Goal: Information Seeking & Learning: Learn about a topic

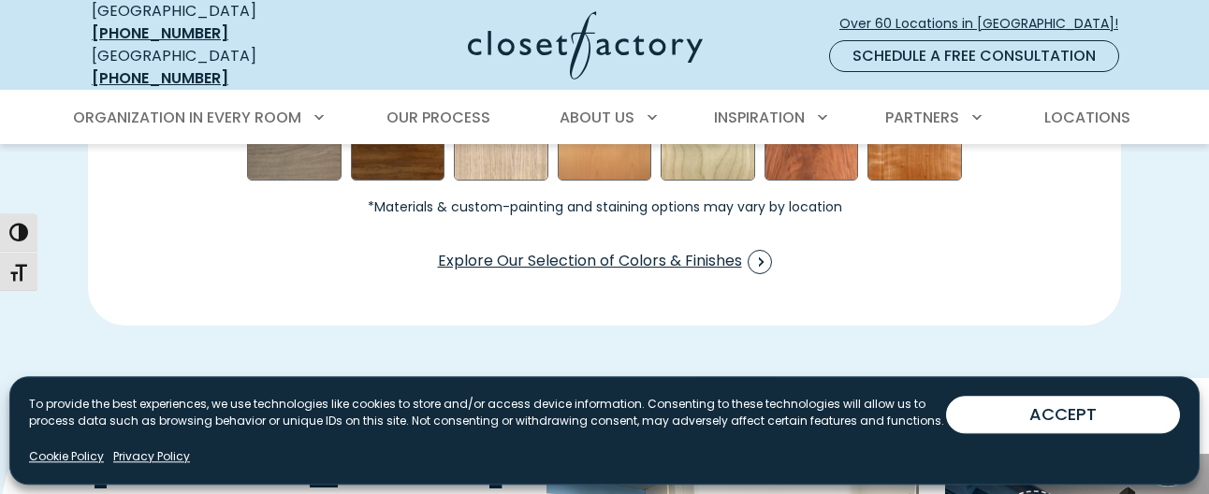
scroll to position [2960, 0]
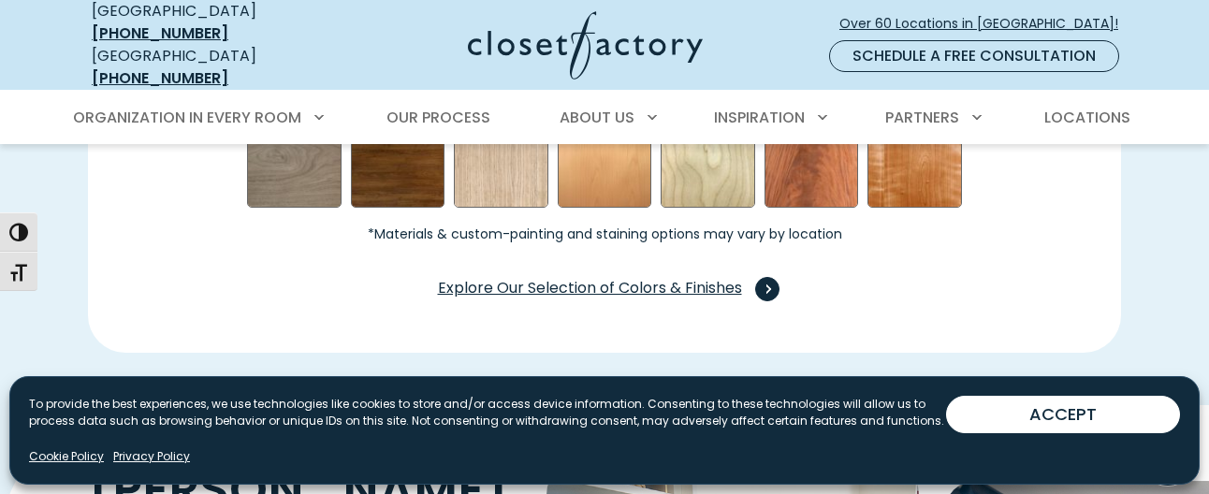
click at [609, 277] on span "Explore Our Selection of Colors & Finishes" at bounding box center [605, 289] width 334 height 24
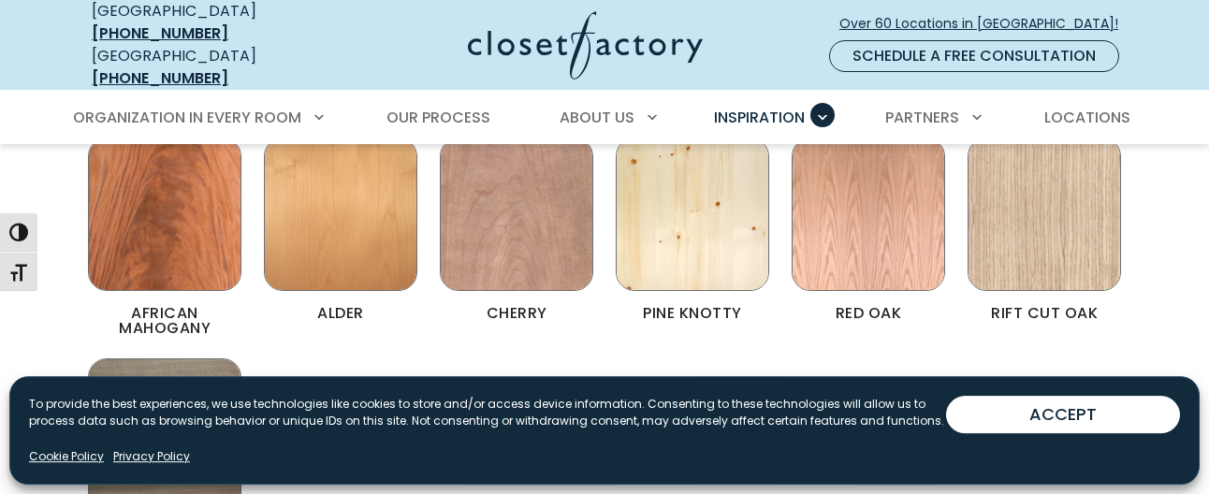
scroll to position [3437, 0]
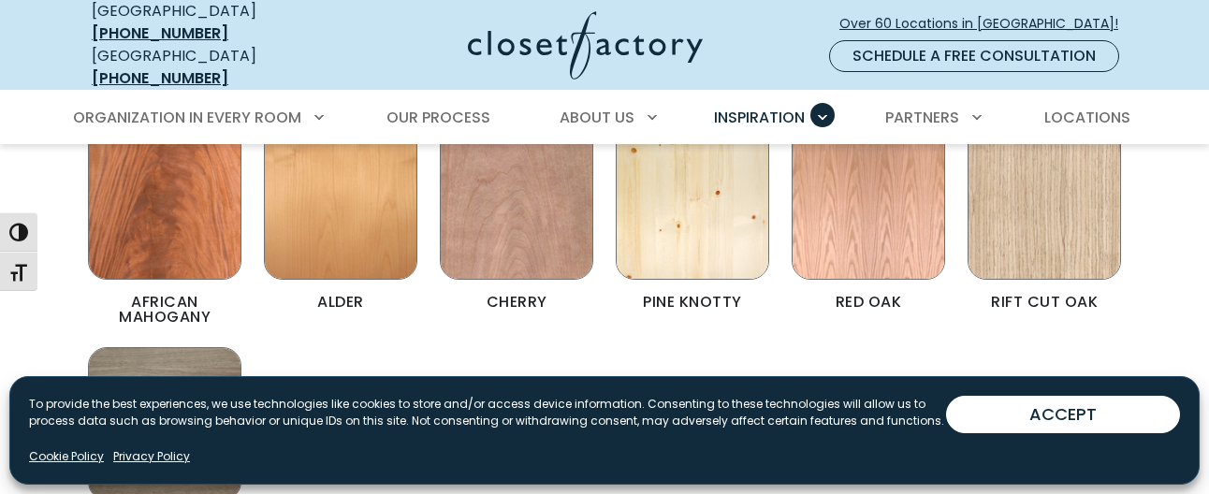
click at [828, 215] on img "Color & Finishes" at bounding box center [869, 203] width 154 height 154
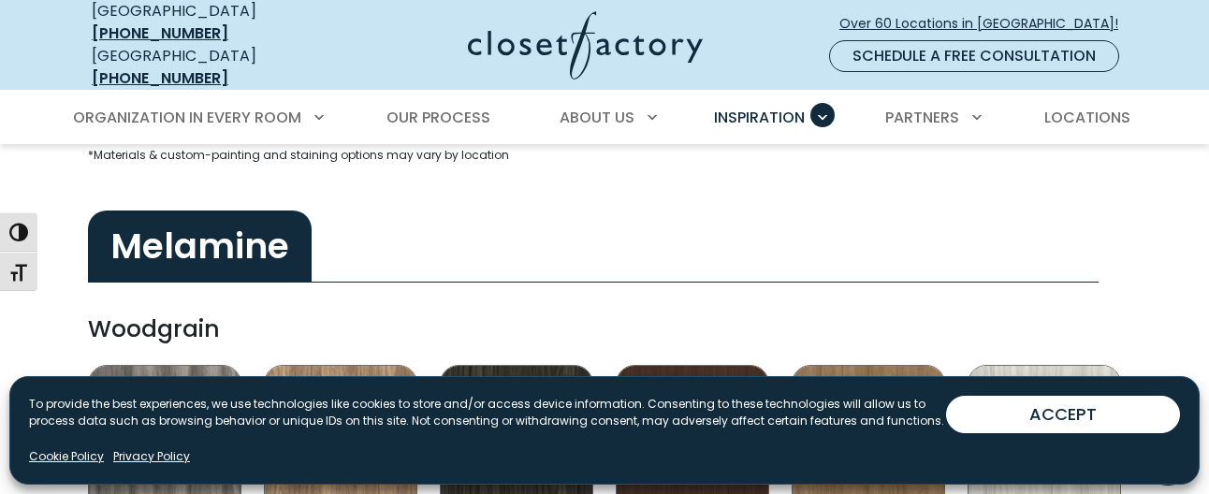
scroll to position [0, 0]
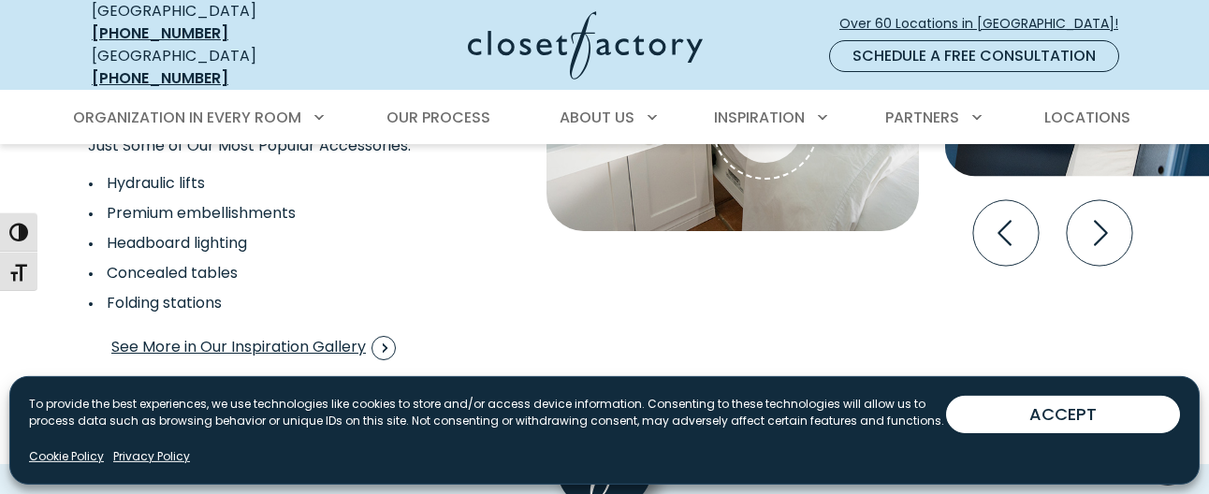
scroll to position [3533, 0]
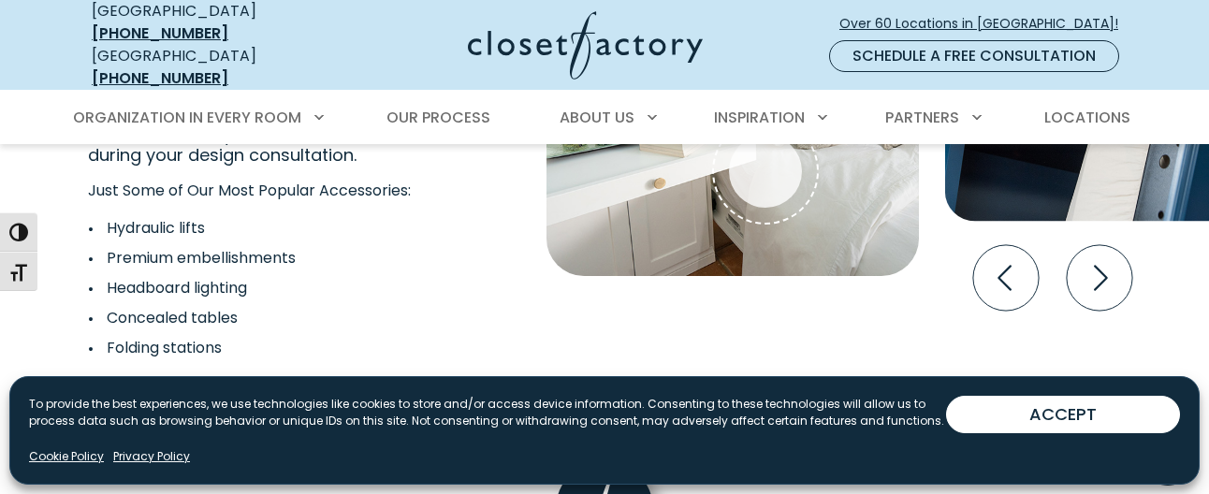
click at [276, 381] on span "See More in Our Inspiration Gallery" at bounding box center [253, 393] width 285 height 24
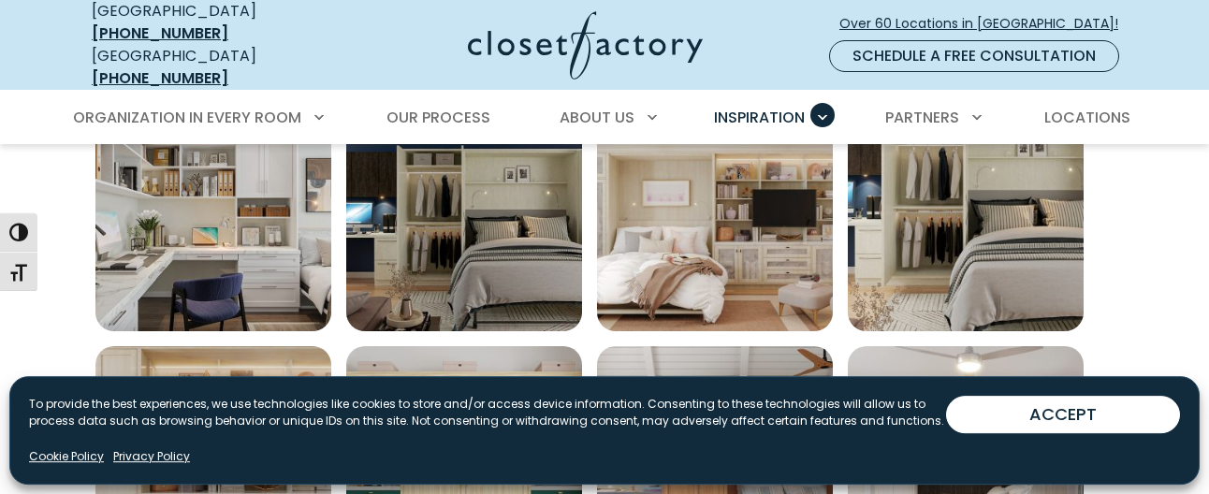
scroll to position [729, 0]
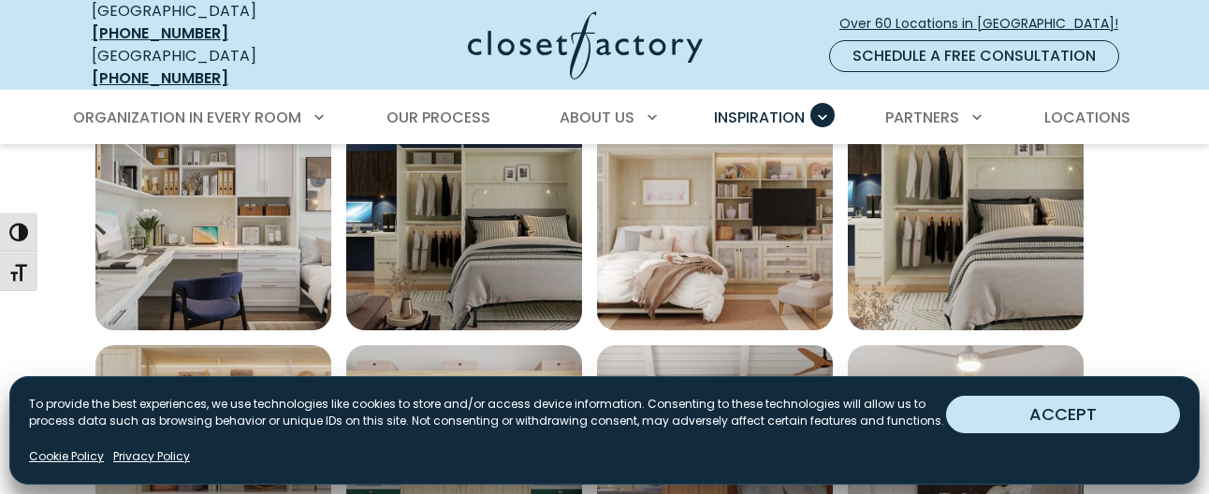
click at [994, 403] on button "ACCEPT" at bounding box center [1063, 414] width 234 height 37
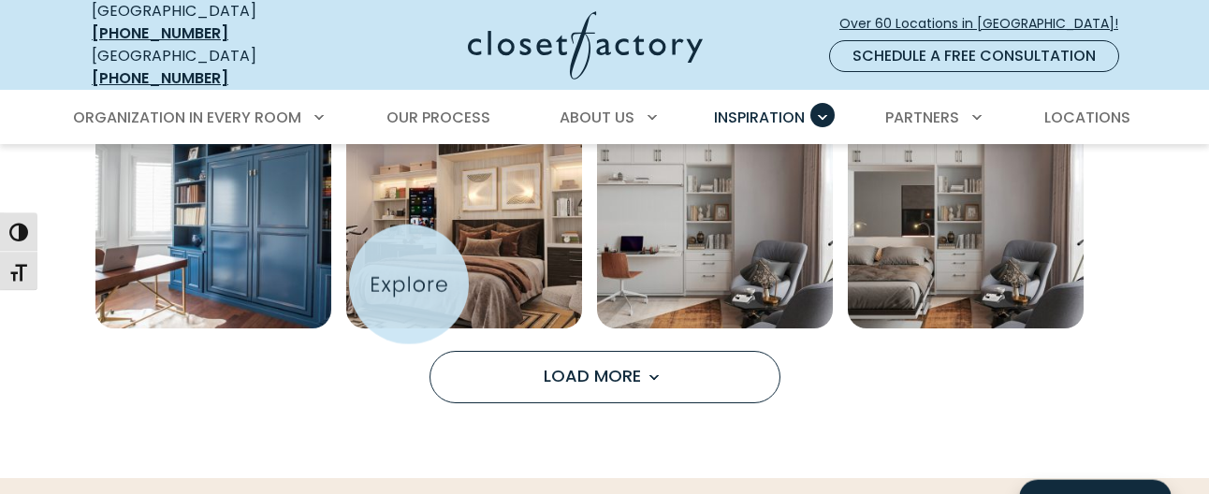
scroll to position [1493, 0]
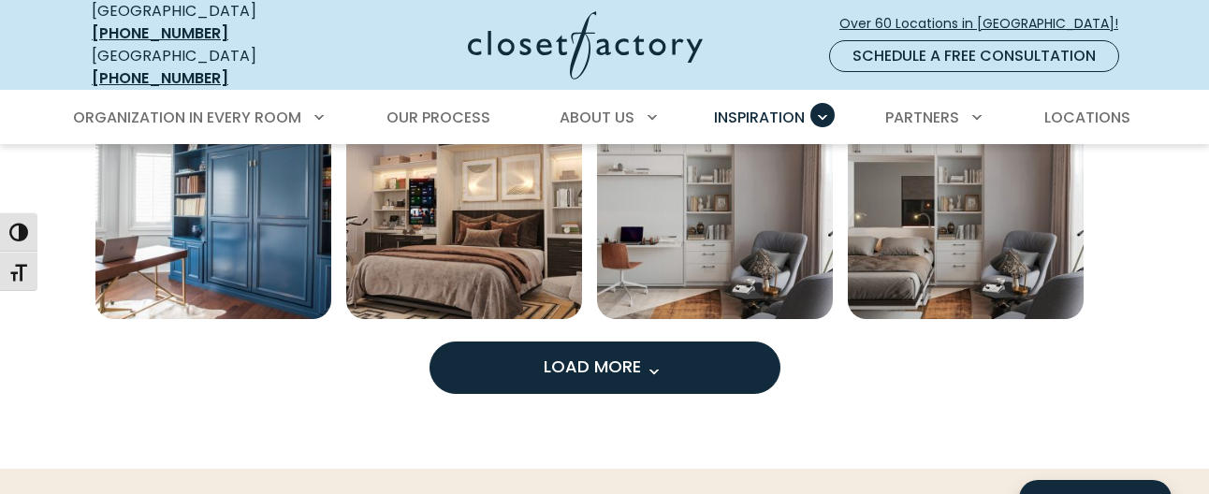
click at [594, 363] on span "Load More" at bounding box center [605, 366] width 122 height 23
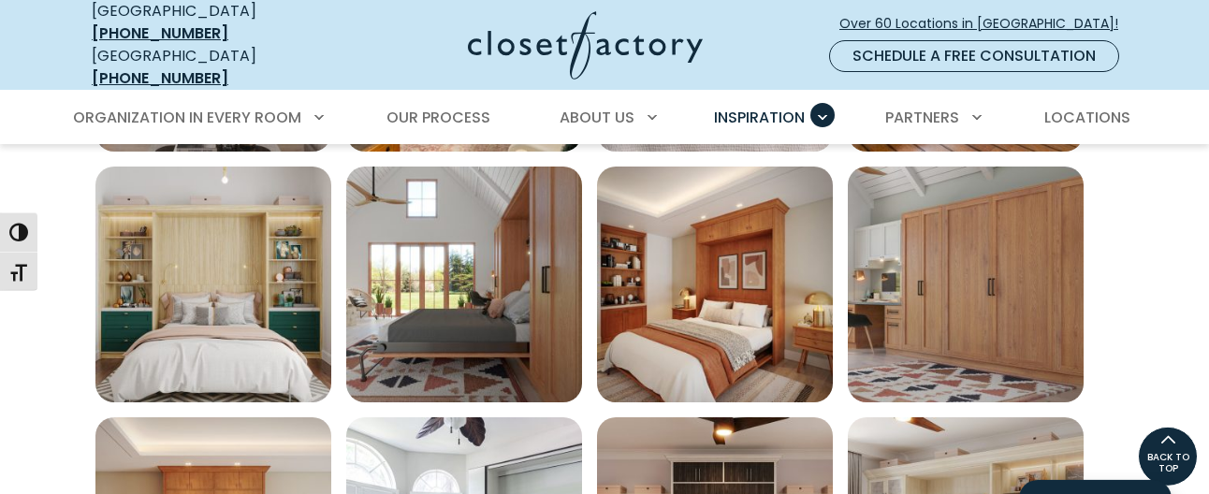
scroll to position [1875, 0]
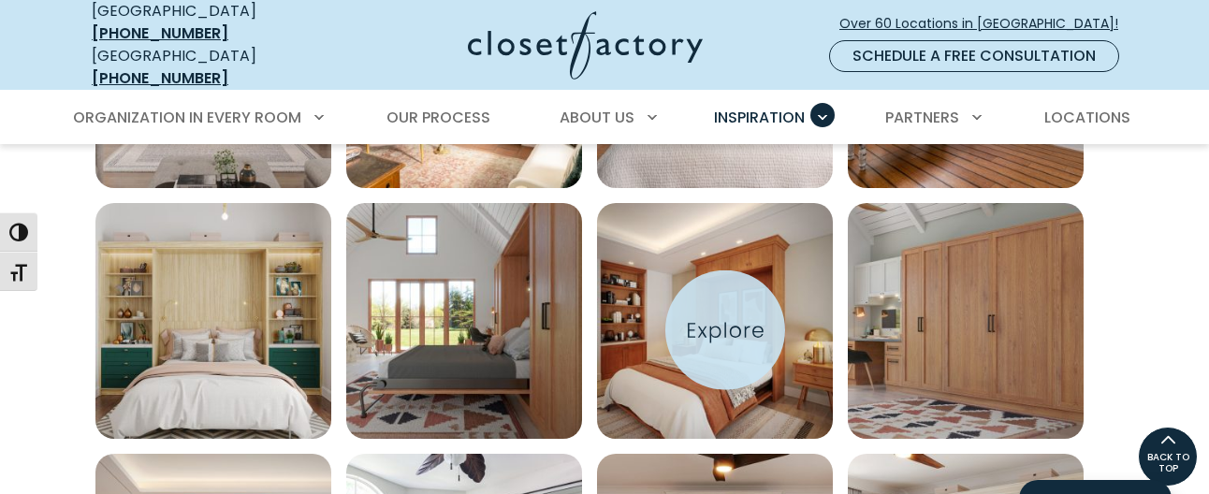
click at [725, 329] on img "Open inspiration gallery to preview enlarged image" at bounding box center [715, 321] width 236 height 236
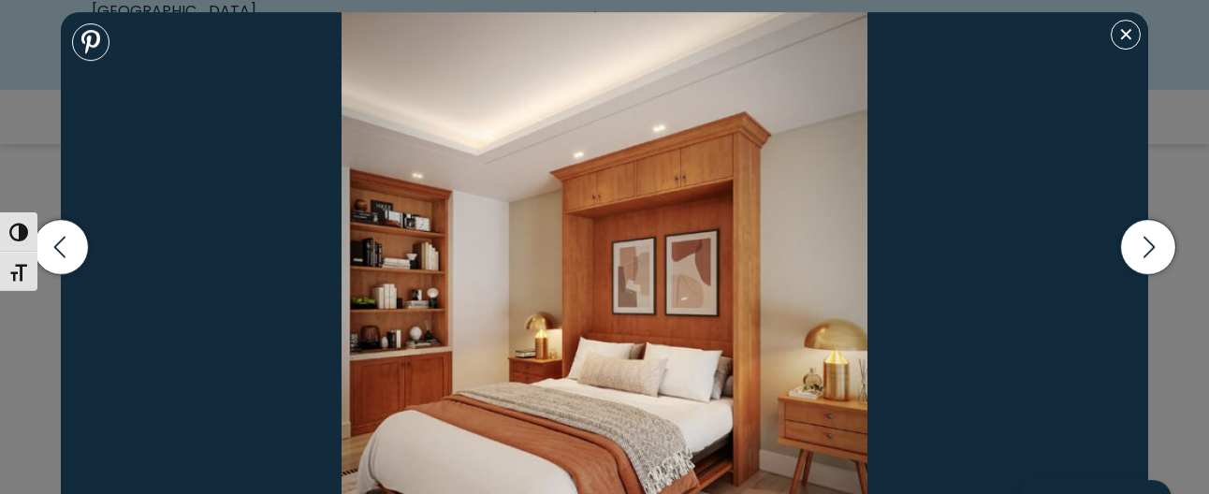
scroll to position [2543, 0]
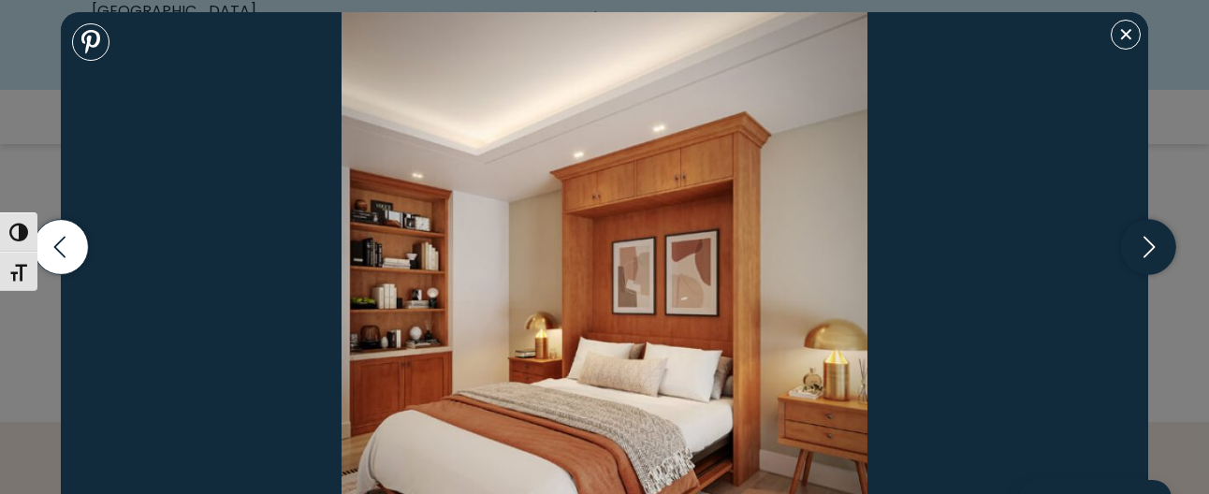
click at [1140, 245] on icon "button" at bounding box center [1148, 247] width 55 height 55
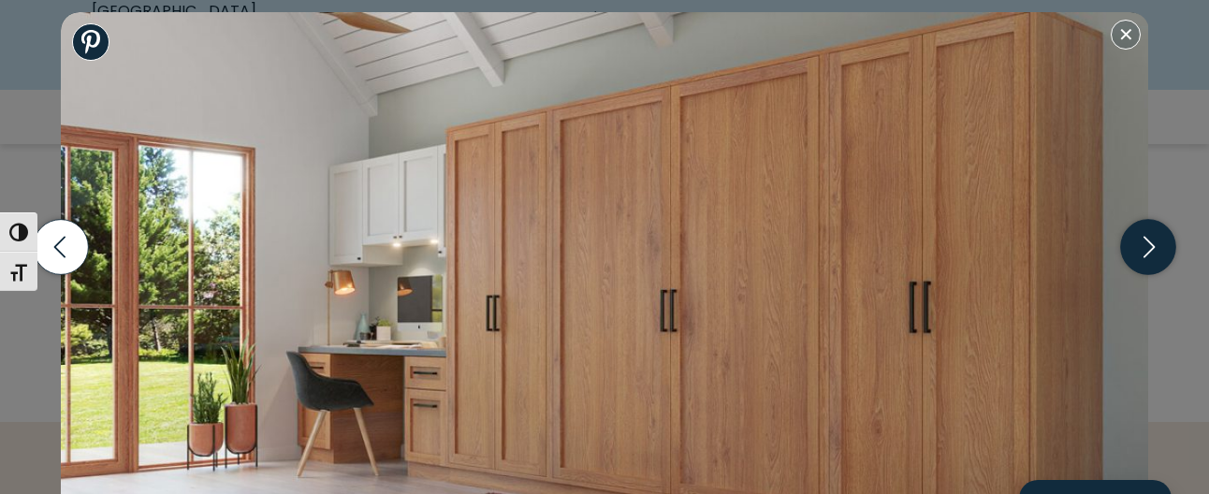
click at [1140, 245] on icon "button" at bounding box center [1148, 247] width 55 height 55
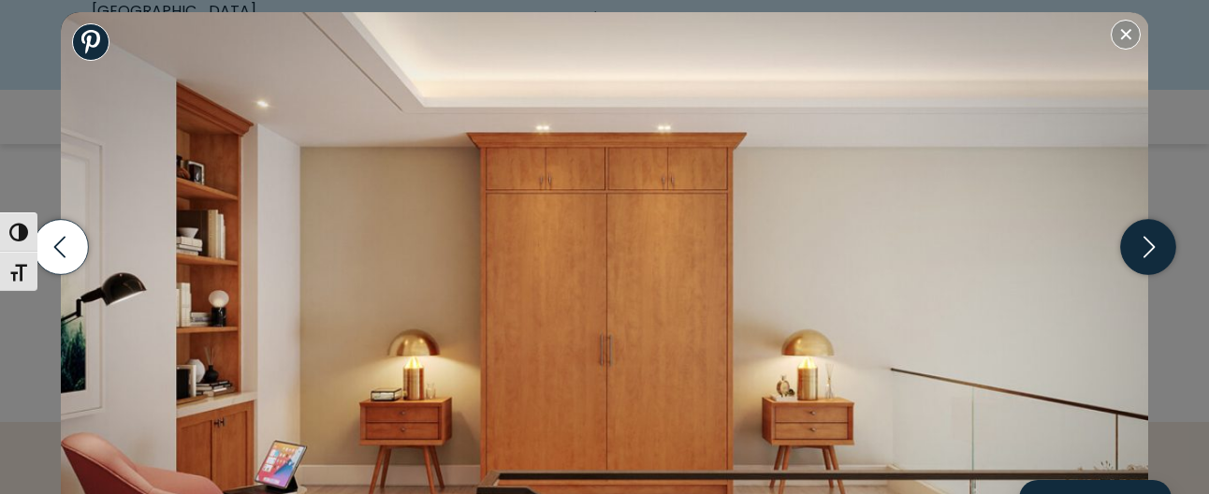
click at [1140, 245] on icon "button" at bounding box center [1148, 247] width 55 height 55
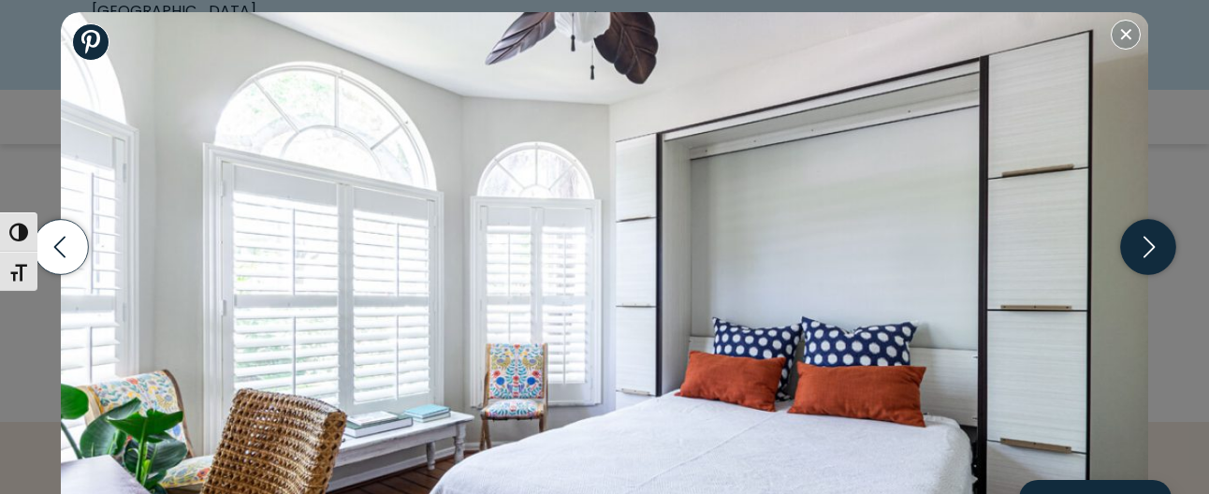
click at [1140, 245] on icon "button" at bounding box center [1148, 247] width 55 height 55
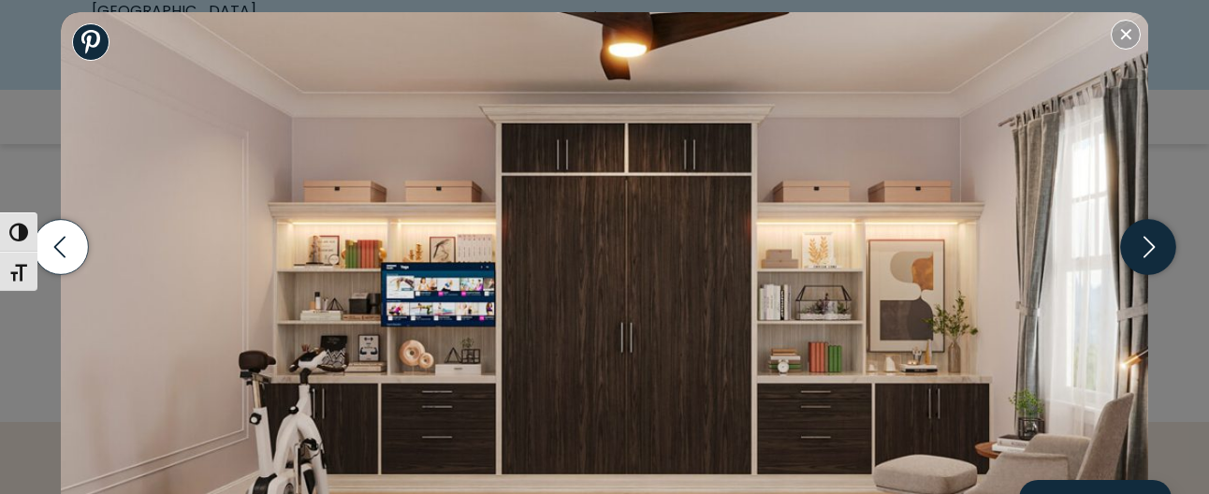
click at [1140, 245] on icon "button" at bounding box center [1148, 247] width 55 height 55
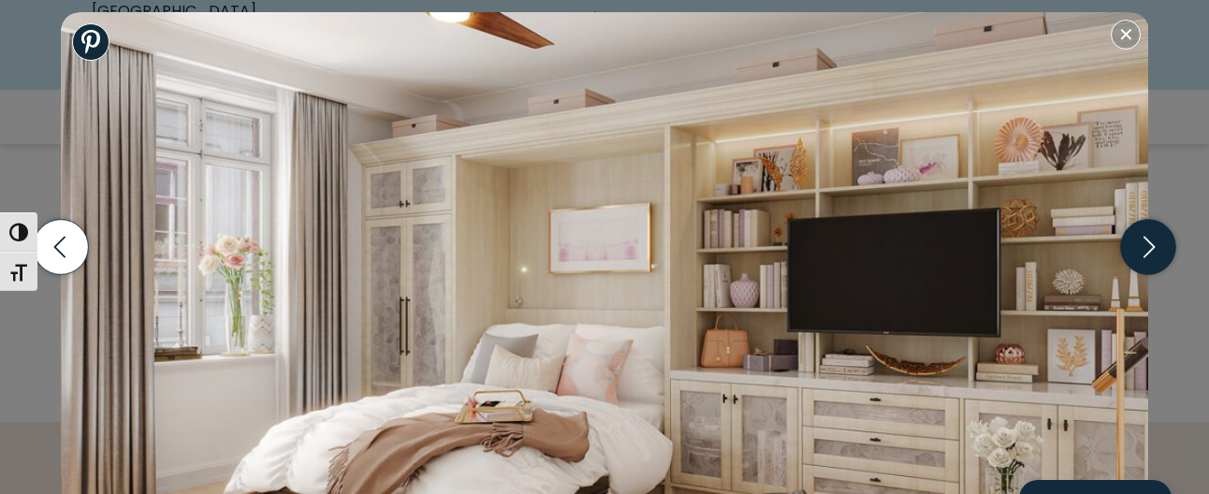
click at [1140, 245] on icon "button" at bounding box center [1148, 247] width 55 height 55
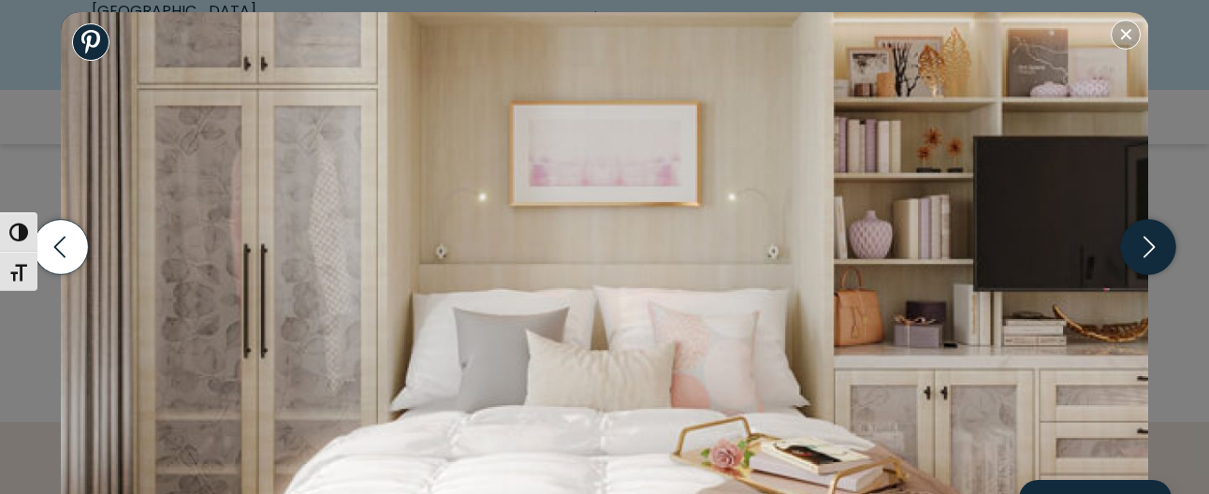
click at [1140, 245] on icon "button" at bounding box center [1148, 247] width 55 height 55
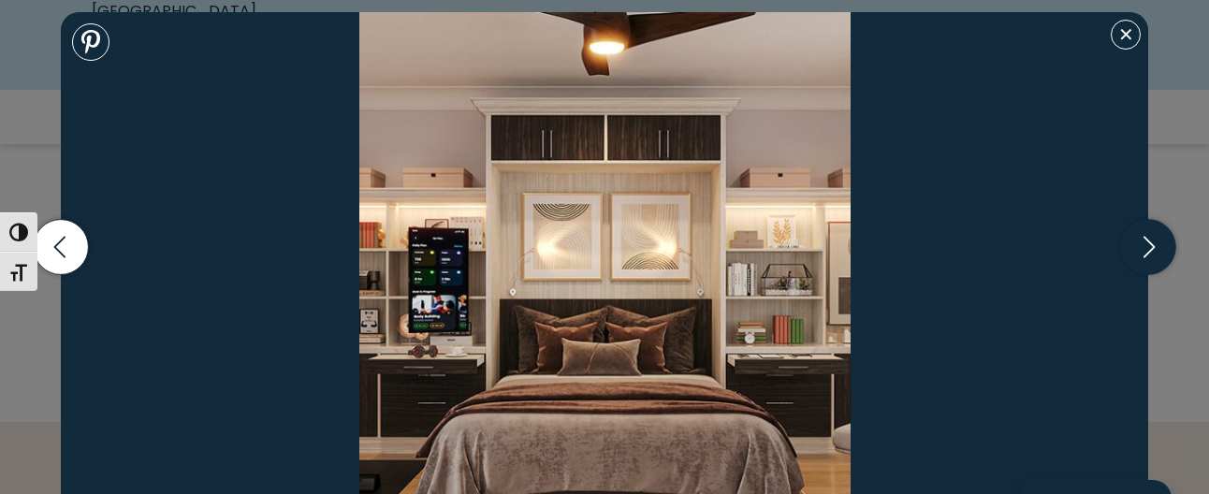
click at [1140, 245] on icon "button" at bounding box center [1148, 247] width 55 height 55
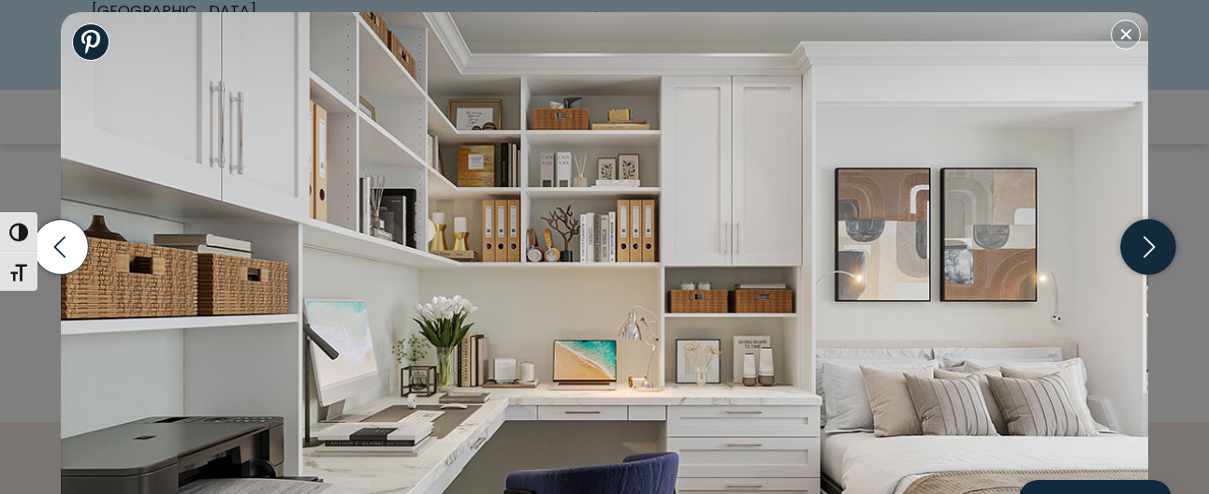
click at [1140, 245] on icon "button" at bounding box center [1148, 247] width 55 height 55
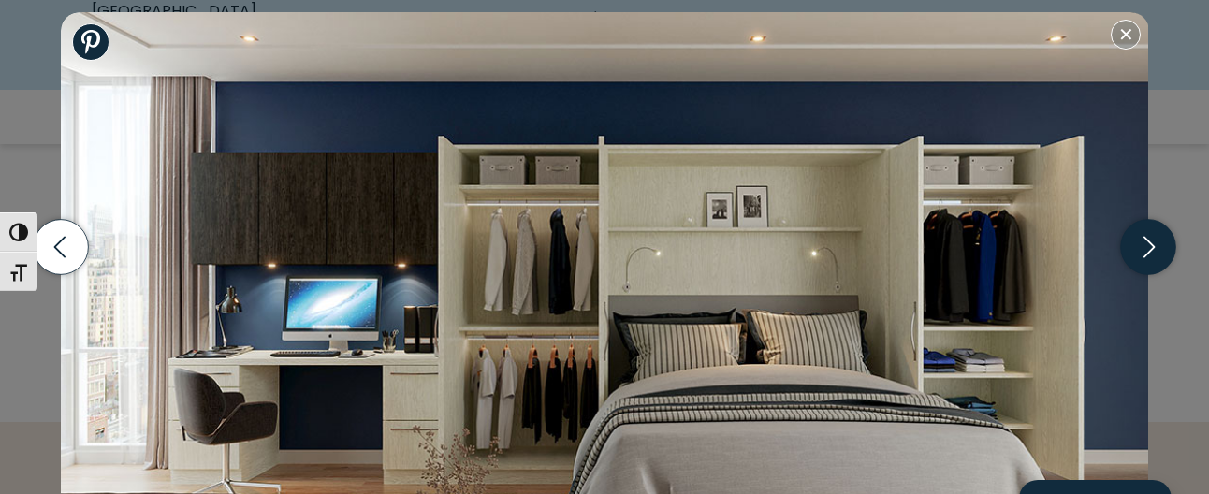
click at [1140, 245] on icon "button" at bounding box center [1148, 247] width 55 height 55
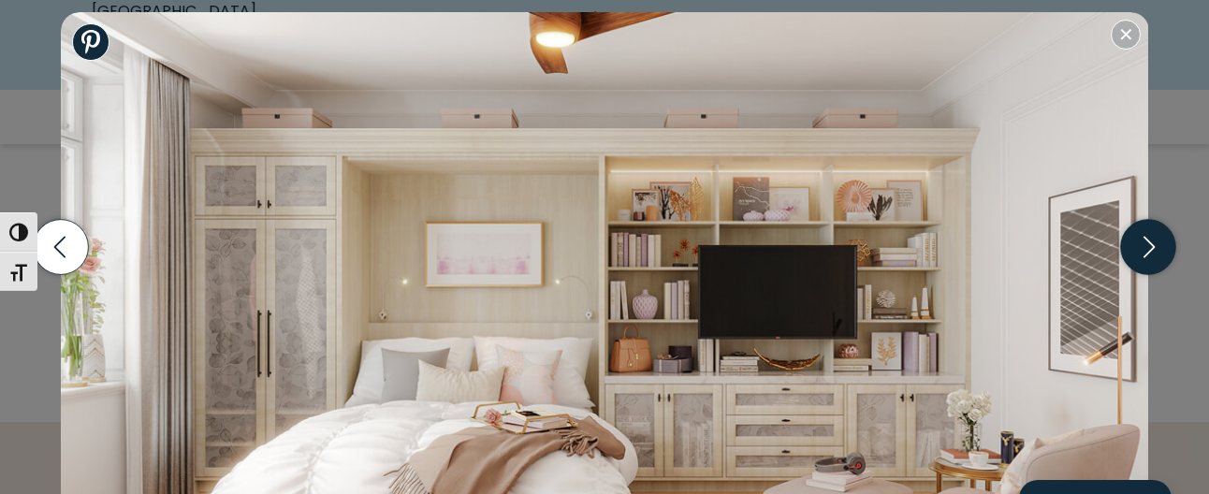
click at [1140, 245] on icon "button" at bounding box center [1148, 247] width 55 height 55
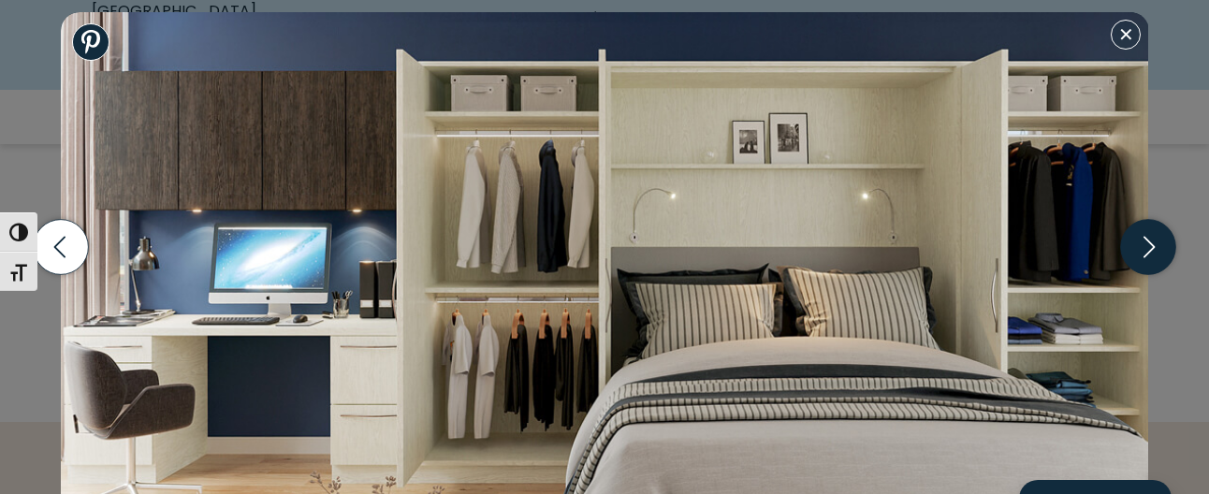
click at [1140, 245] on icon "button" at bounding box center [1148, 247] width 55 height 55
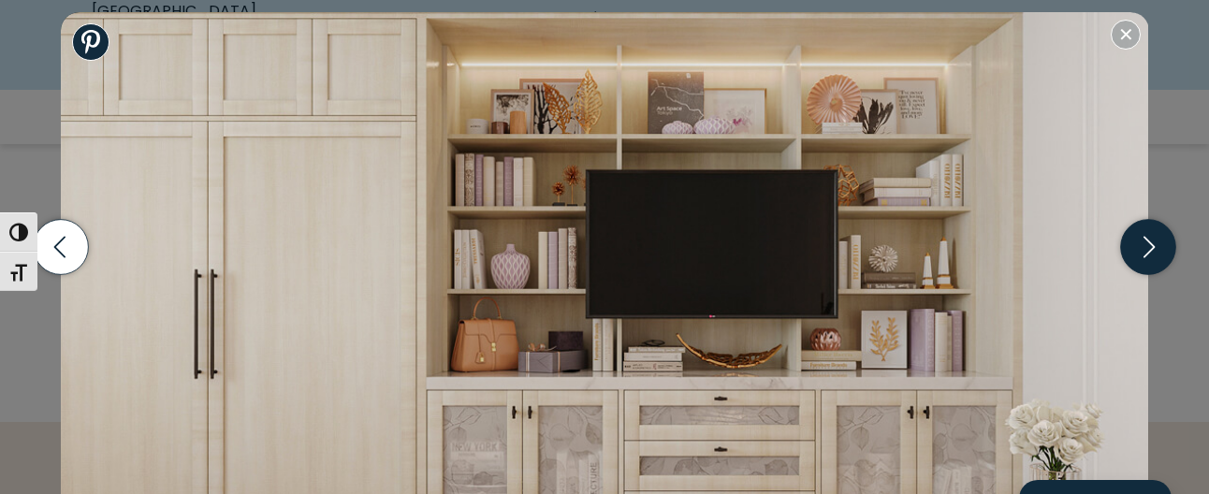
click at [1140, 245] on icon "button" at bounding box center [1148, 247] width 55 height 55
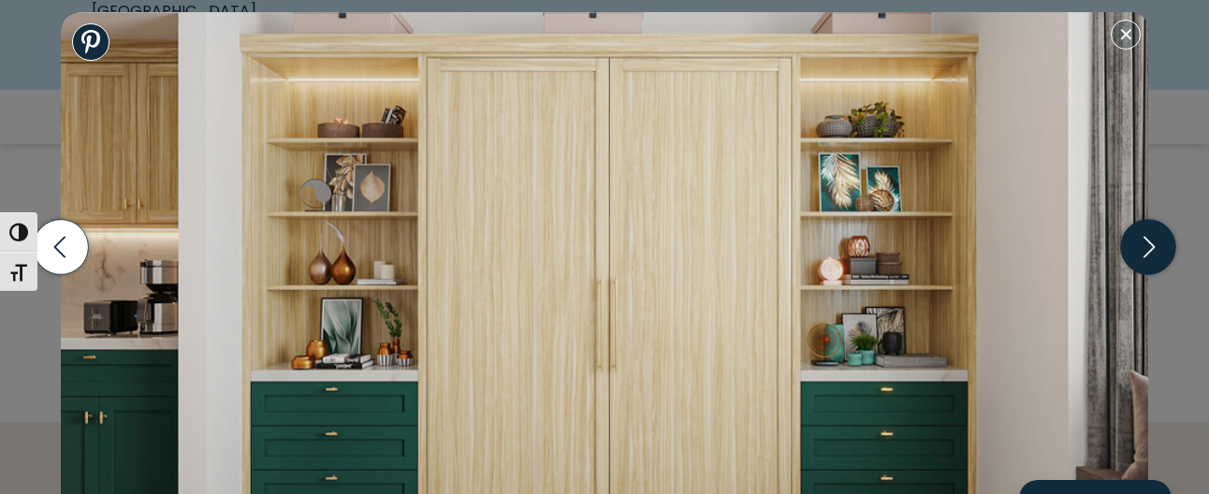
click at [1140, 245] on icon "button" at bounding box center [1148, 247] width 55 height 55
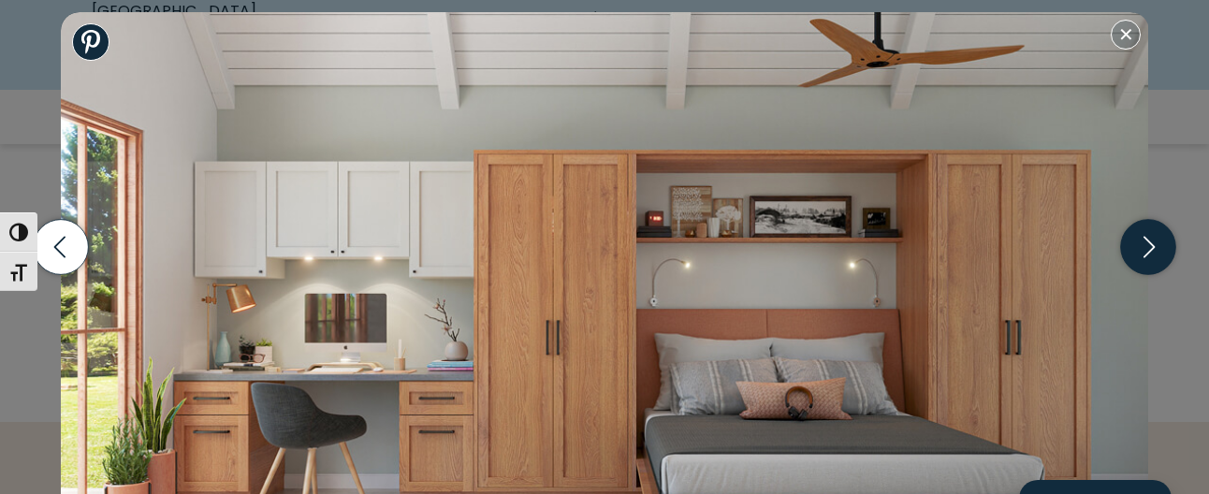
click at [1140, 245] on icon "button" at bounding box center [1148, 247] width 55 height 55
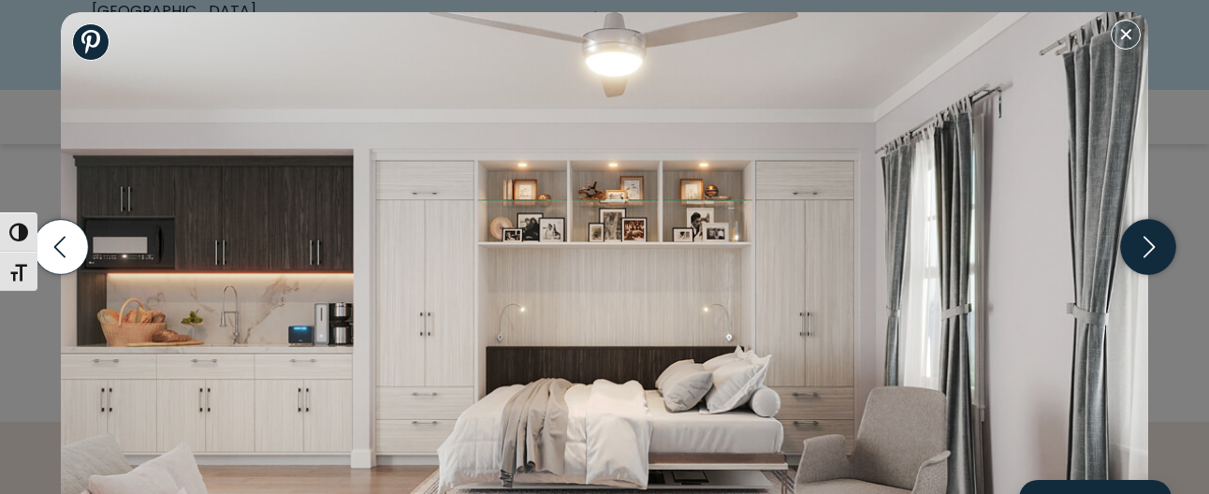
click at [1140, 245] on icon "button" at bounding box center [1148, 247] width 55 height 55
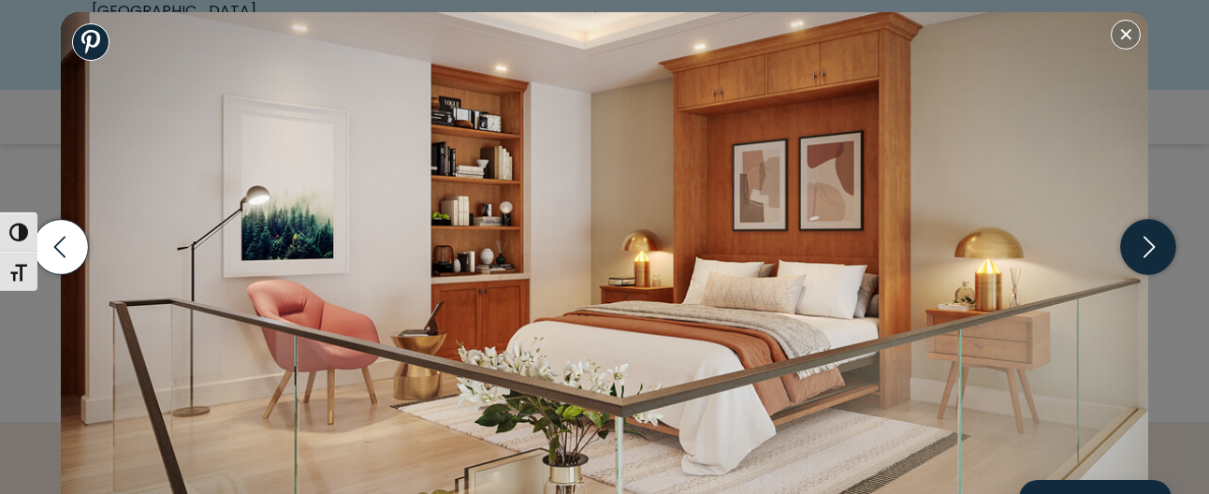
click at [1140, 245] on icon "button" at bounding box center [1148, 247] width 55 height 55
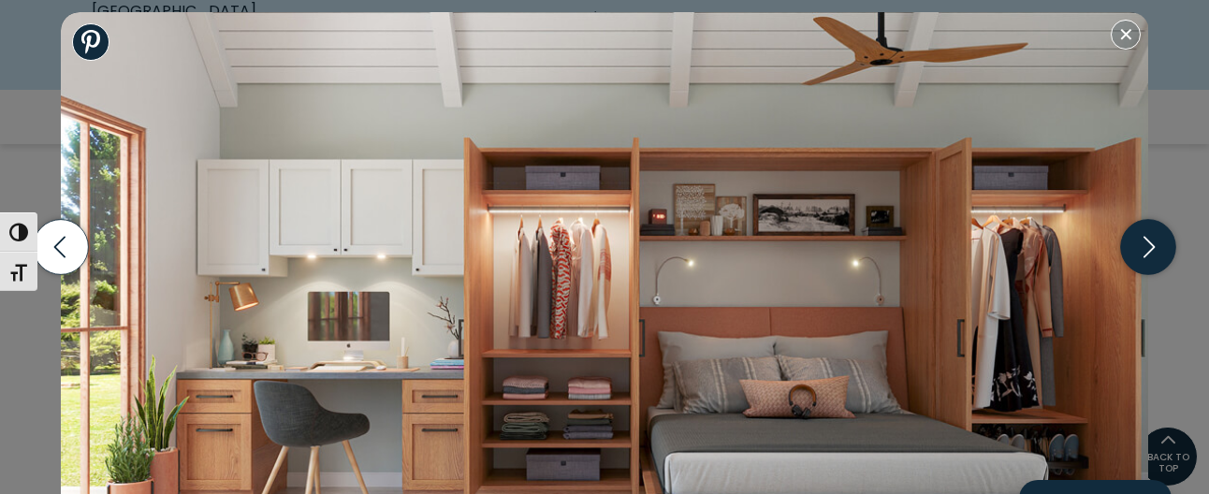
scroll to position [2352, 0]
click at [1168, 444] on div "Wall bed built into shaker cabinetry in office, includes crown molding and goos…" at bounding box center [604, 247] width 1209 height 494
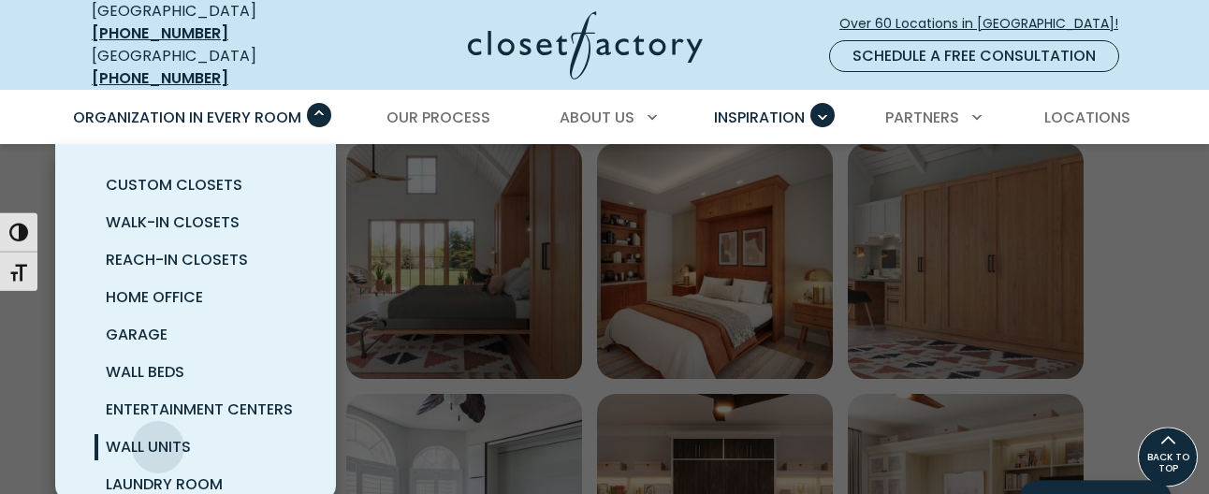
click at [158, 436] on span "Wall Units" at bounding box center [148, 447] width 85 height 22
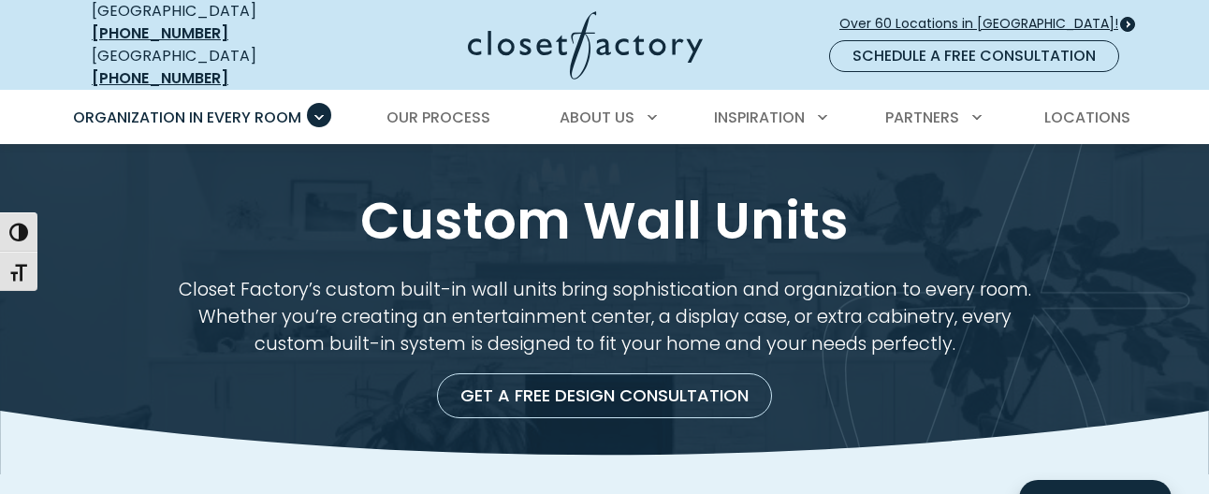
click at [989, 18] on span "Over 60 Locations in [GEOGRAPHIC_DATA]!" at bounding box center [987, 24] width 294 height 20
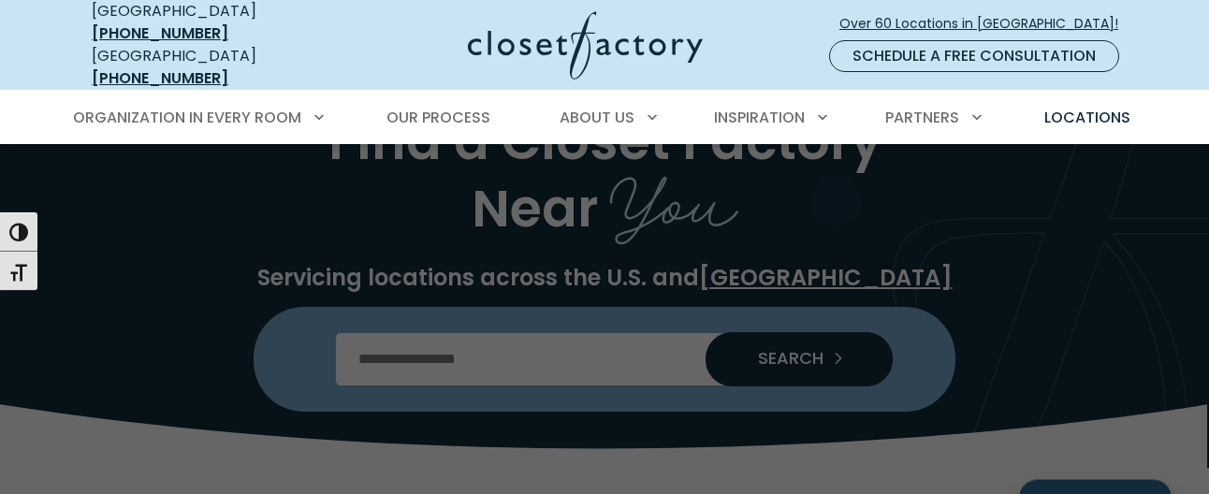
scroll to position [191, 0]
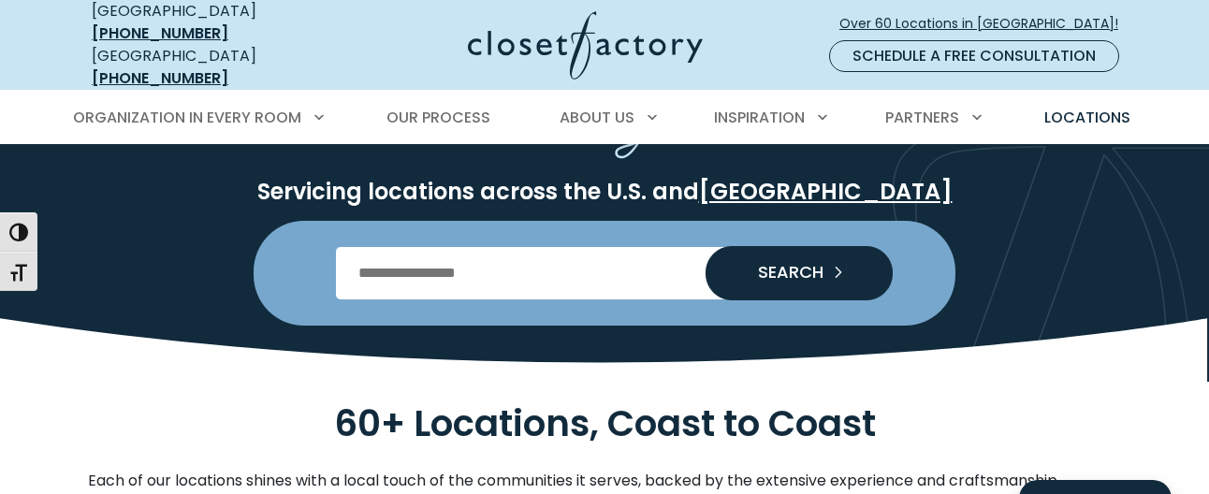
click at [433, 250] on input "Enter Postal Code" at bounding box center [605, 273] width 538 height 52
type input "*****"
click at [764, 264] on span "SEARCH" at bounding box center [783, 272] width 81 height 17
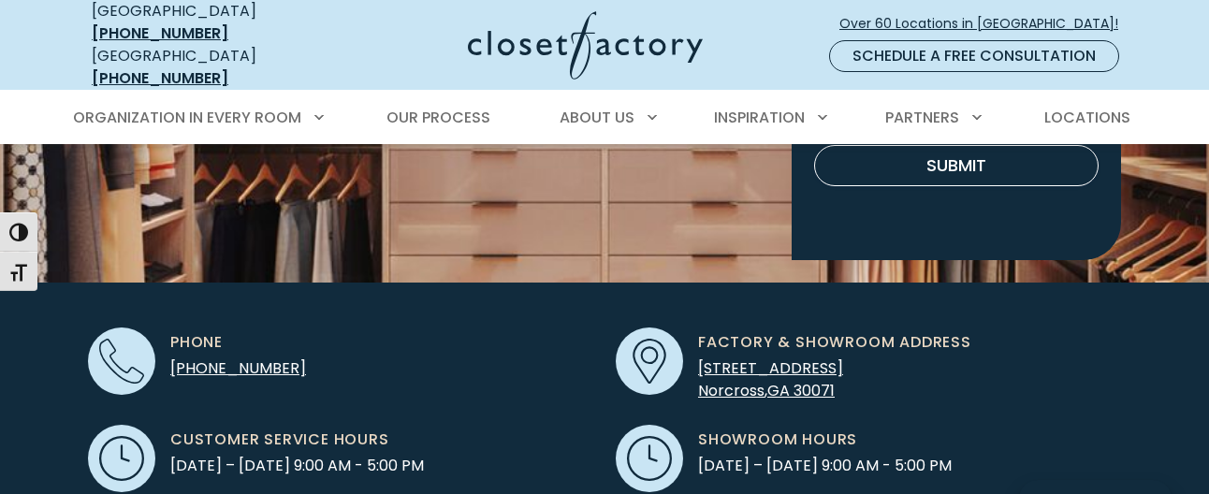
scroll to position [477, 0]
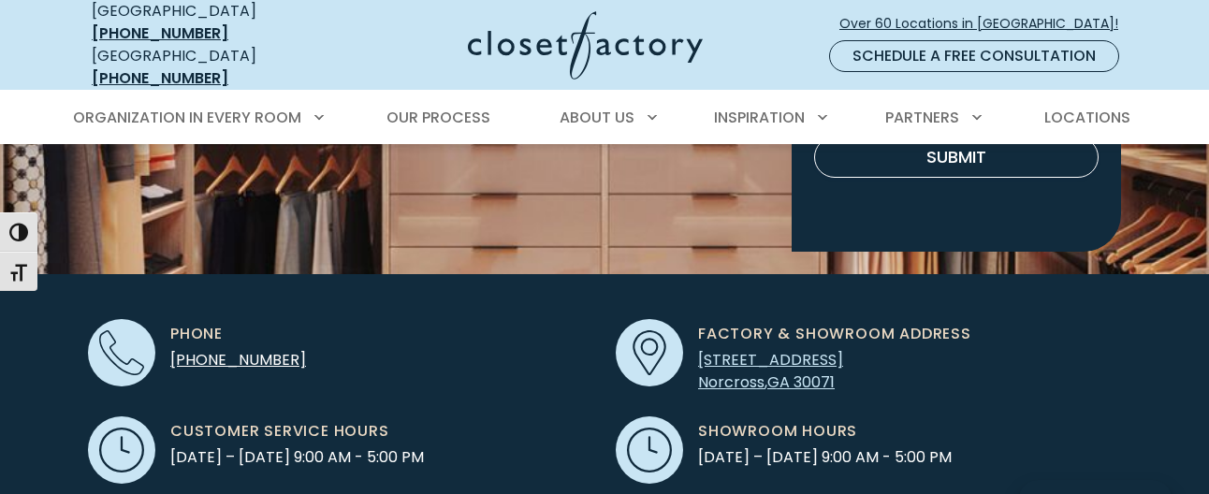
click at [768, 349] on span "[STREET_ADDRESS]" at bounding box center [770, 360] width 145 height 22
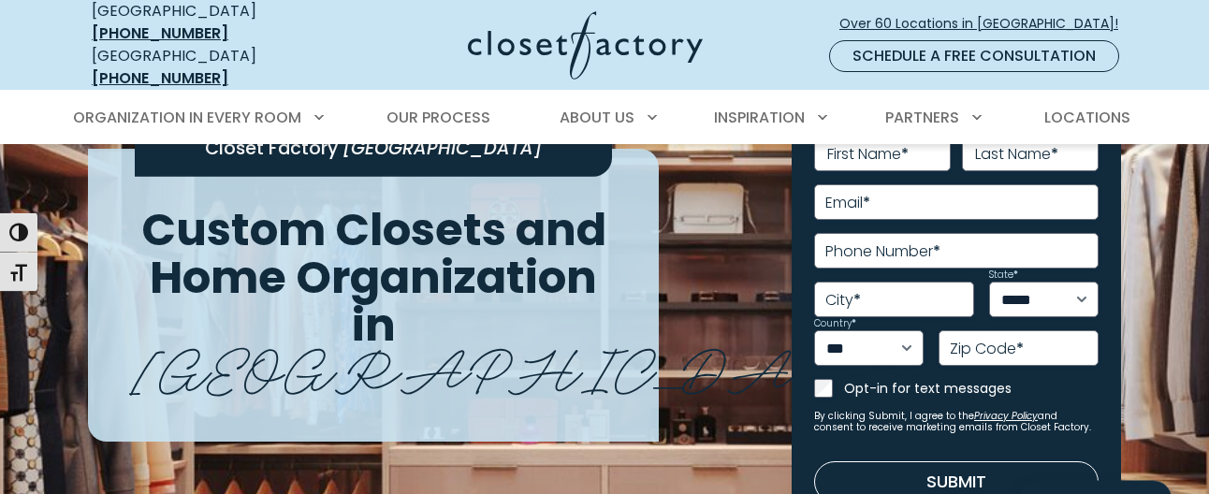
scroll to position [0, 0]
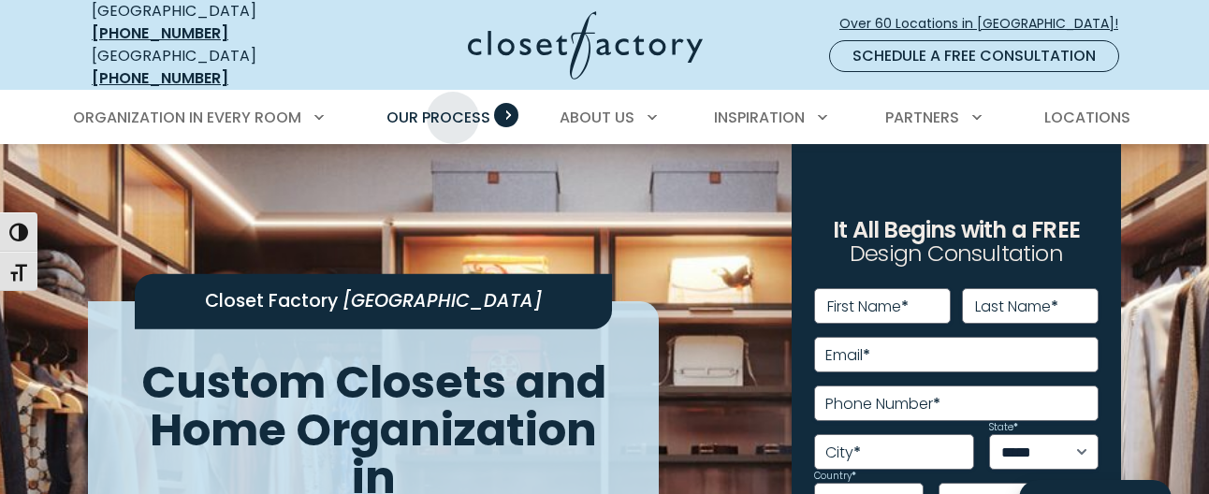
click at [453, 107] on span "Our Process" at bounding box center [439, 118] width 104 height 22
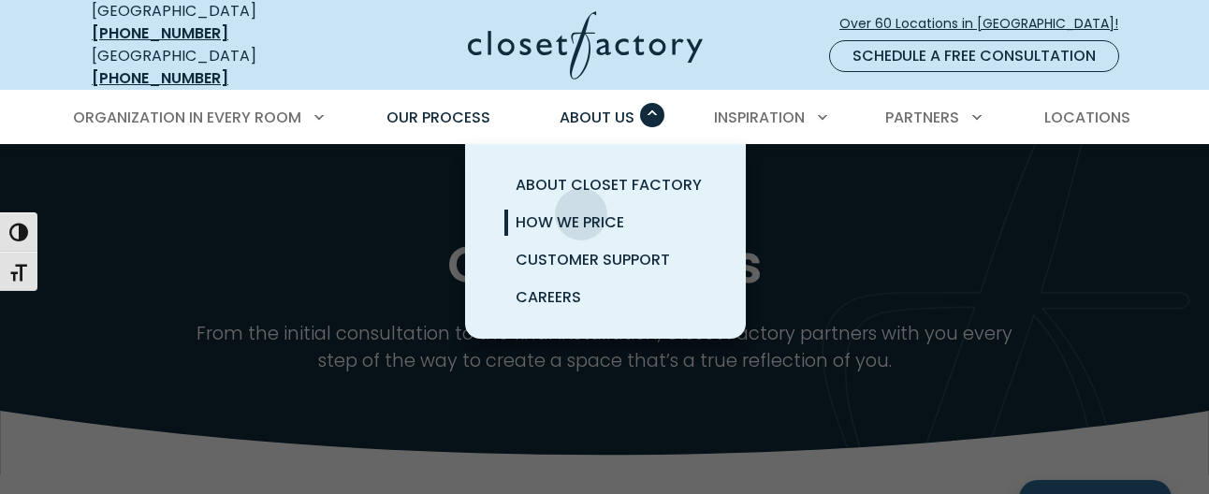
click at [581, 212] on span "How We Price" at bounding box center [570, 223] width 109 height 22
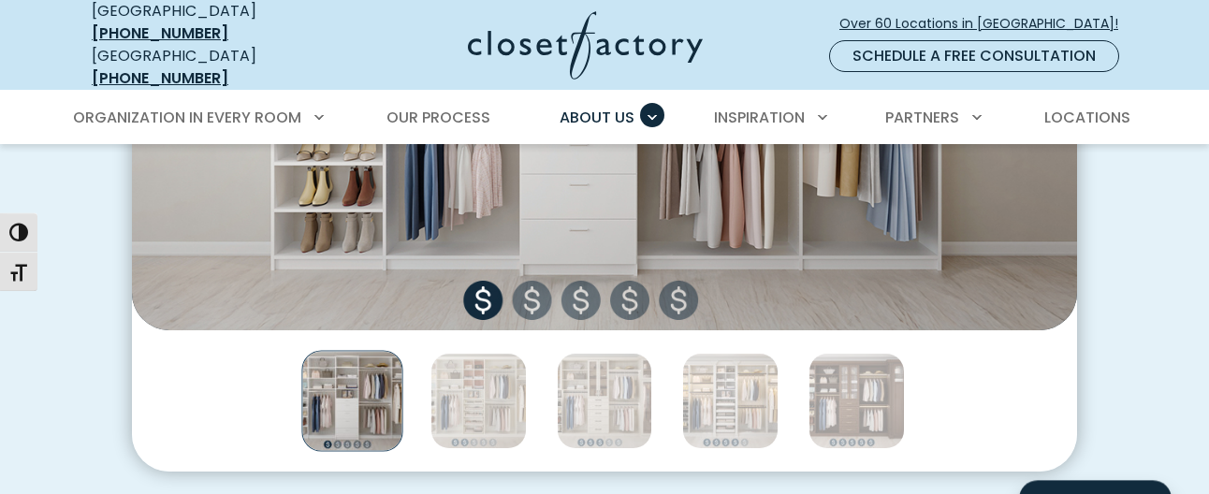
scroll to position [955, 0]
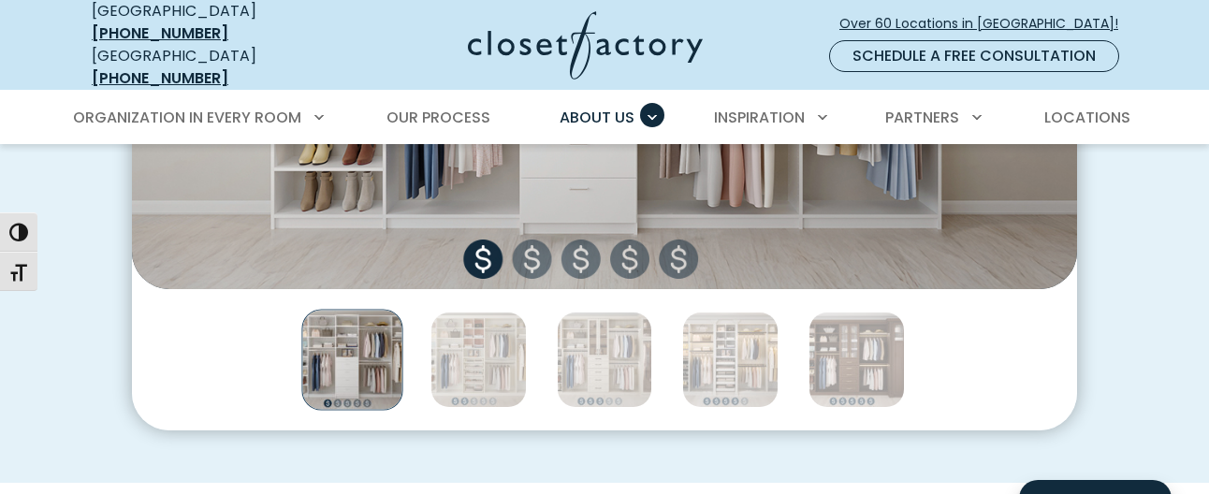
click at [532, 256] on img "Thumbnail Gallery" at bounding box center [604, 43] width 945 height 492
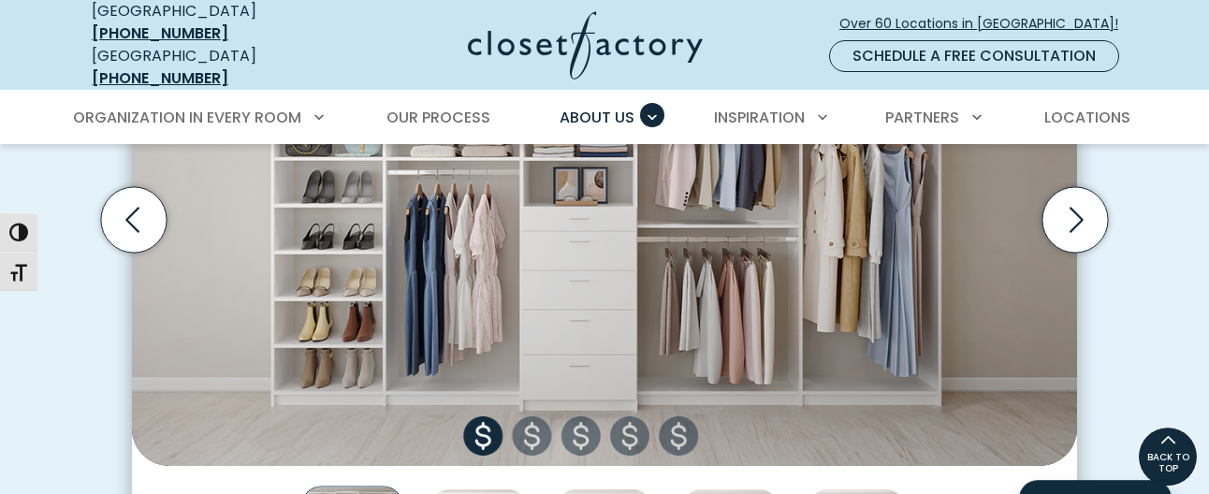
scroll to position [764, 0]
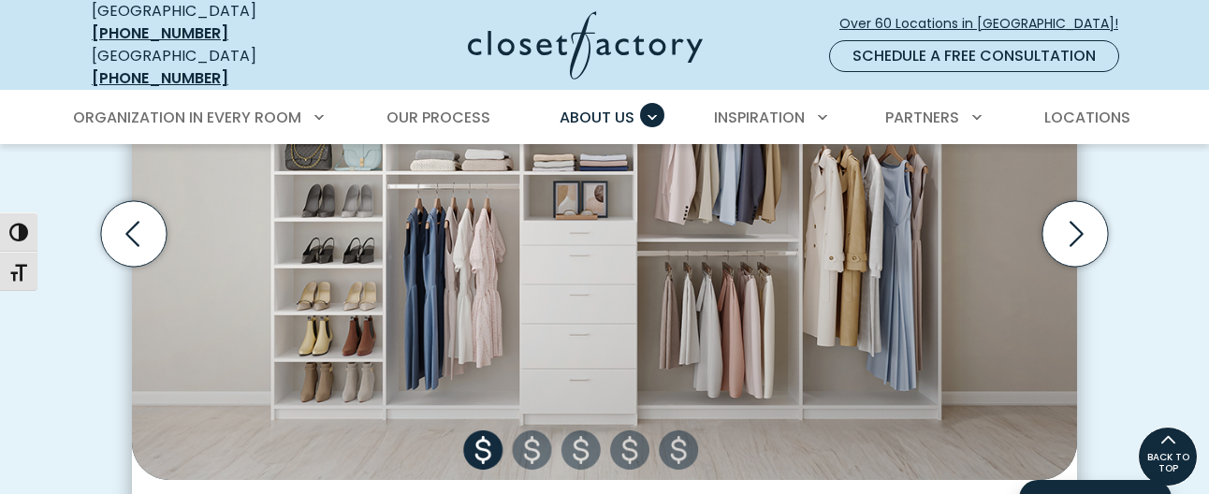
click at [535, 438] on img "Thumbnail Gallery" at bounding box center [604, 234] width 945 height 492
click at [1077, 227] on icon "Next slide" at bounding box center [1077, 233] width 14 height 25
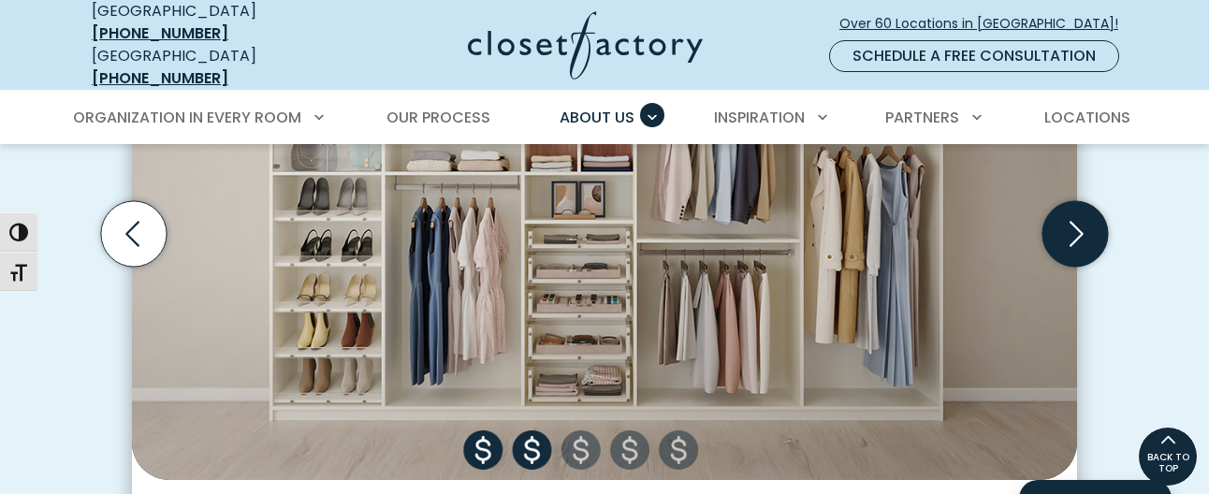
click at [1071, 228] on icon "Next slide" at bounding box center [1076, 234] width 66 height 66
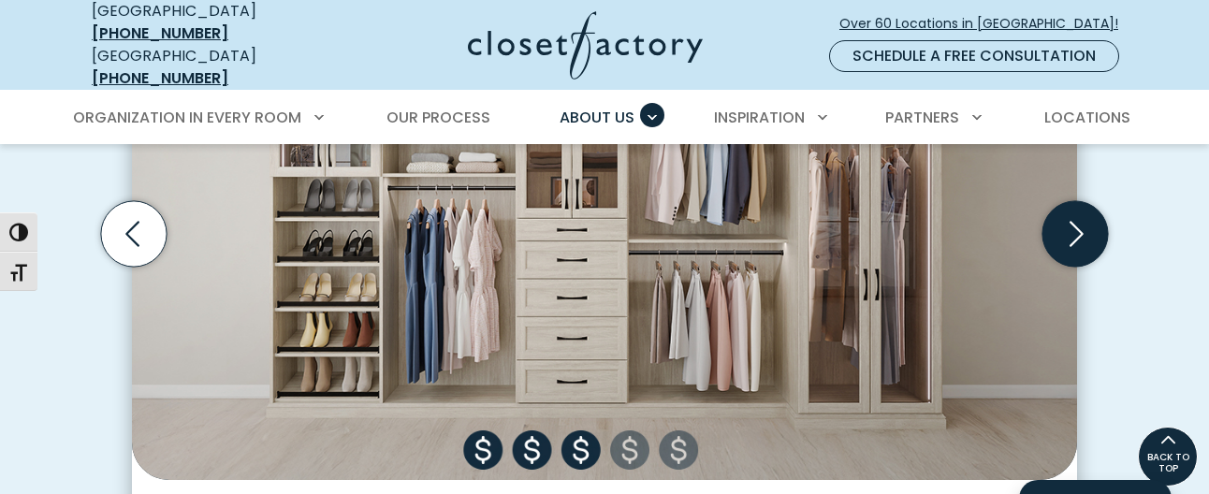
click at [1070, 228] on icon "Next slide" at bounding box center [1076, 234] width 66 height 66
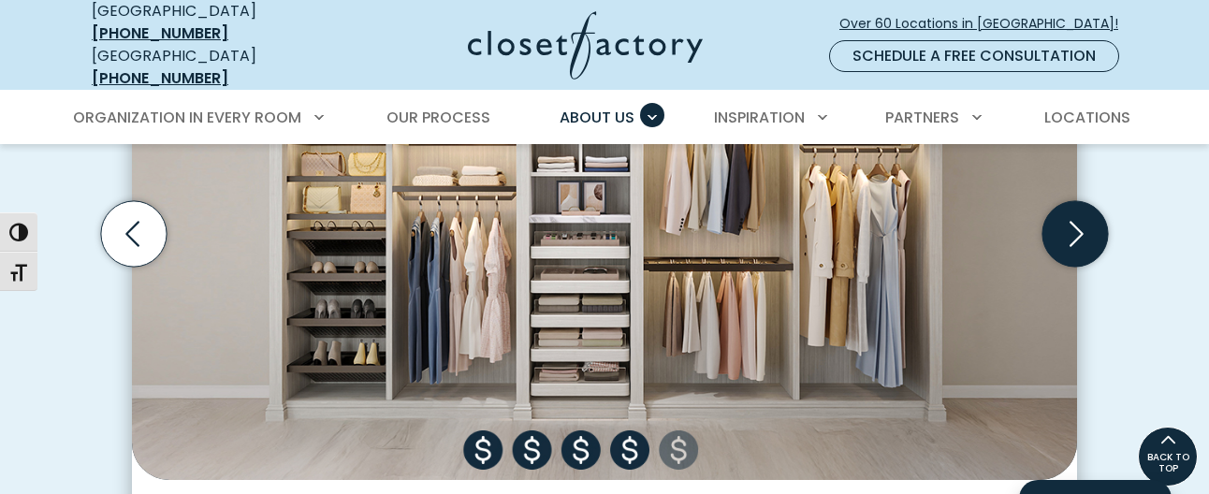
click at [1070, 228] on icon "Next slide" at bounding box center [1076, 234] width 66 height 66
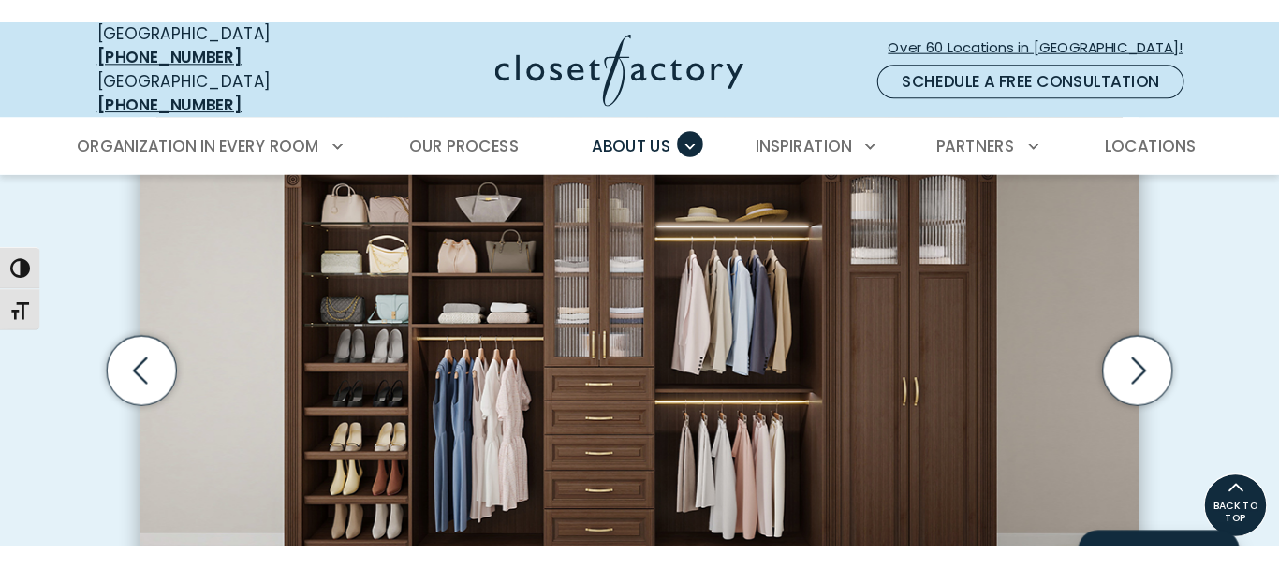
scroll to position [678, 0]
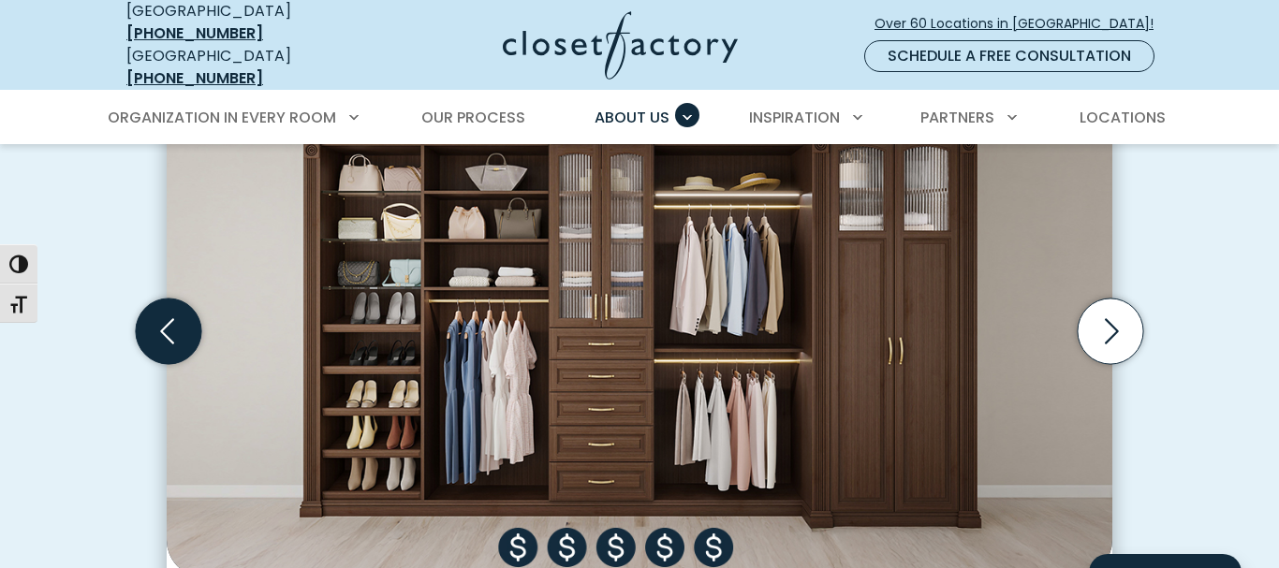
click at [169, 317] on icon "Previous slide" at bounding box center [169, 332] width 66 height 66
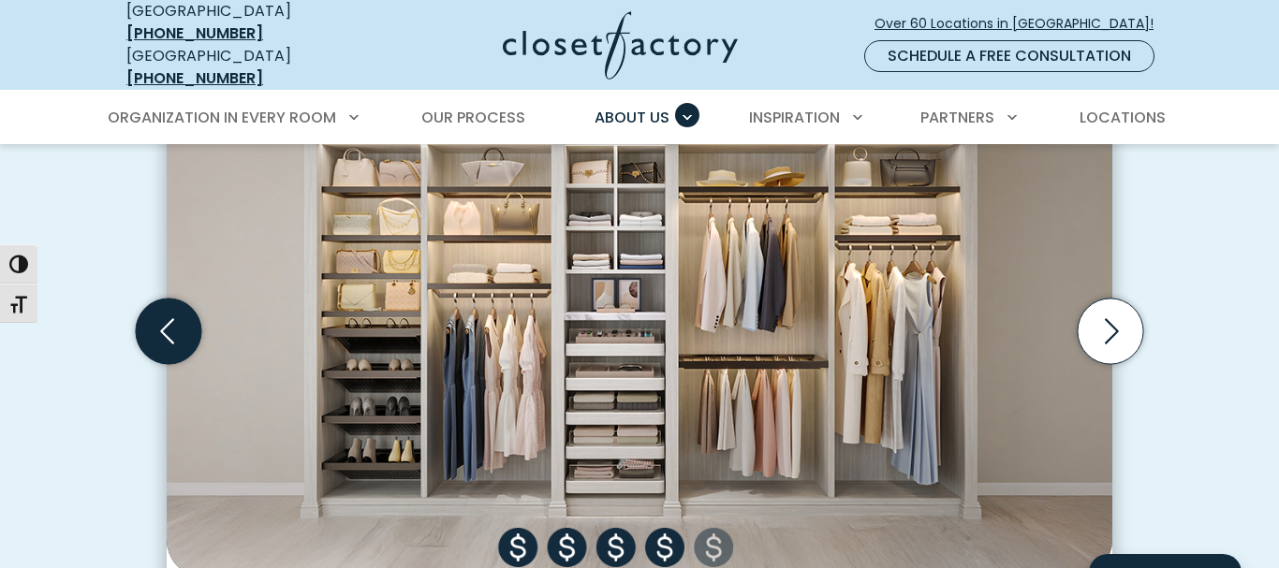
click at [169, 317] on icon "Previous slide" at bounding box center [169, 332] width 66 height 66
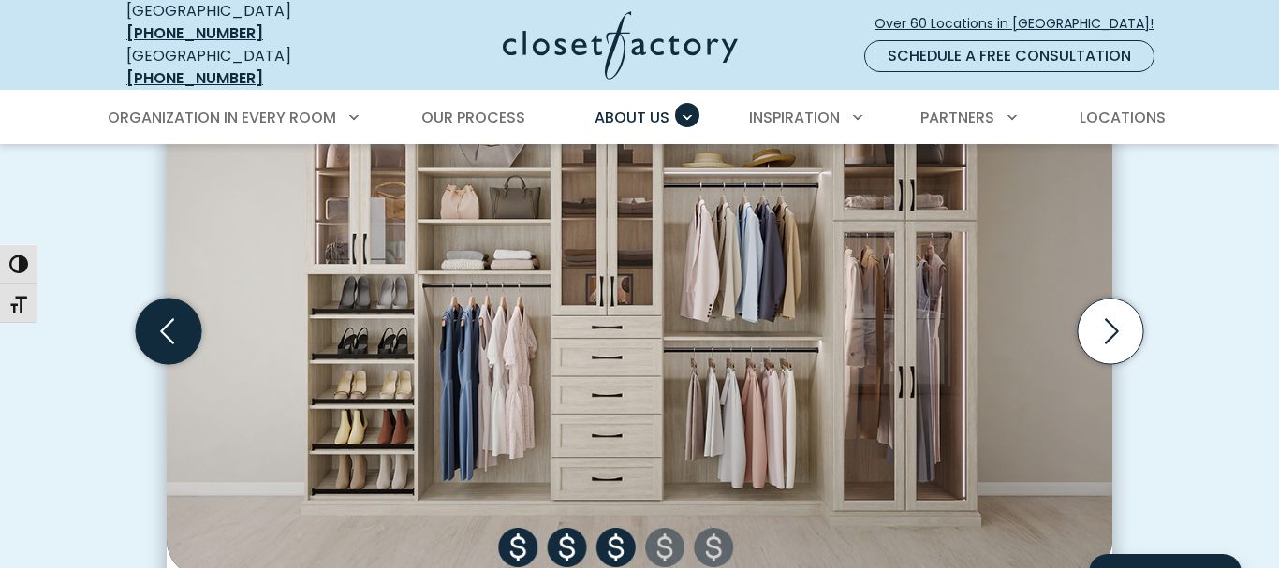
click at [169, 317] on icon "Previous slide" at bounding box center [169, 332] width 66 height 66
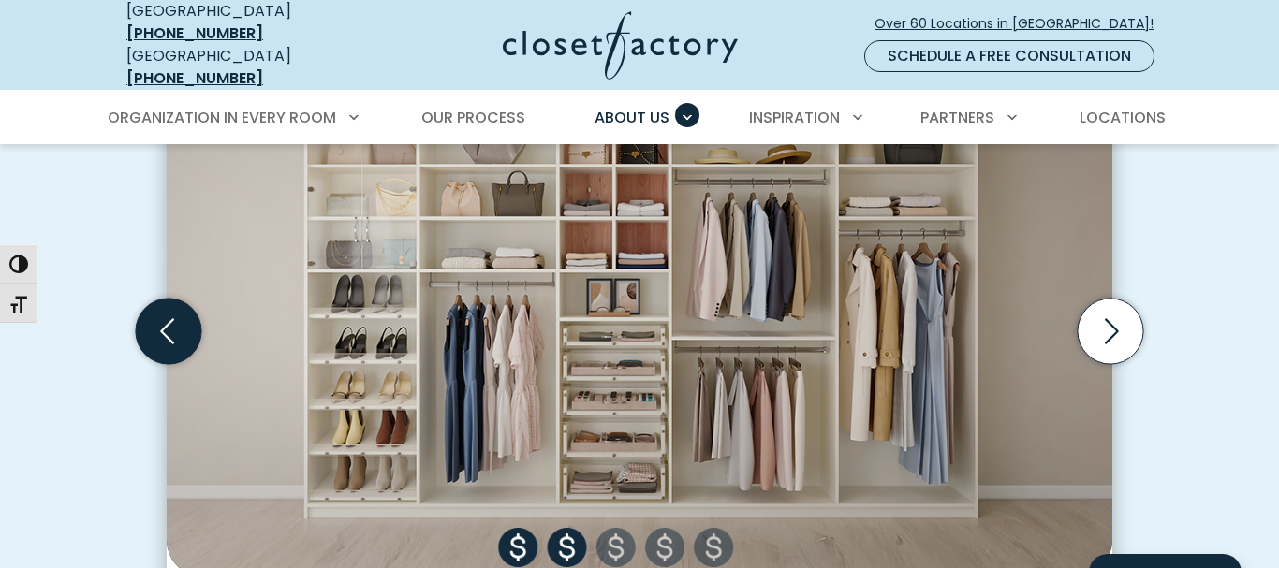
click at [169, 317] on icon "Previous slide" at bounding box center [169, 332] width 66 height 66
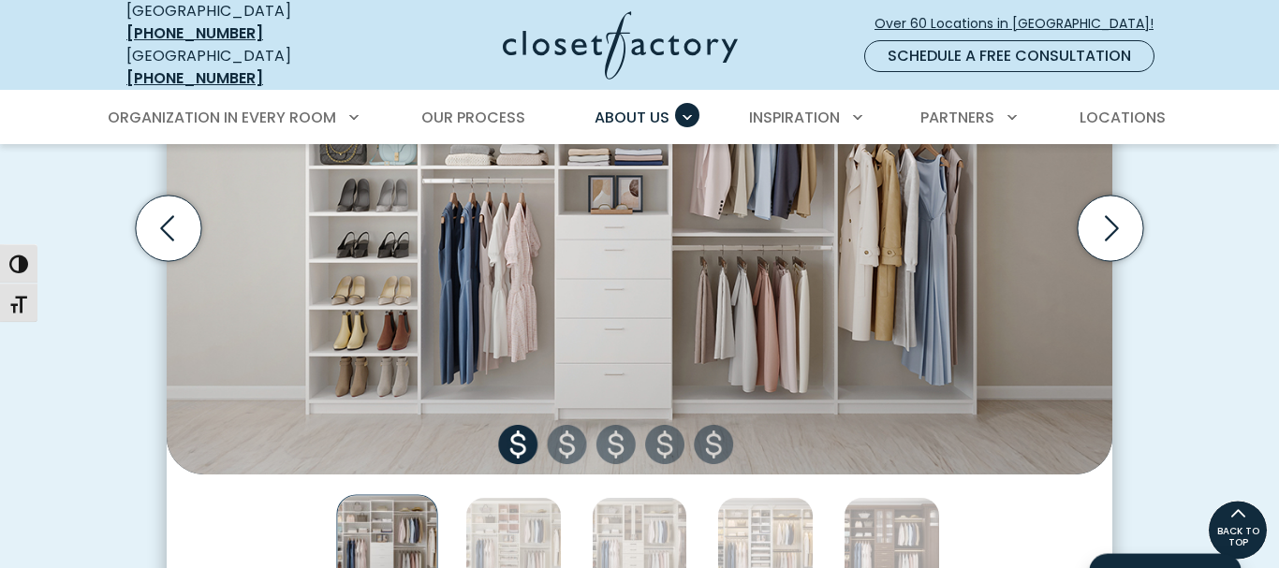
scroll to position [773, 0]
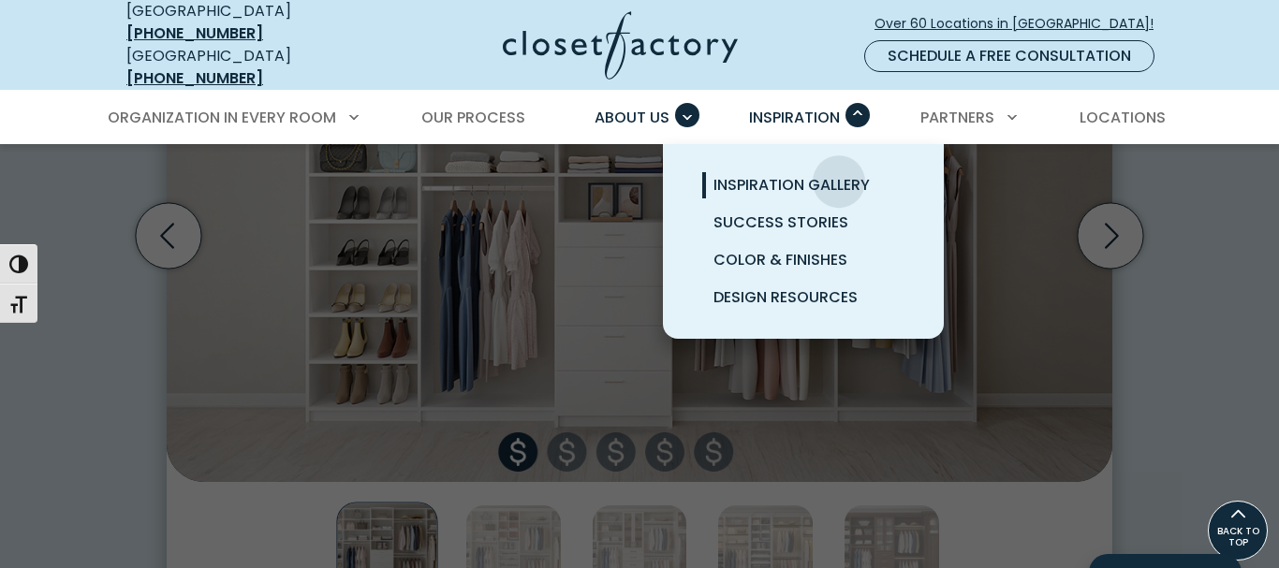
click at [839, 174] on span "Inspiration Gallery" at bounding box center [791, 185] width 156 height 22
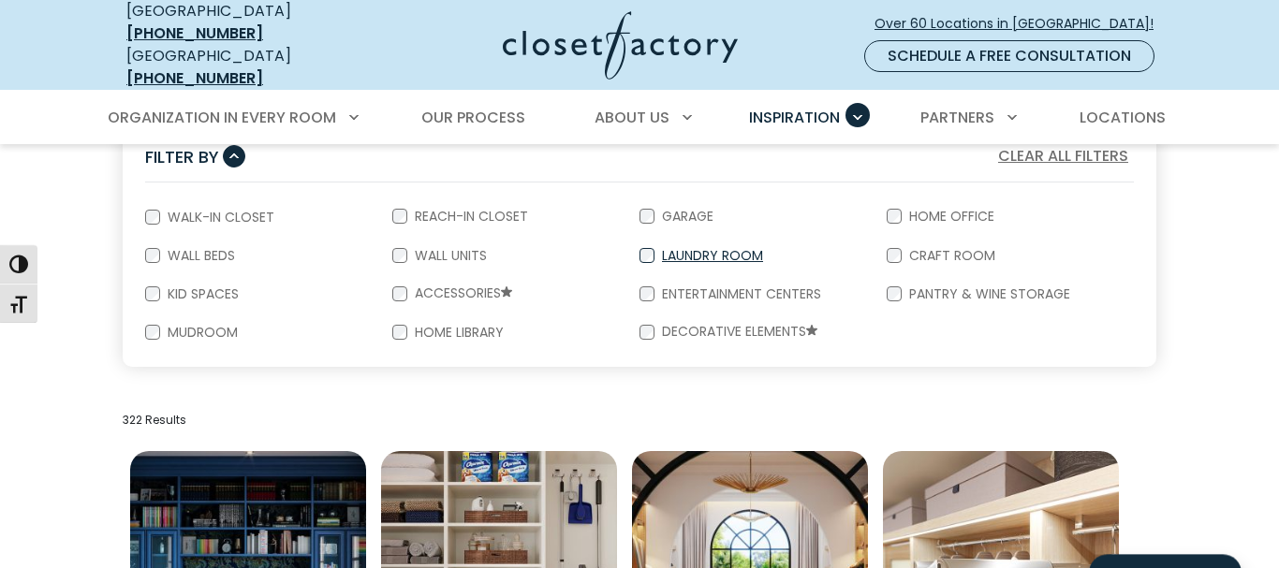
scroll to position [382, 0]
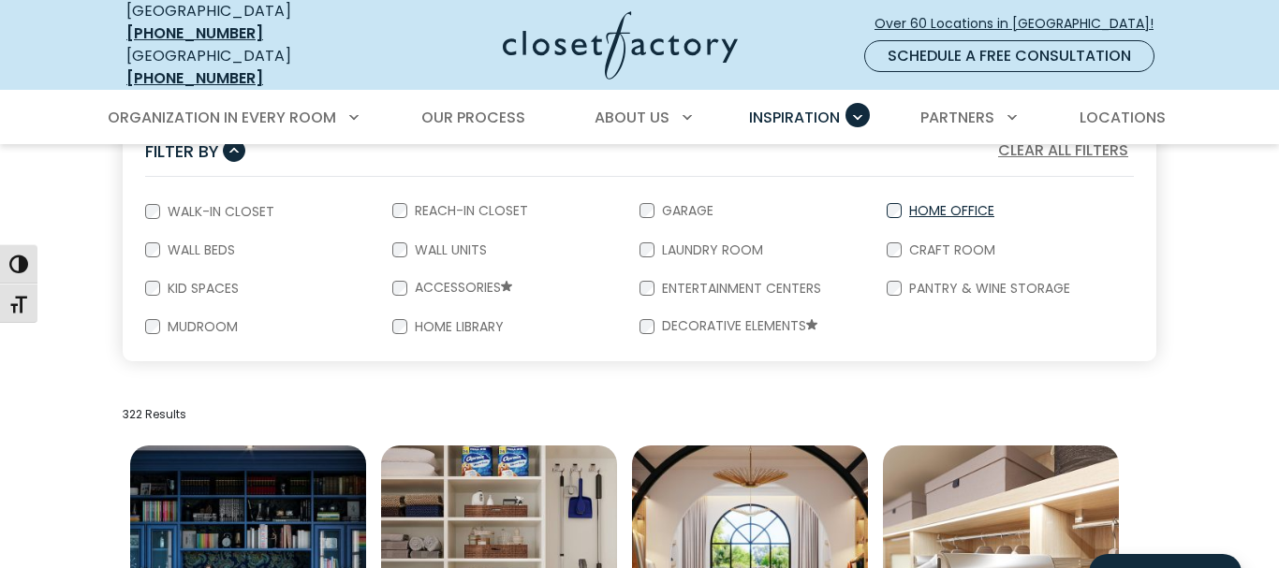
click at [931, 204] on label "Home Office" at bounding box center [949, 210] width 96 height 13
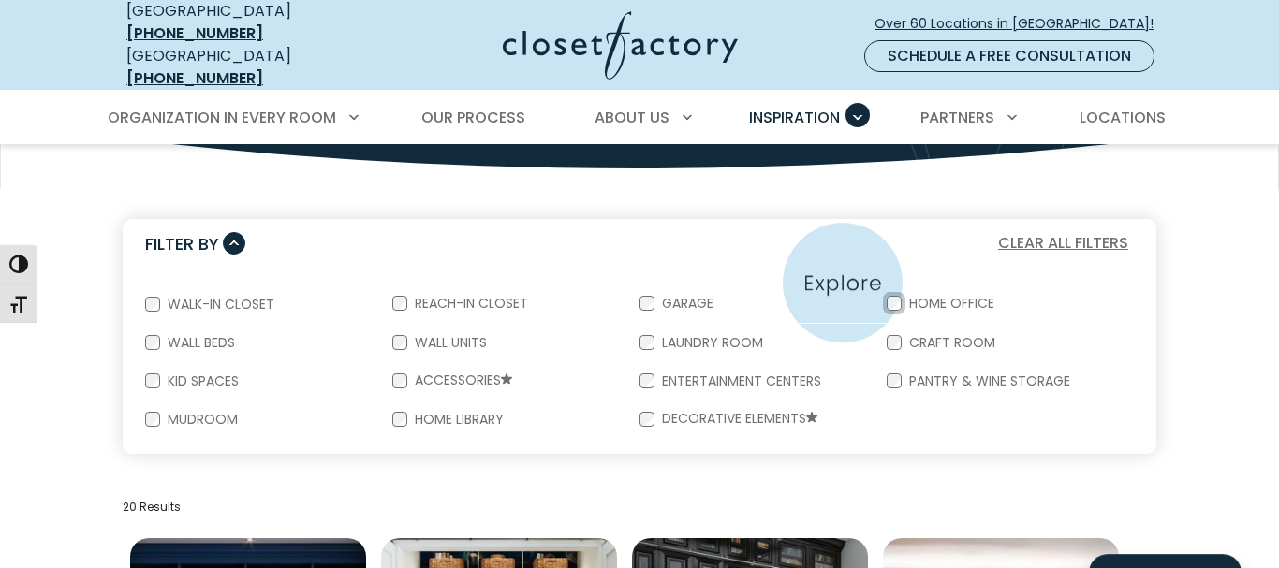
scroll to position [286, 0]
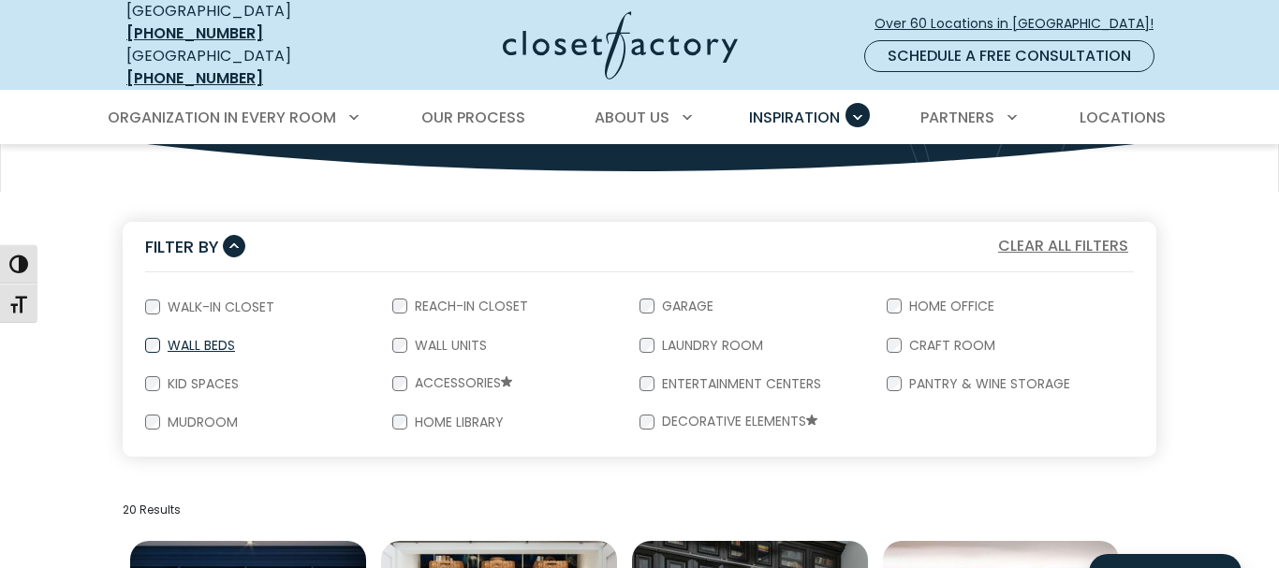
click at [184, 339] on label "Wall Beds" at bounding box center [199, 345] width 79 height 13
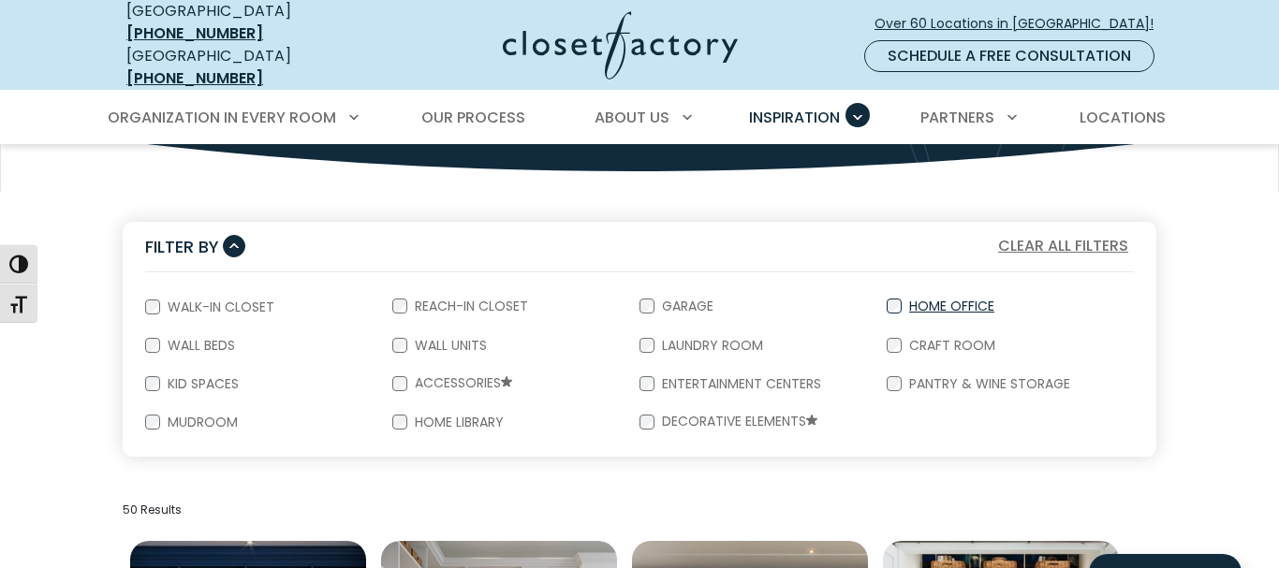
click at [931, 300] on label "Home Office" at bounding box center [949, 306] width 96 height 13
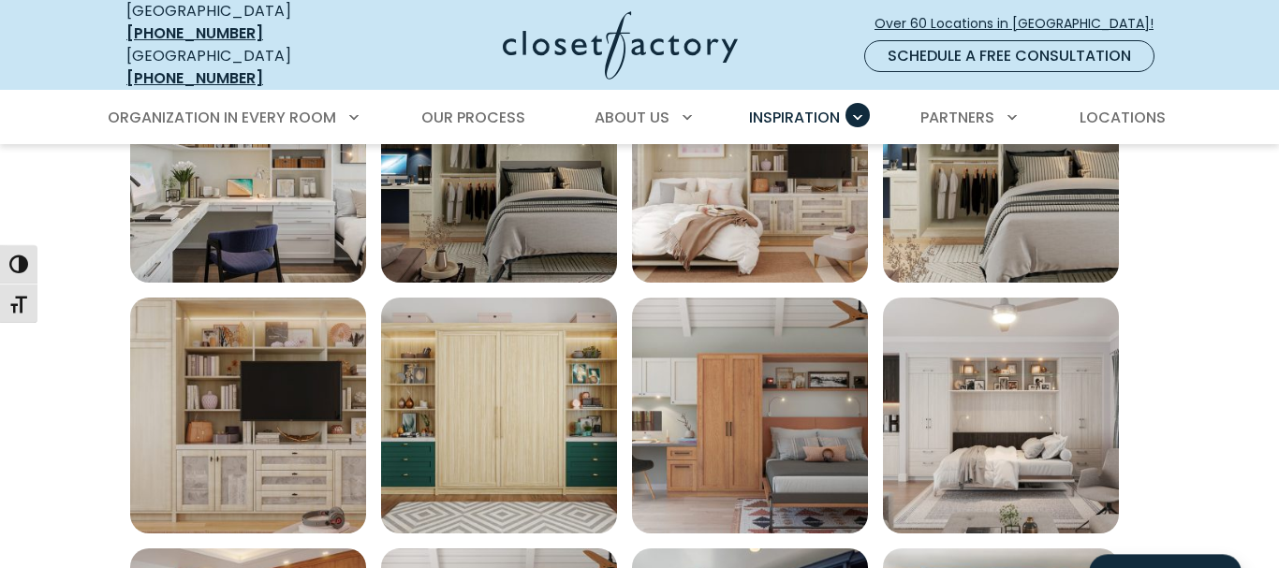
scroll to position [859, 0]
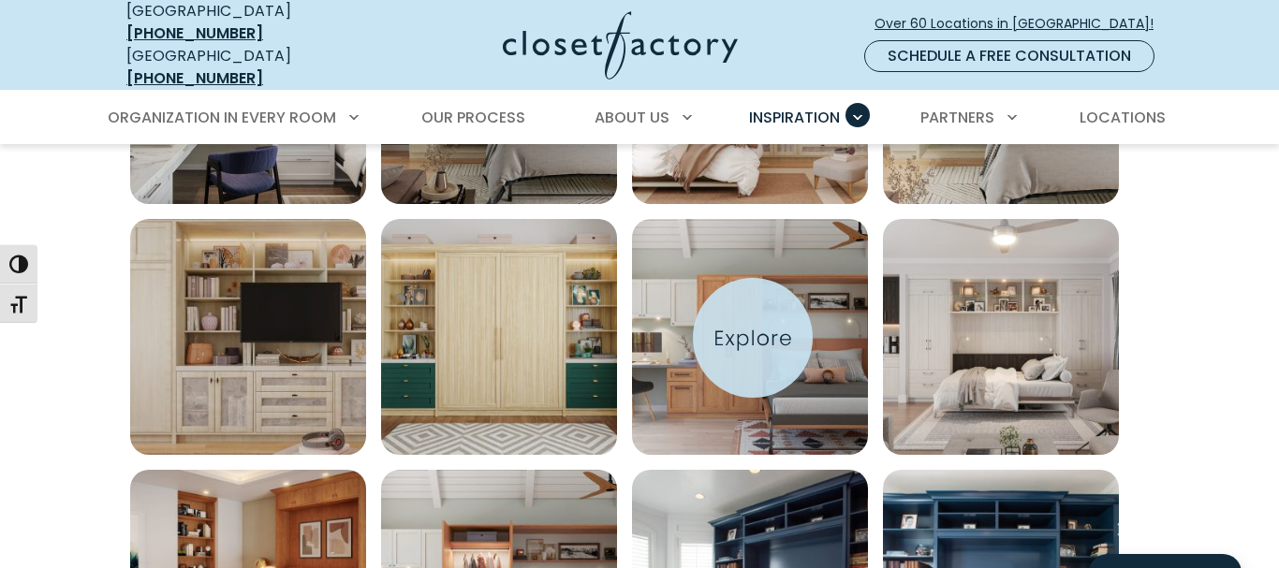
click at [751, 338] on img "Open inspiration gallery to preview enlarged image" at bounding box center [750, 337] width 236 height 236
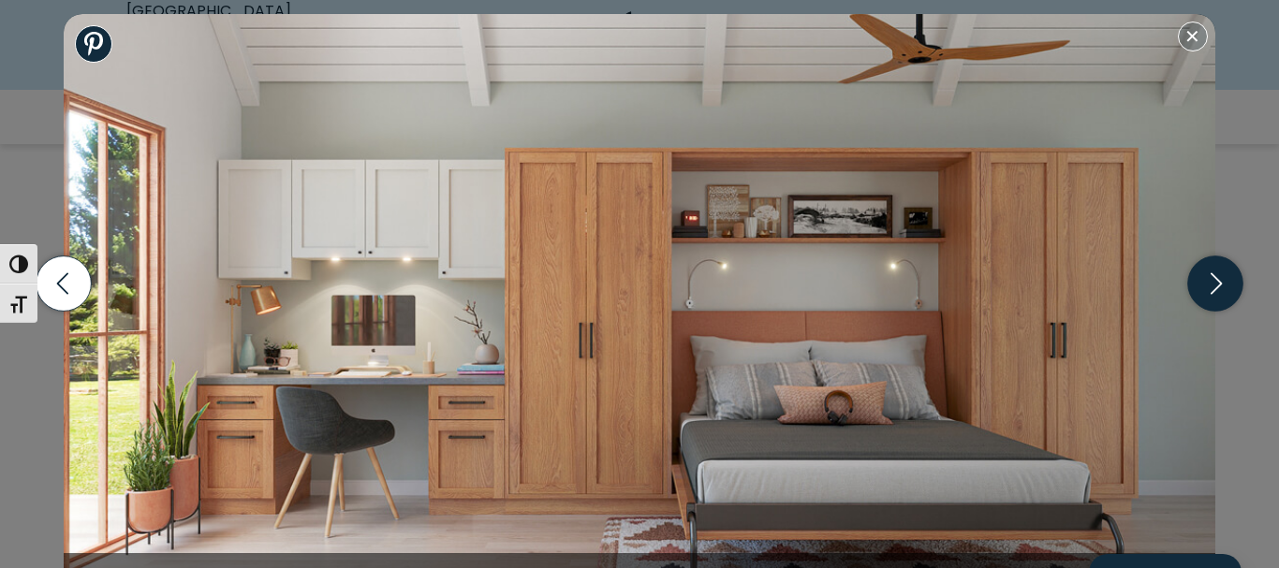
click at [1216, 273] on icon "button" at bounding box center [1214, 283] width 55 height 55
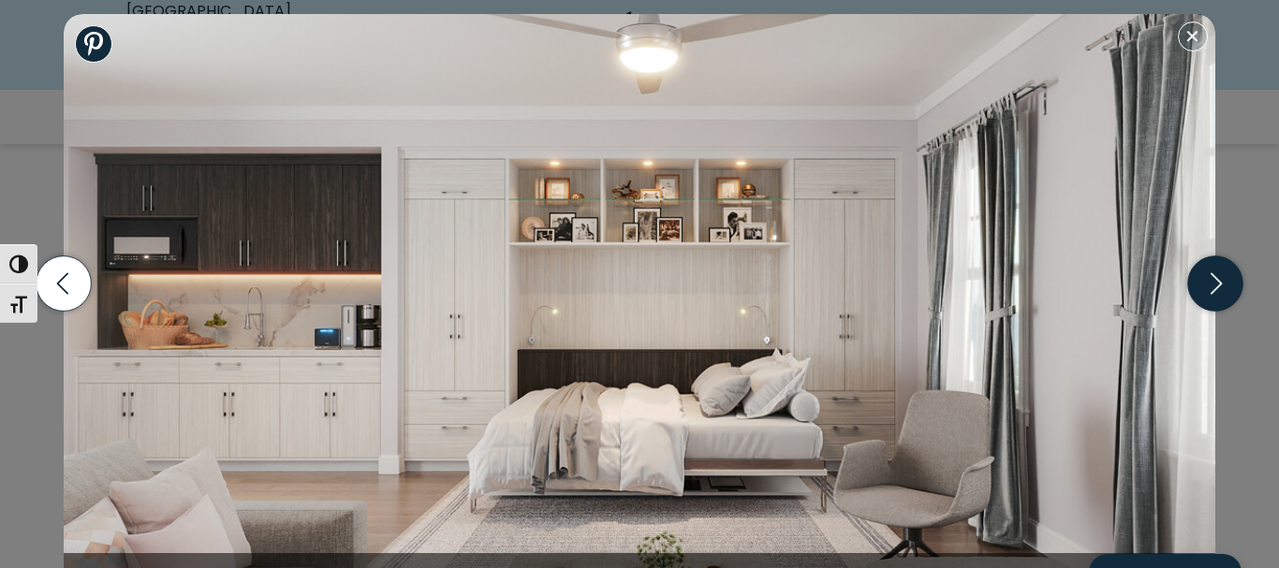
click at [1216, 273] on icon "button" at bounding box center [1214, 283] width 55 height 55
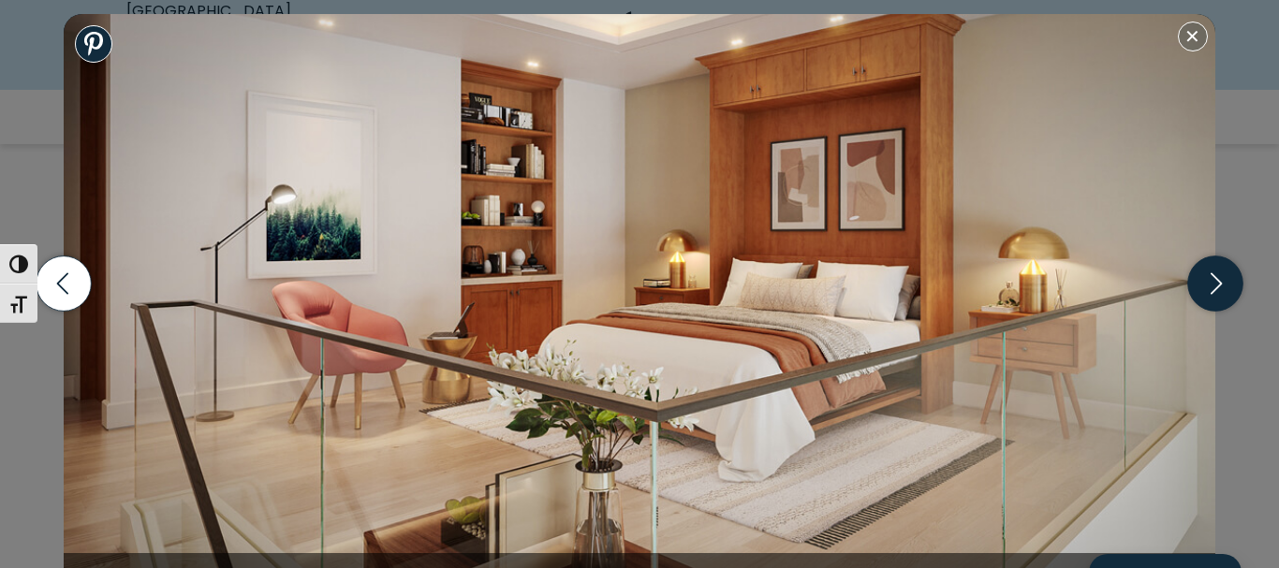
click at [1216, 273] on icon "button" at bounding box center [1214, 283] width 55 height 55
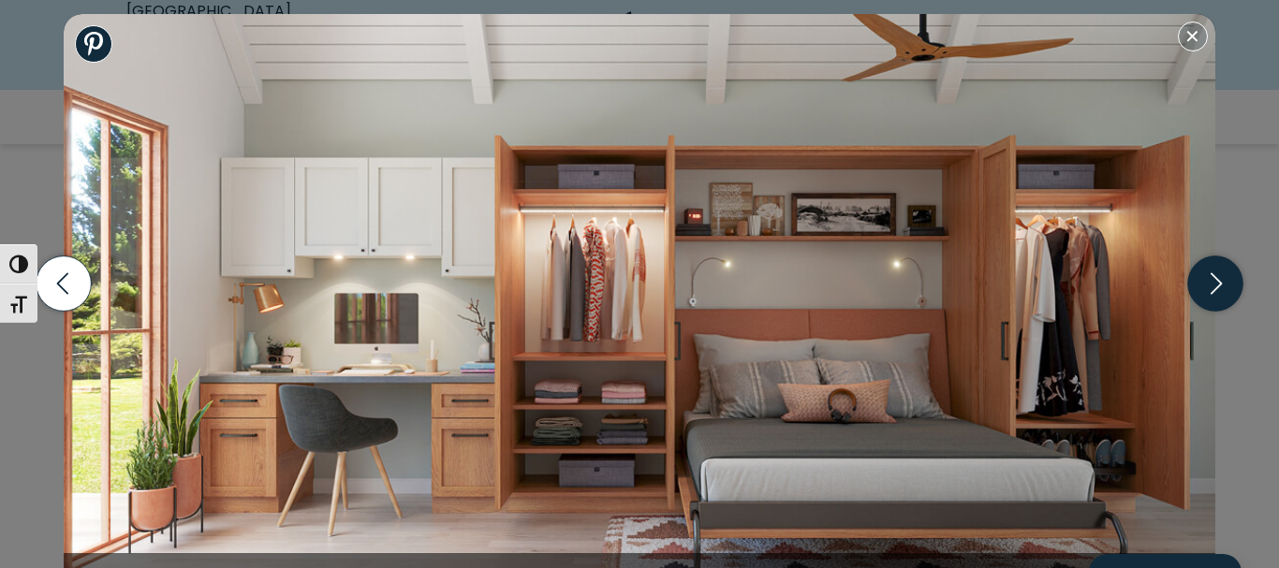
click at [1216, 273] on icon "button" at bounding box center [1214, 283] width 55 height 55
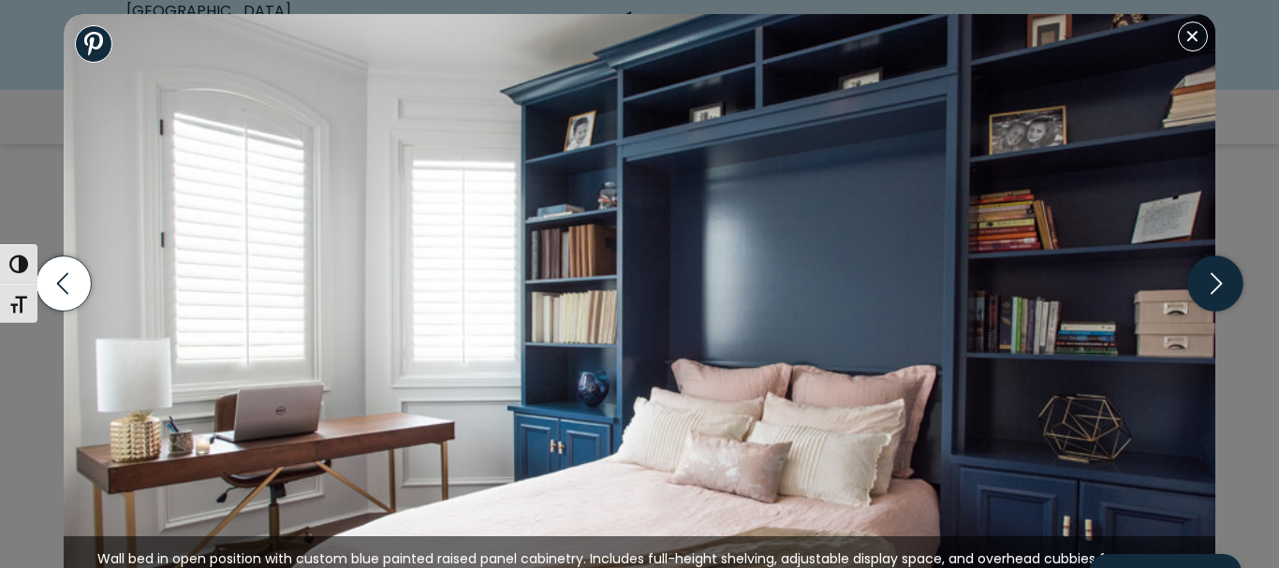
click at [1216, 273] on icon "button" at bounding box center [1214, 283] width 55 height 55
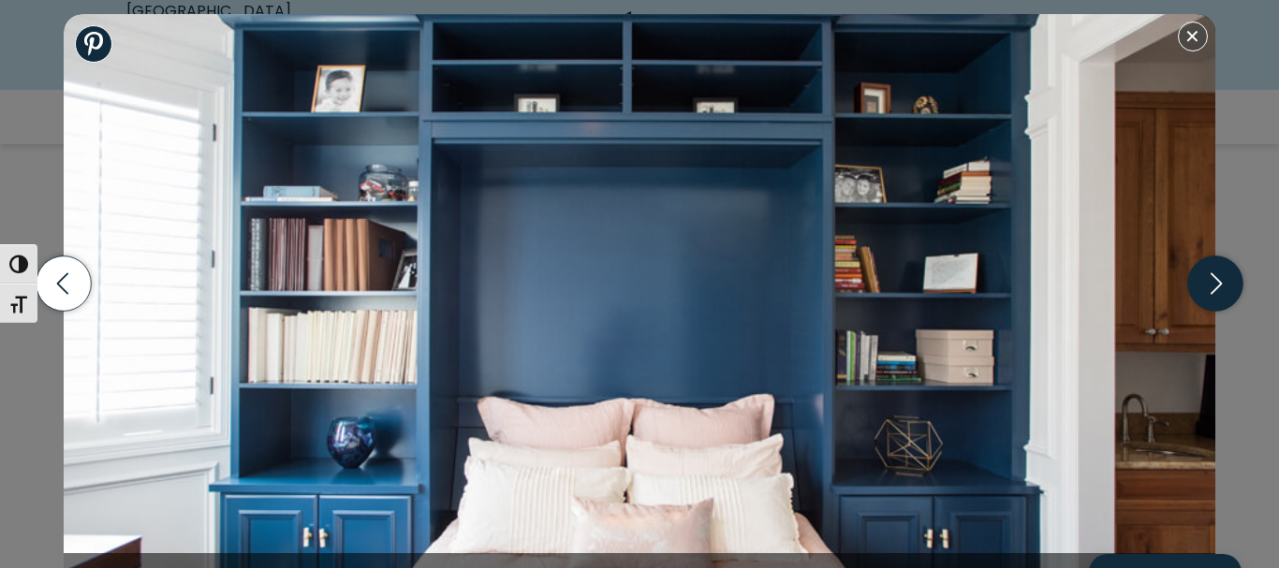
click at [1216, 273] on icon "button" at bounding box center [1214, 283] width 55 height 55
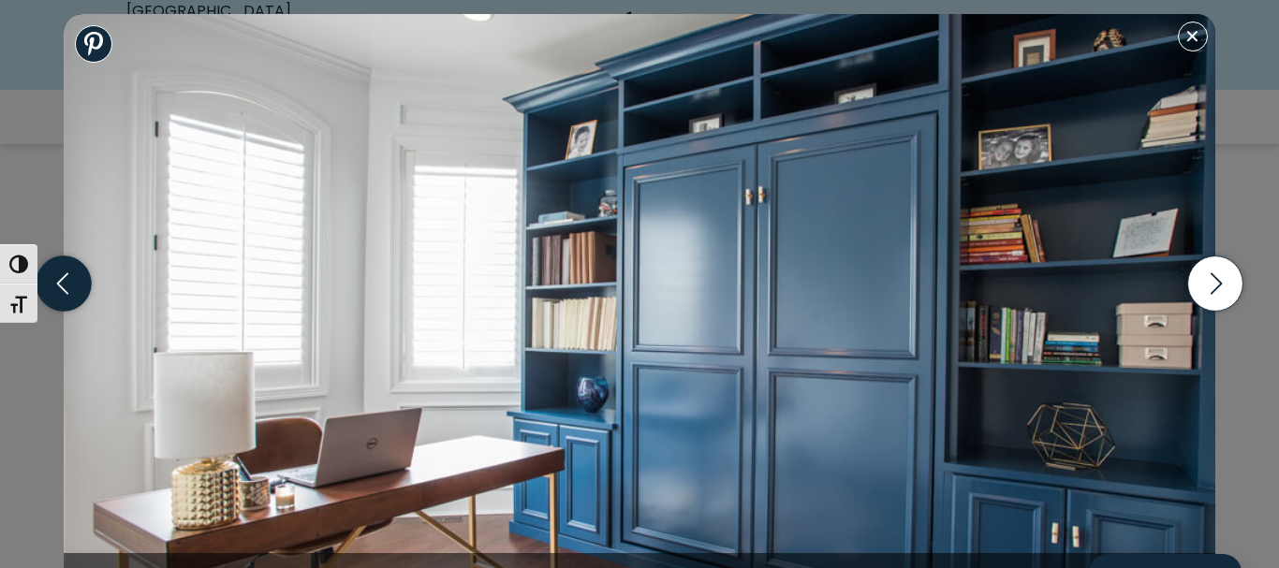
click at [70, 274] on icon "button" at bounding box center [64, 283] width 55 height 55
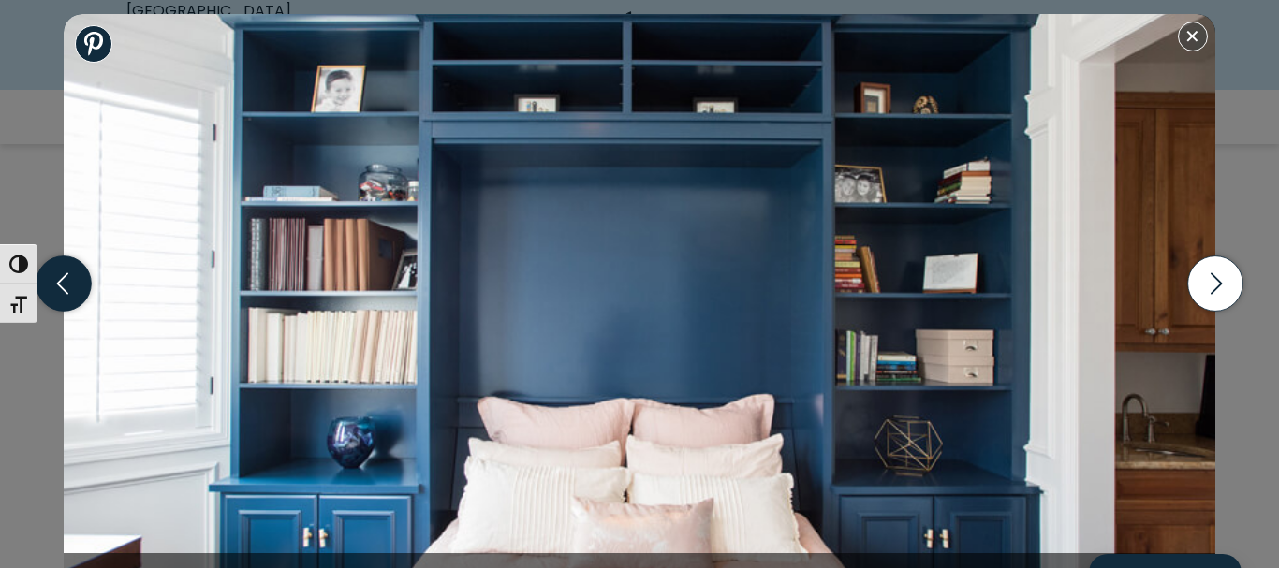
click at [82, 264] on icon "button" at bounding box center [64, 283] width 55 height 55
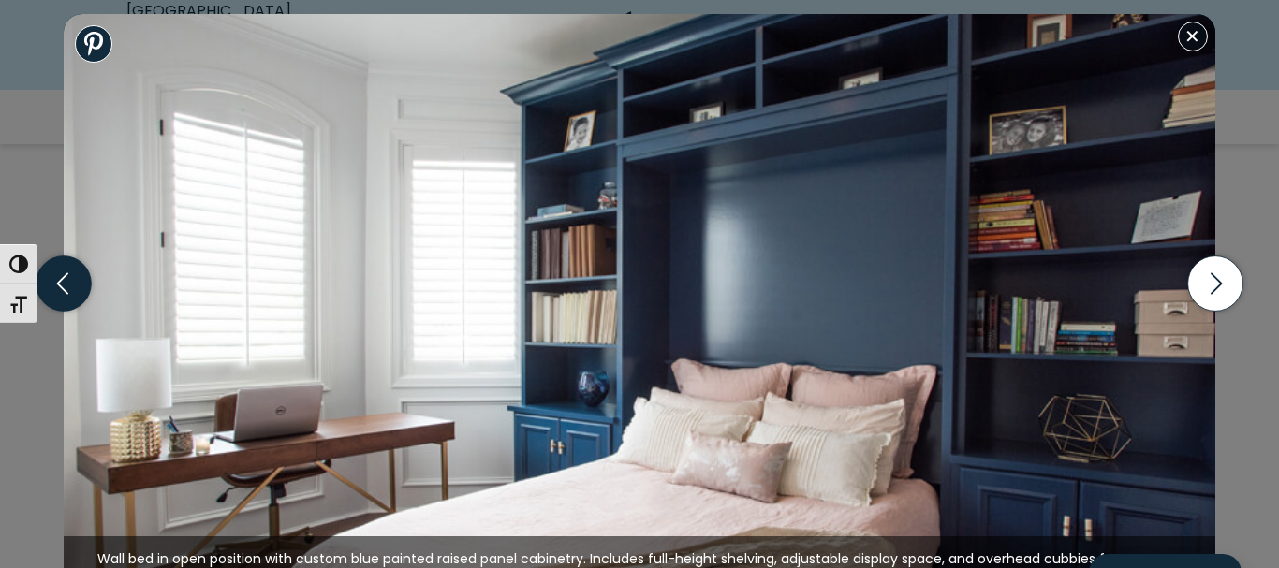
click at [82, 264] on icon "button" at bounding box center [64, 283] width 55 height 55
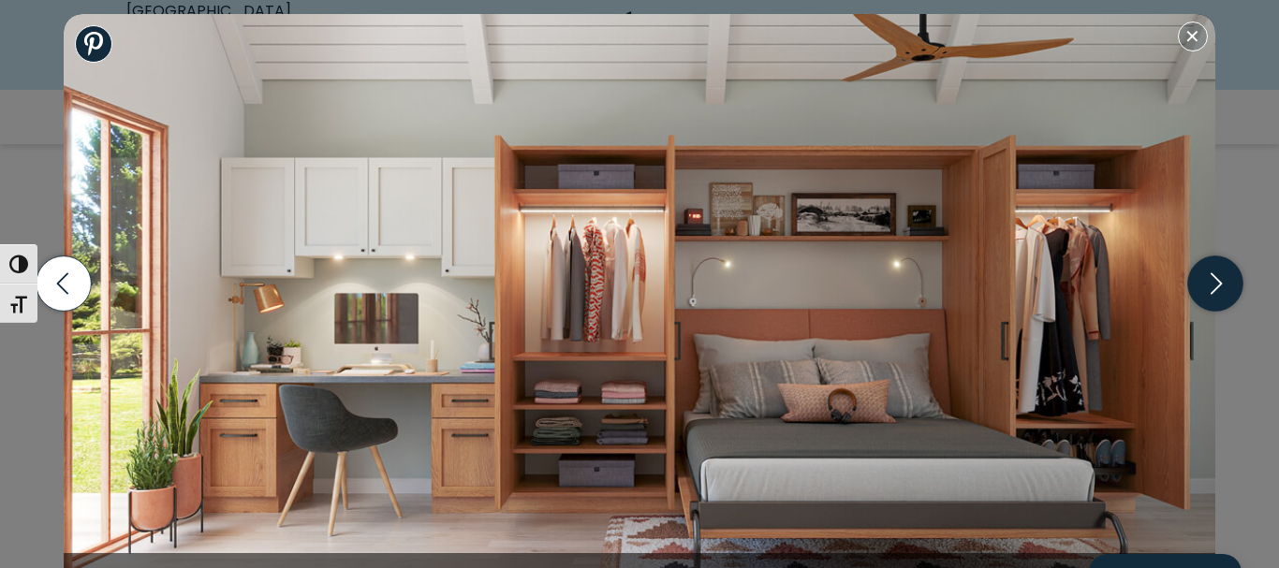
click at [1227, 280] on icon "button" at bounding box center [1214, 283] width 55 height 55
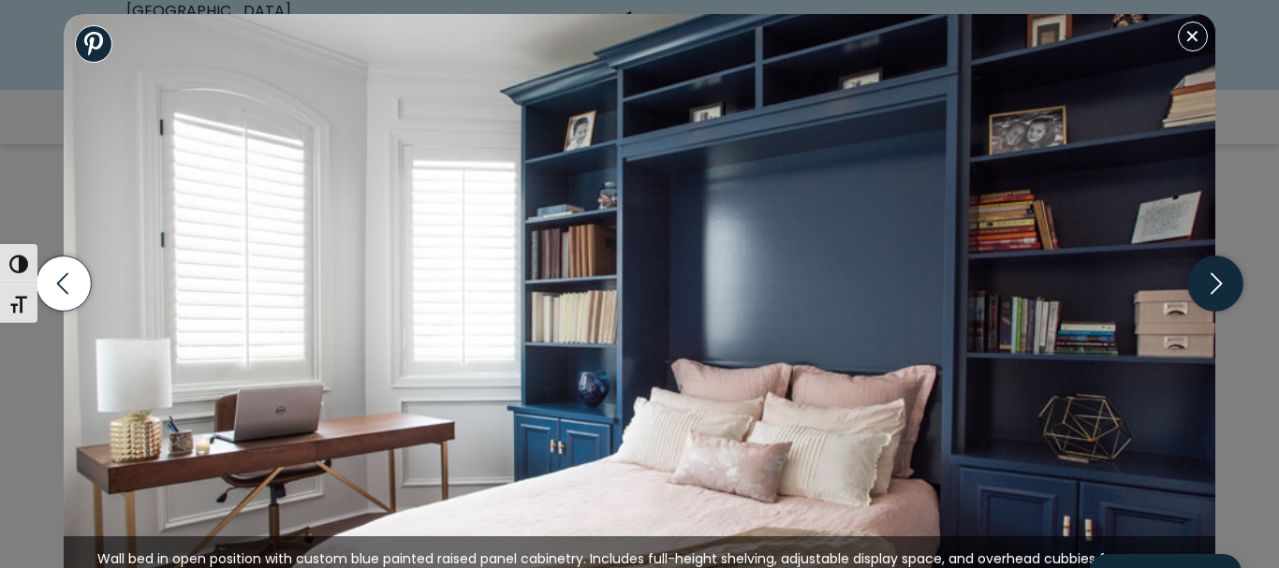
click at [1227, 280] on icon "button" at bounding box center [1214, 283] width 55 height 55
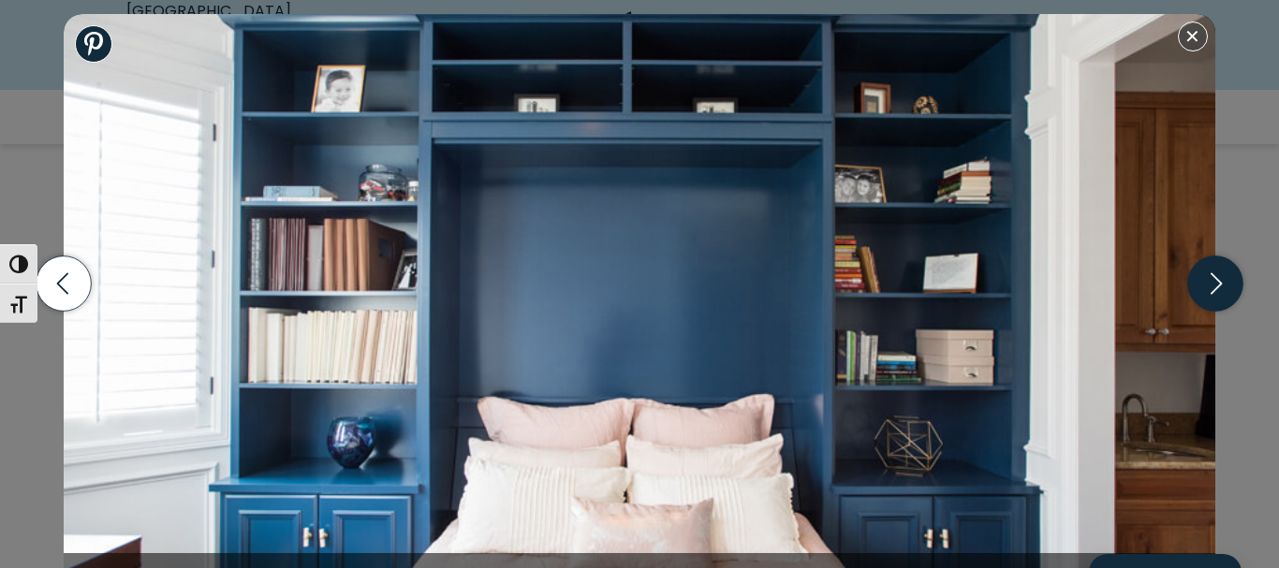
click at [1227, 280] on icon "button" at bounding box center [1214, 283] width 55 height 55
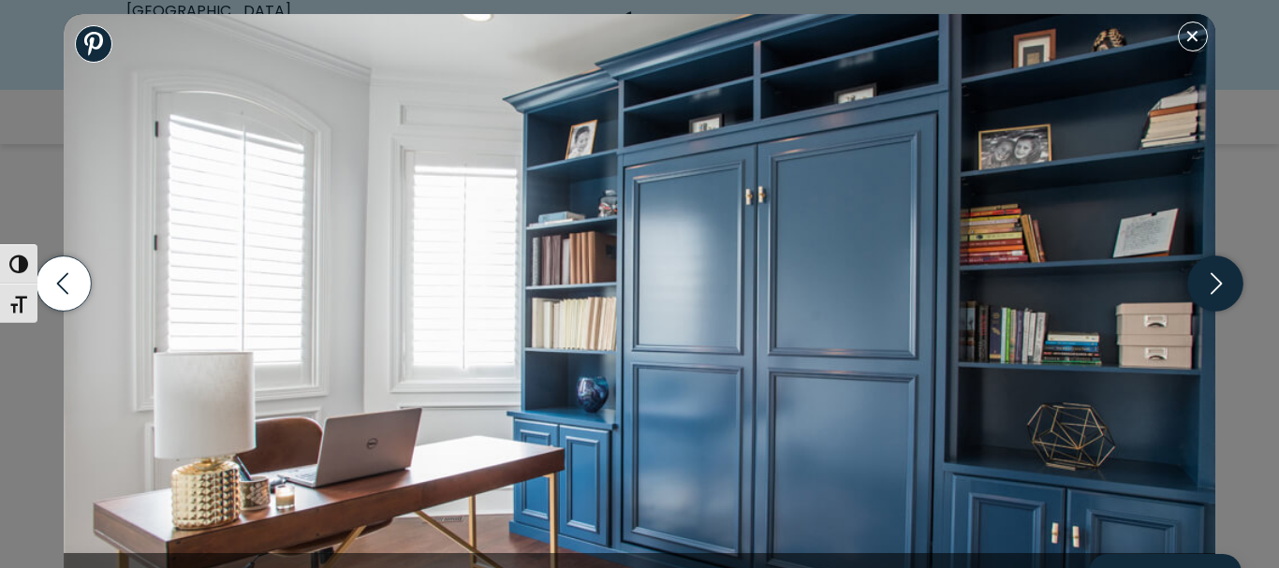
click at [1227, 280] on icon "button" at bounding box center [1214, 283] width 55 height 55
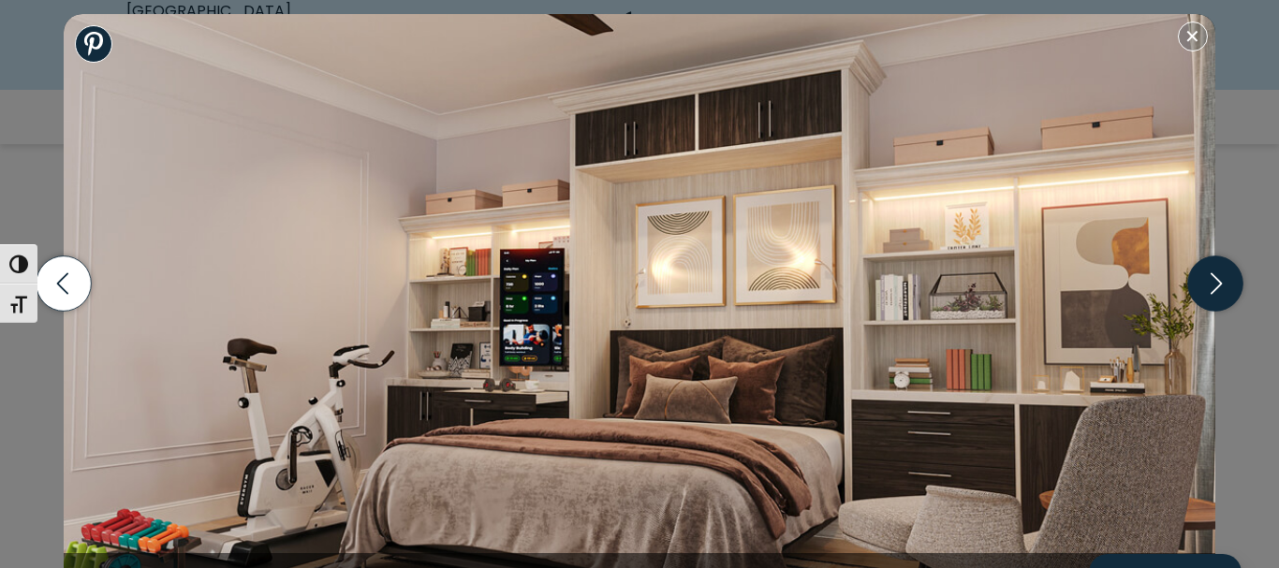
click at [1227, 280] on icon "button" at bounding box center [1214, 283] width 55 height 55
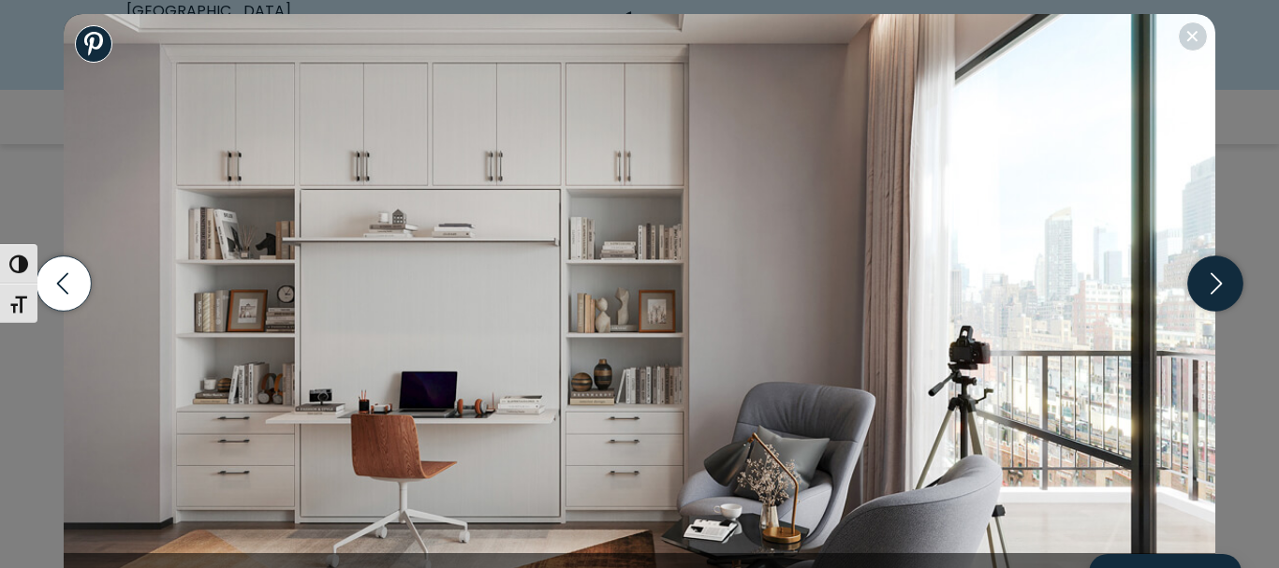
click at [1218, 285] on icon "button" at bounding box center [1214, 283] width 55 height 55
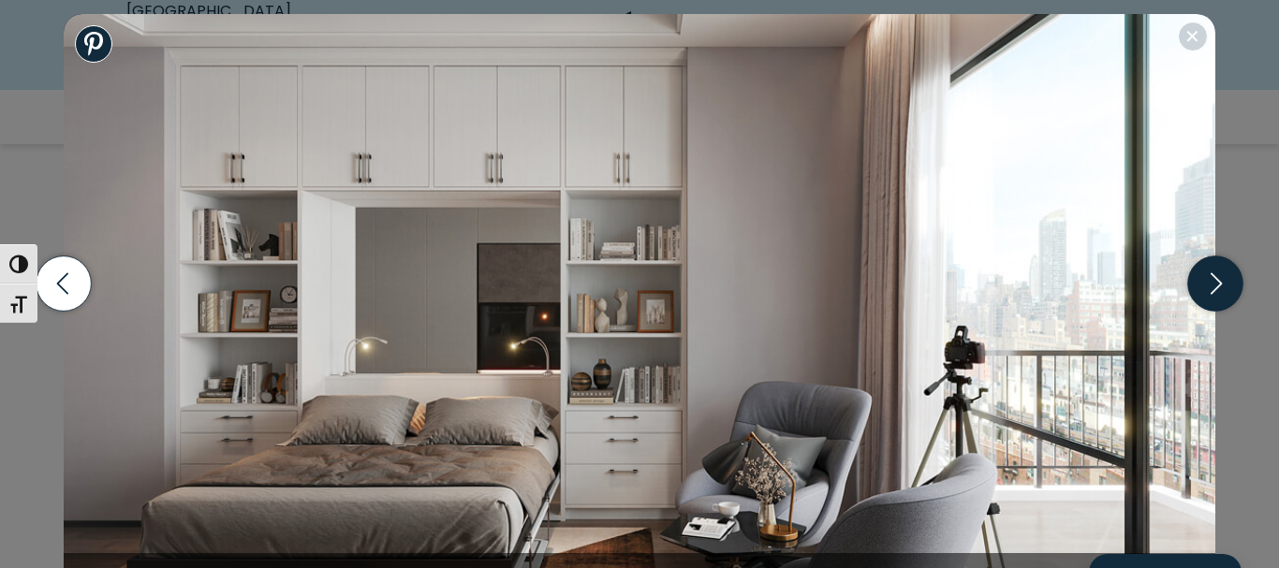
click at [1218, 285] on icon "button" at bounding box center [1214, 283] width 55 height 55
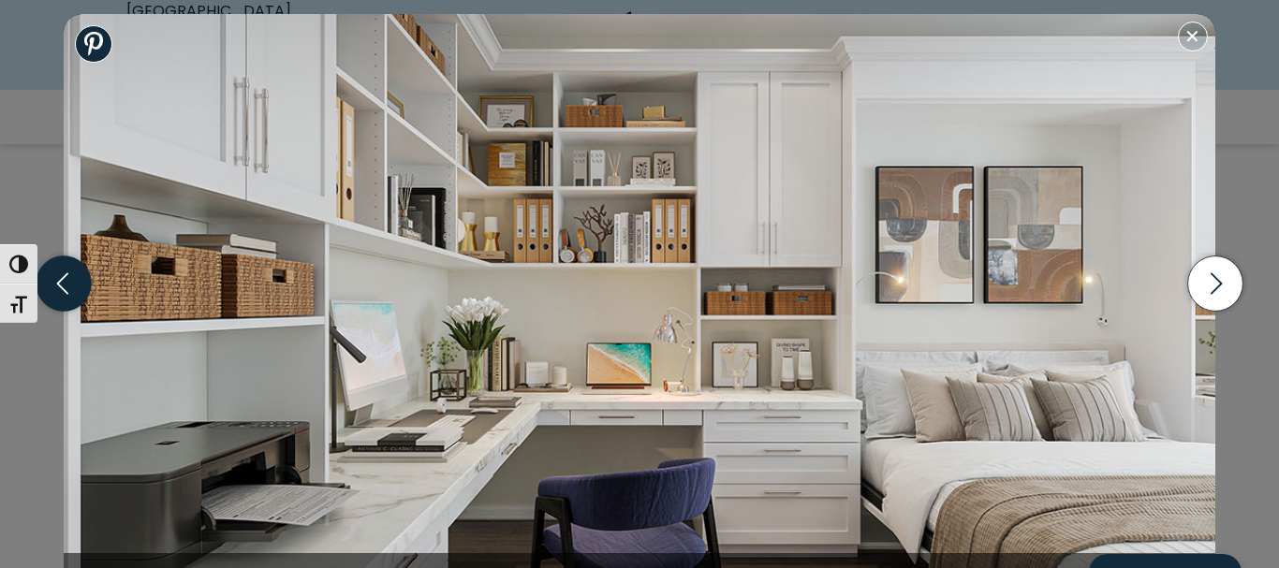
click at [56, 275] on icon "button" at bounding box center [64, 283] width 55 height 55
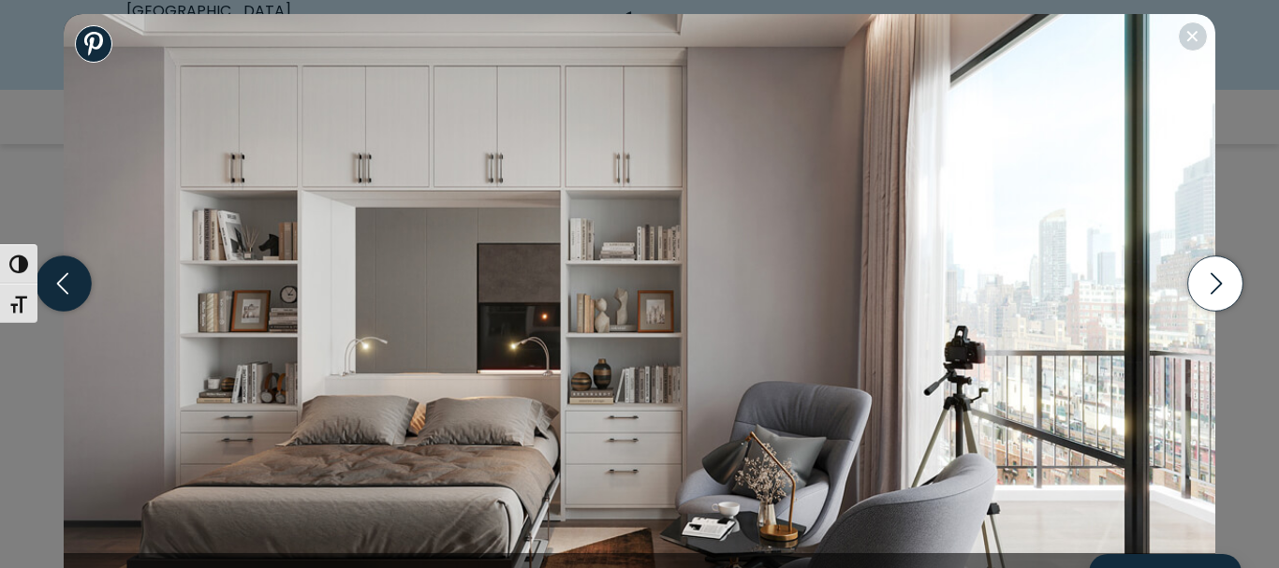
click at [58, 275] on icon "button" at bounding box center [64, 283] width 55 height 55
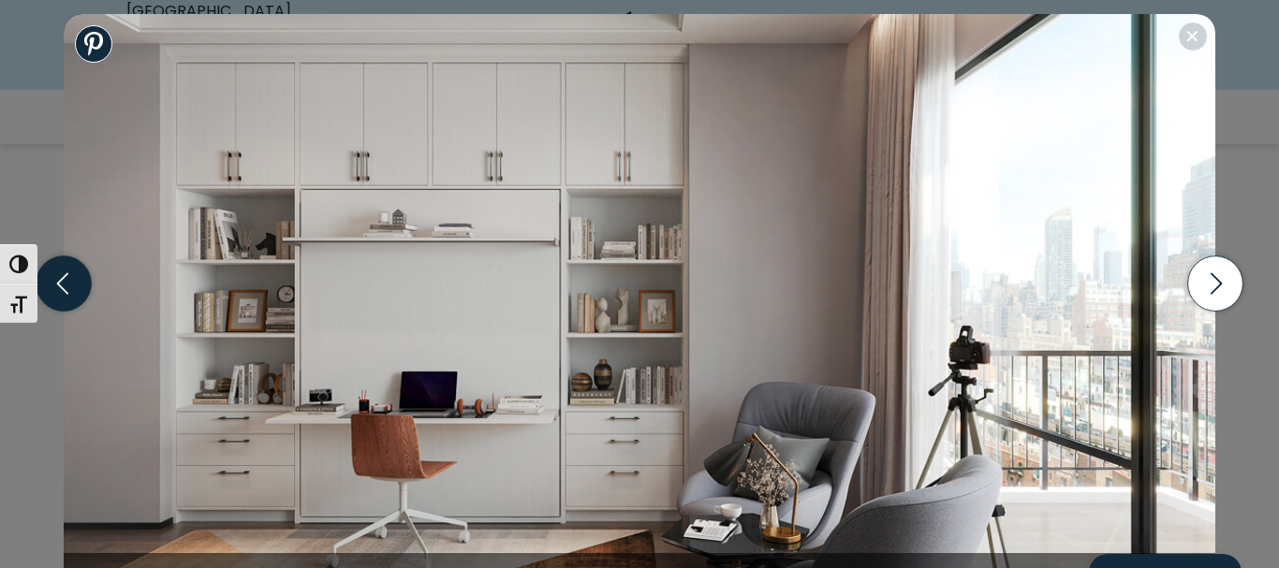
click at [58, 275] on icon "button" at bounding box center [64, 283] width 55 height 55
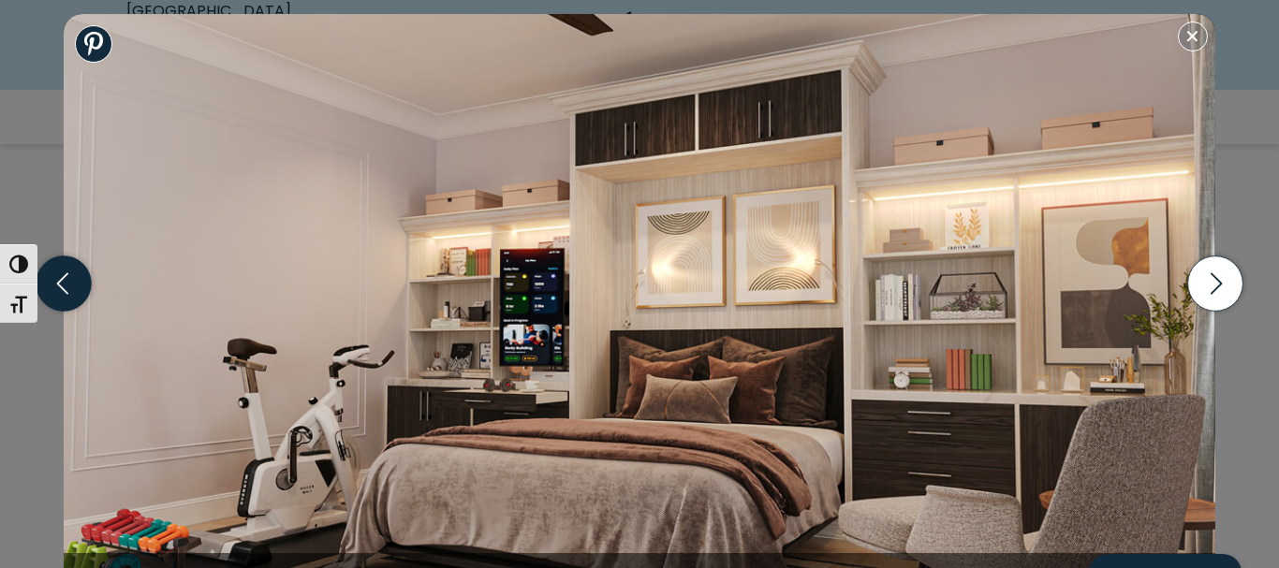
click at [58, 275] on icon "button" at bounding box center [64, 283] width 55 height 55
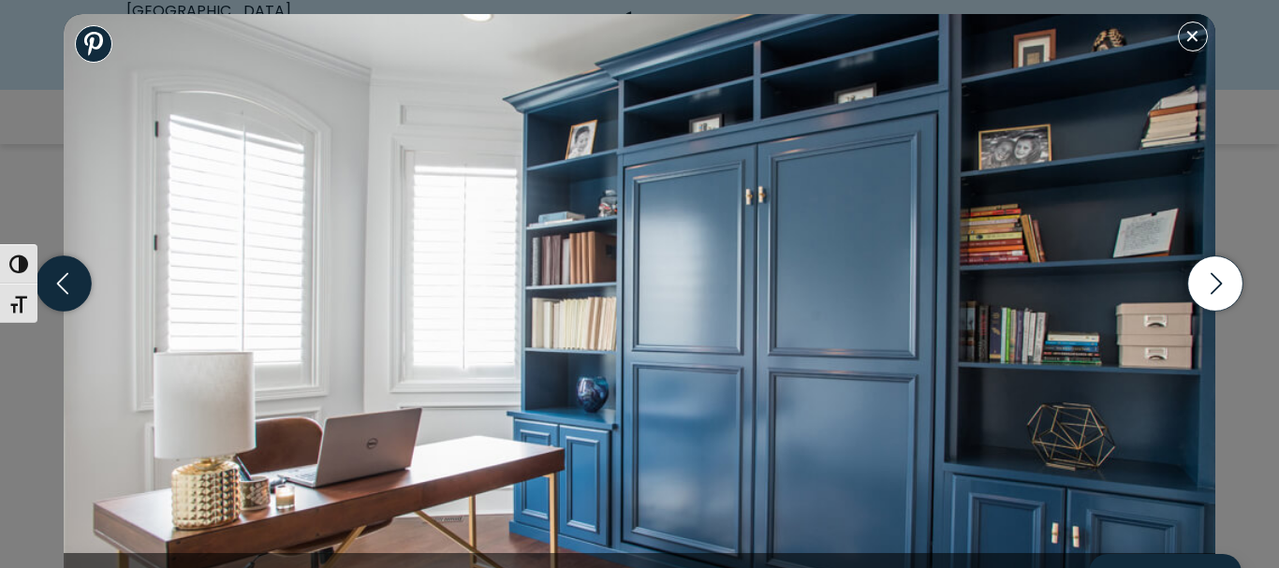
click at [58, 275] on icon "button" at bounding box center [64, 283] width 55 height 55
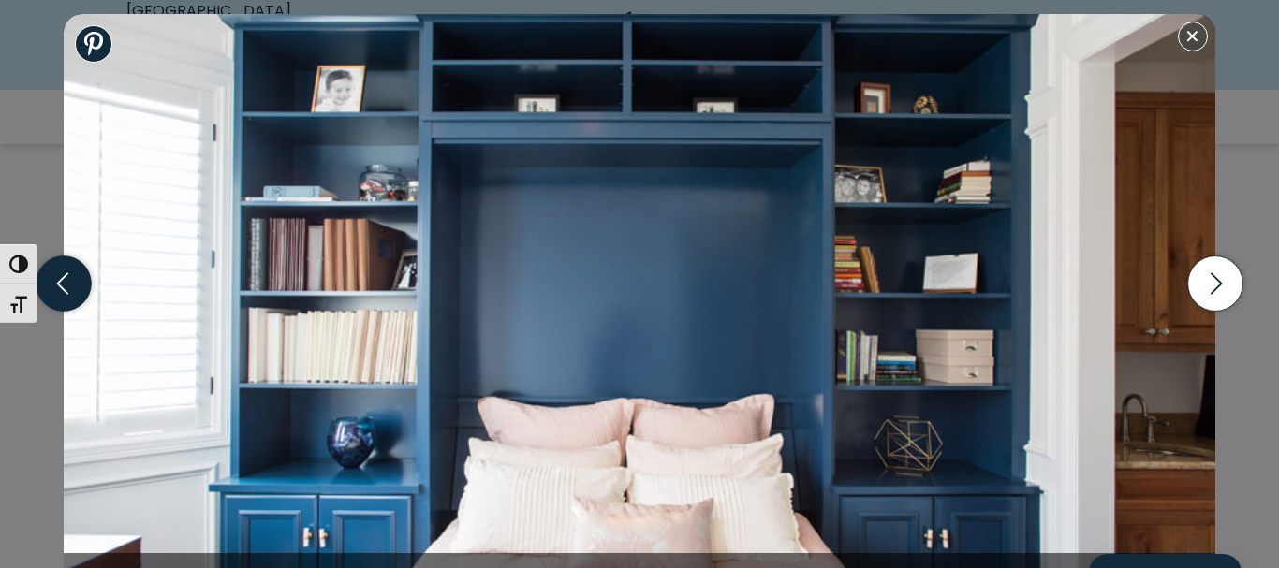
click at [58, 275] on icon "button" at bounding box center [64, 283] width 55 height 55
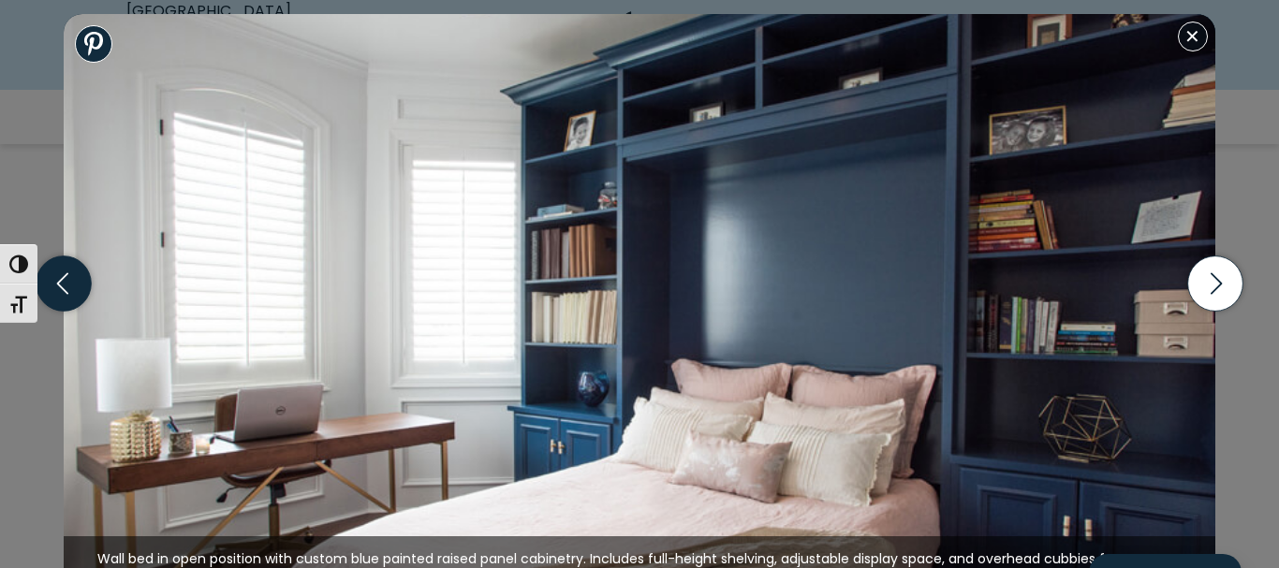
click at [58, 275] on icon "button" at bounding box center [64, 283] width 55 height 55
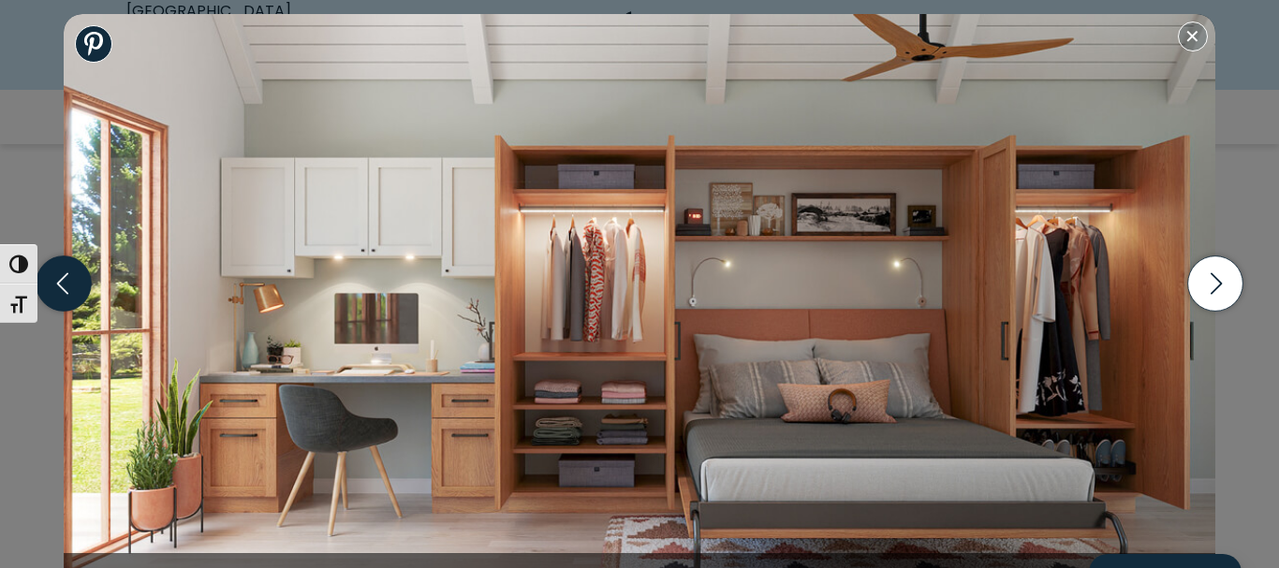
click at [58, 275] on icon "button" at bounding box center [64, 283] width 55 height 55
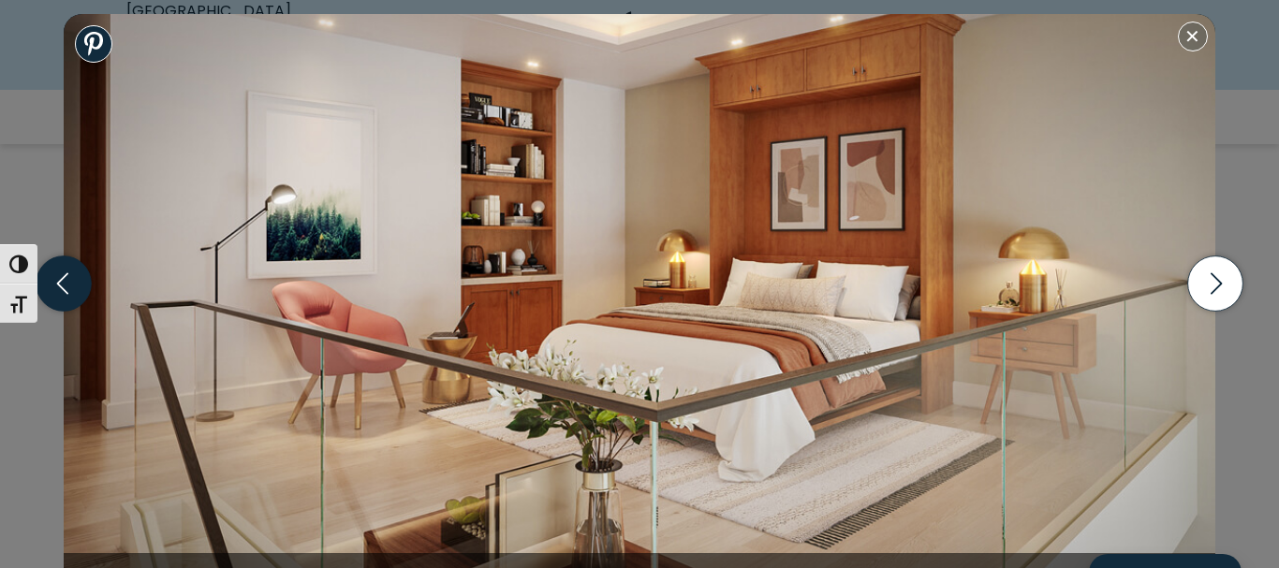
click at [58, 275] on icon "button" at bounding box center [64, 283] width 55 height 55
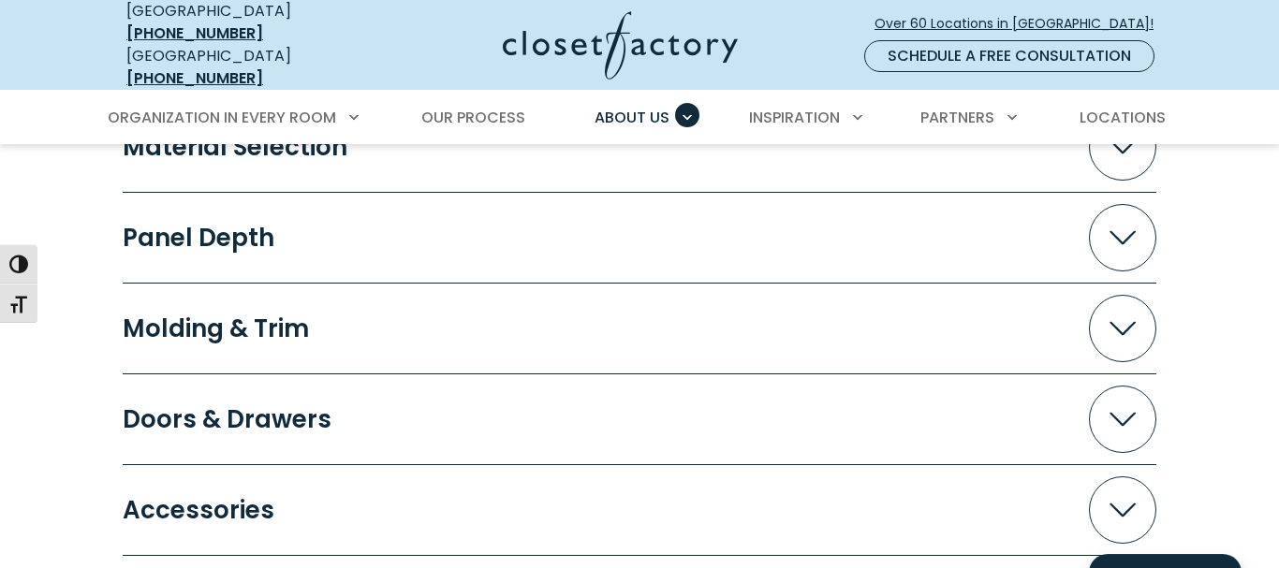
scroll to position [1910, 0]
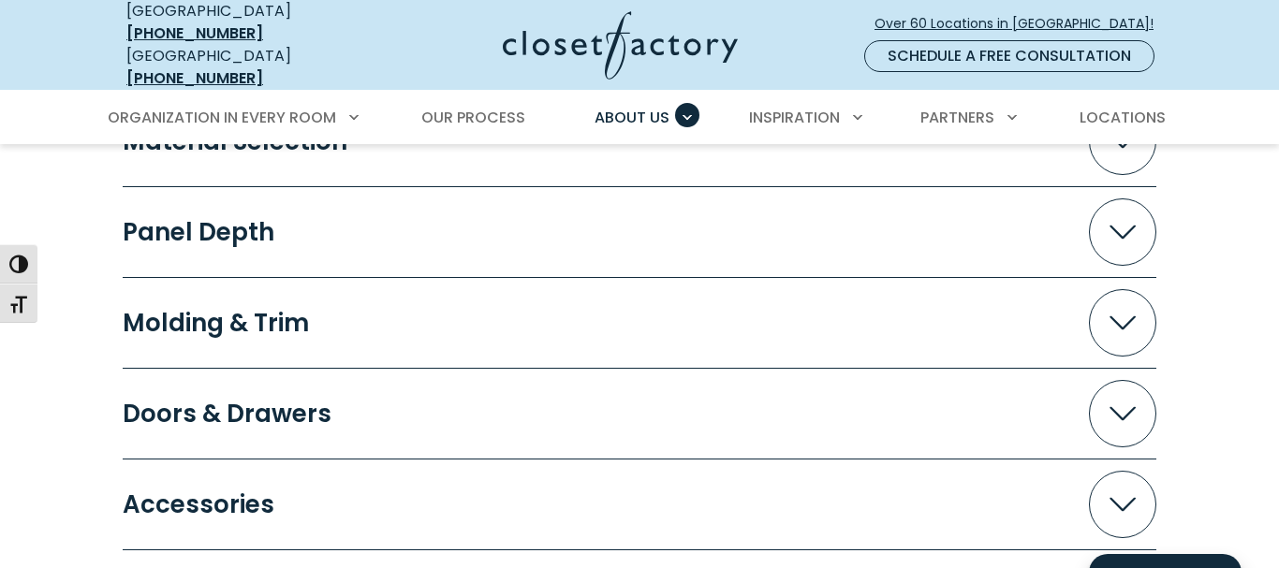
click at [1129, 407] on icon "Accordion" at bounding box center [1122, 414] width 26 height 14
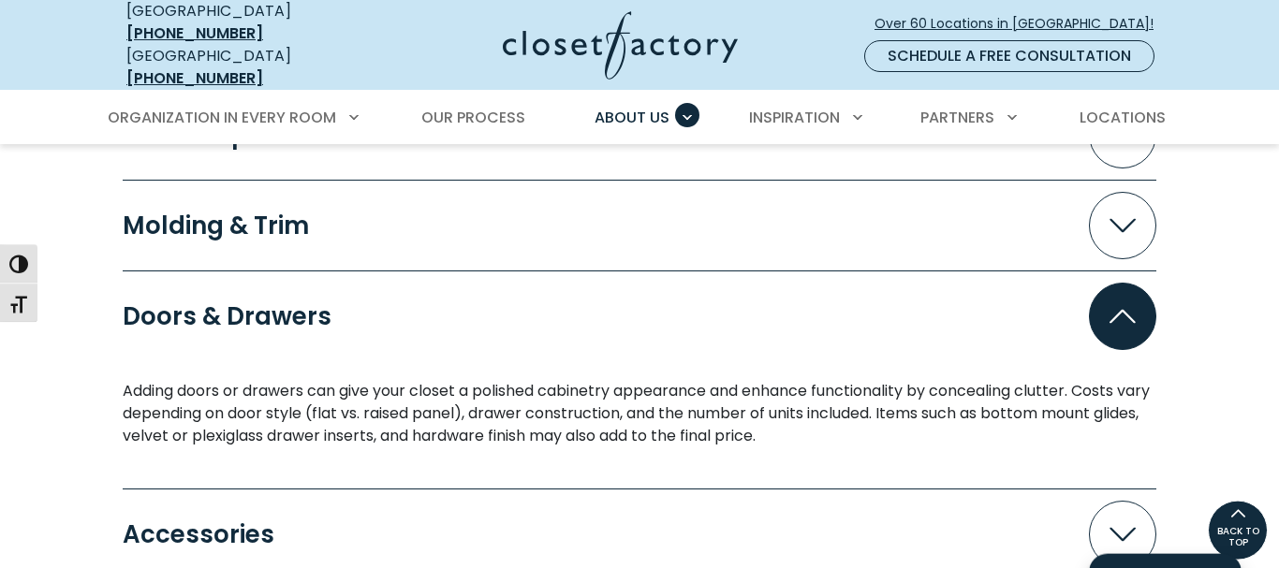
scroll to position [2005, 0]
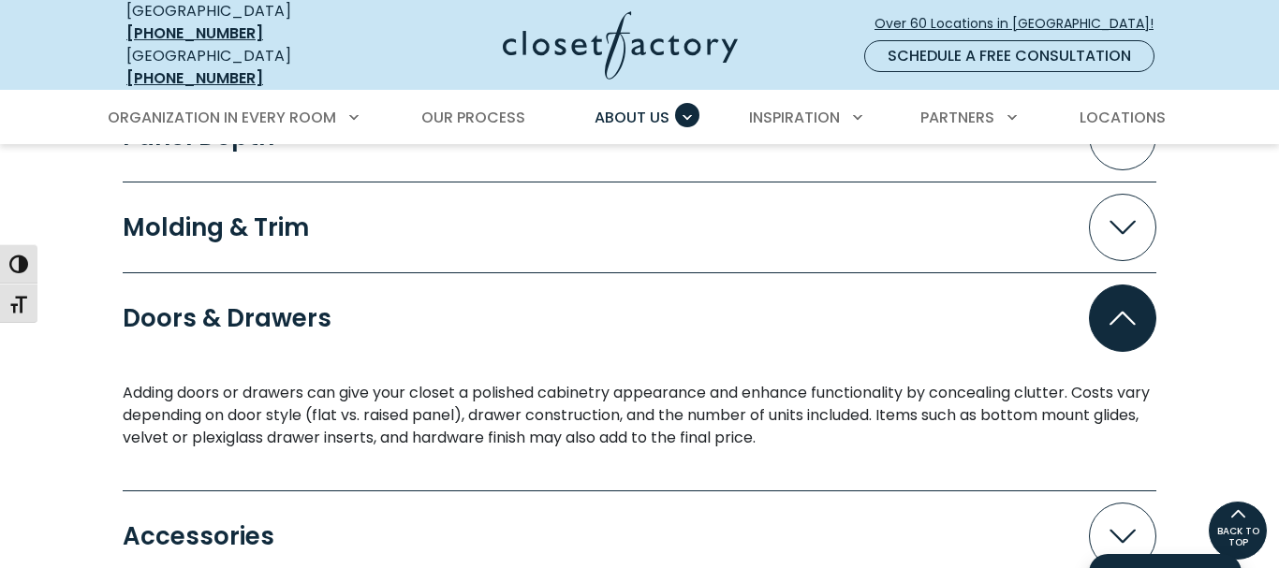
click at [1107, 319] on span "Accordion" at bounding box center [1122, 318] width 67 height 67
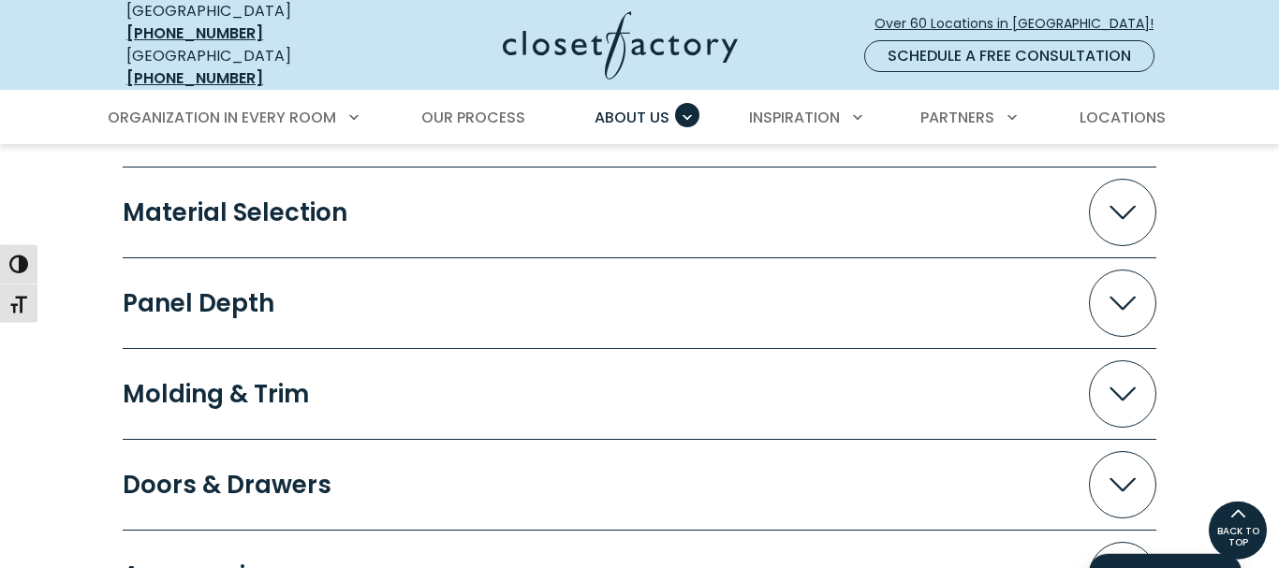
scroll to position [1814, 0]
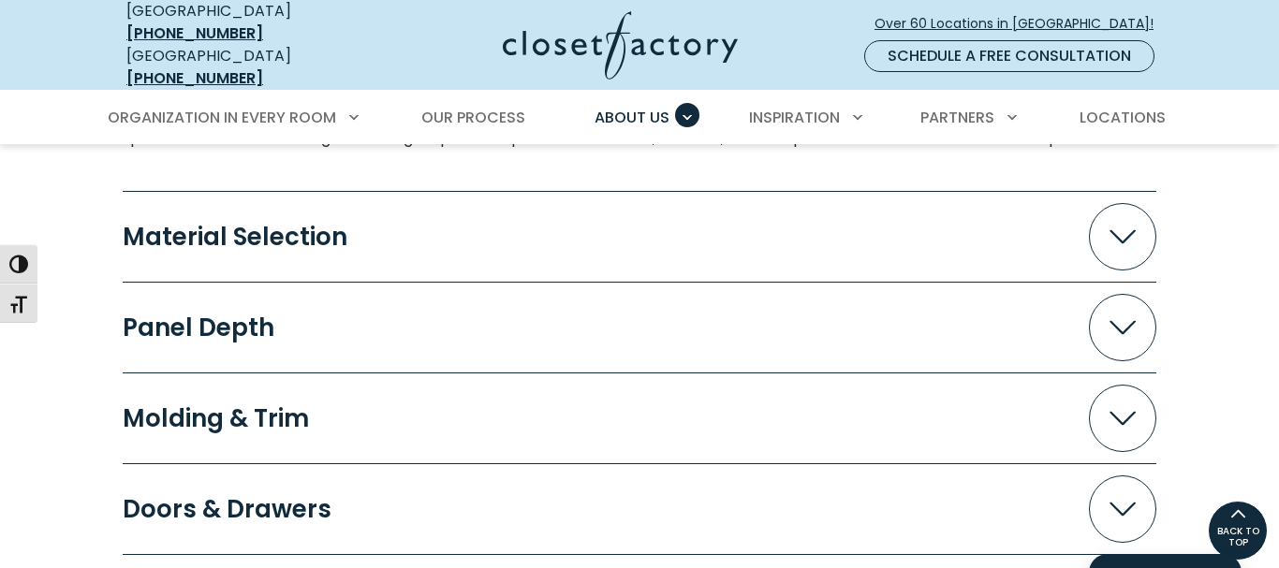
click at [1121, 321] on icon "Accordion" at bounding box center [1122, 328] width 26 height 14
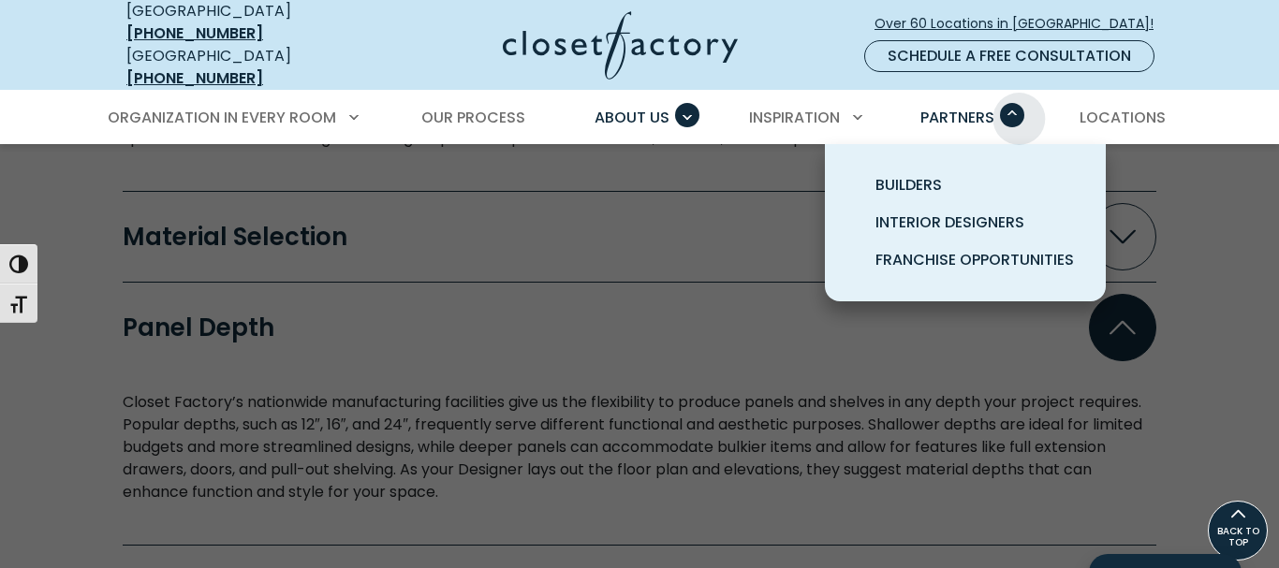
click at [1019, 105] on span "Primary Menu" at bounding box center [1012, 115] width 24 height 24
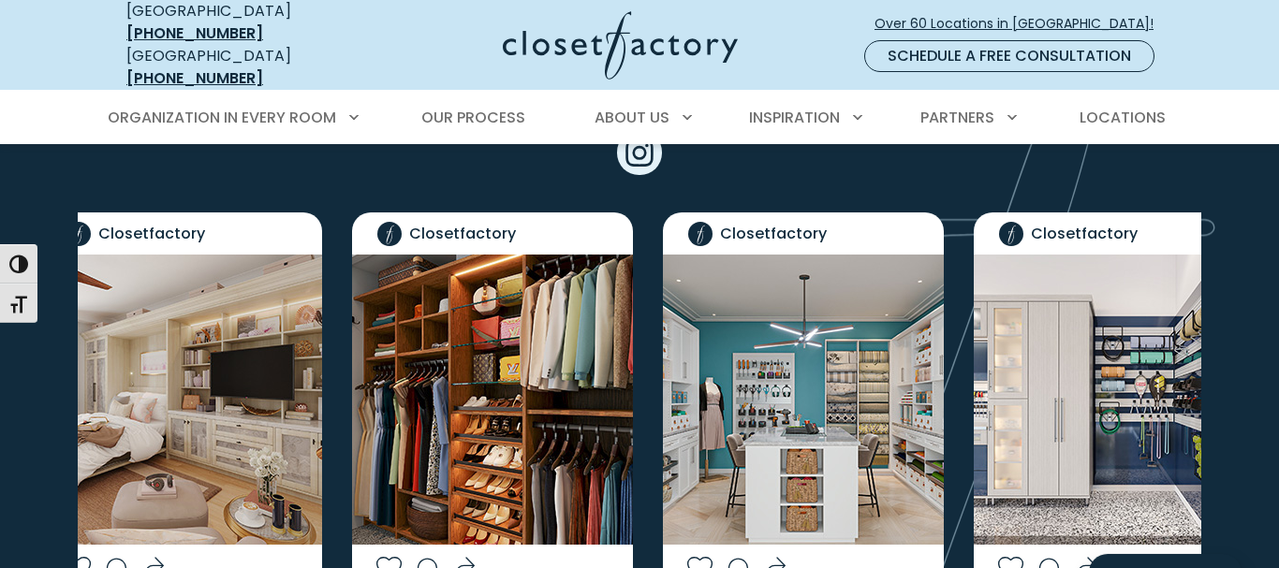
scroll to position [4297, 0]
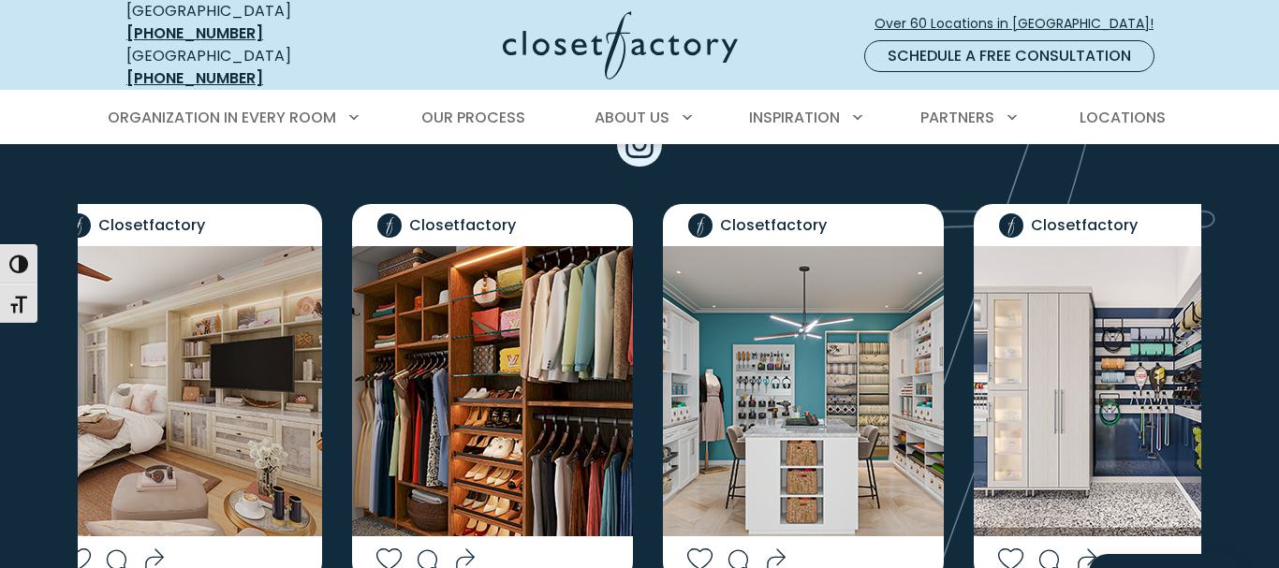
click at [155, 372] on img "Social Grid" at bounding box center [181, 391] width 281 height 290
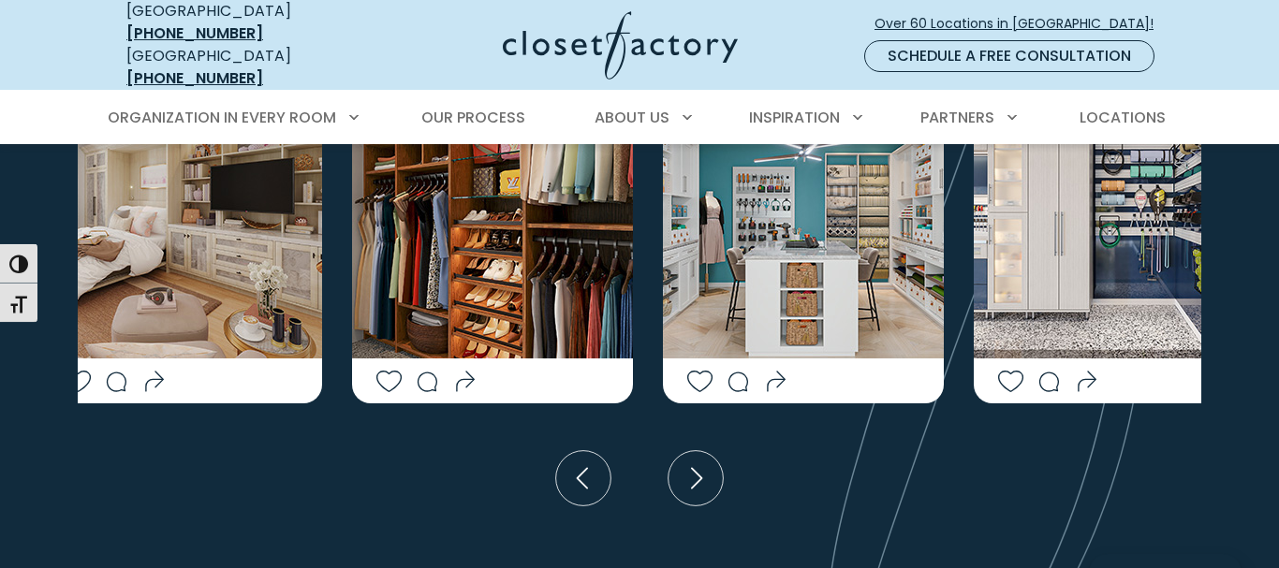
scroll to position [4488, 0]
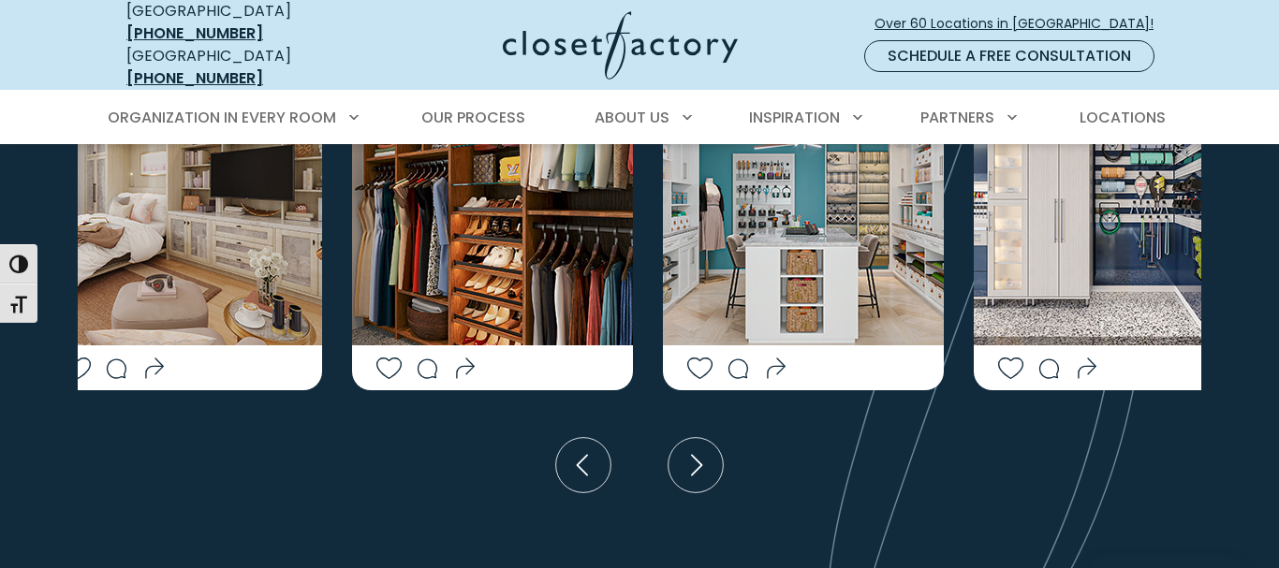
click at [150, 345] on div "Social Grid" at bounding box center [181, 367] width 281 height 45
click at [564, 438] on icon "Previous slide" at bounding box center [583, 465] width 55 height 55
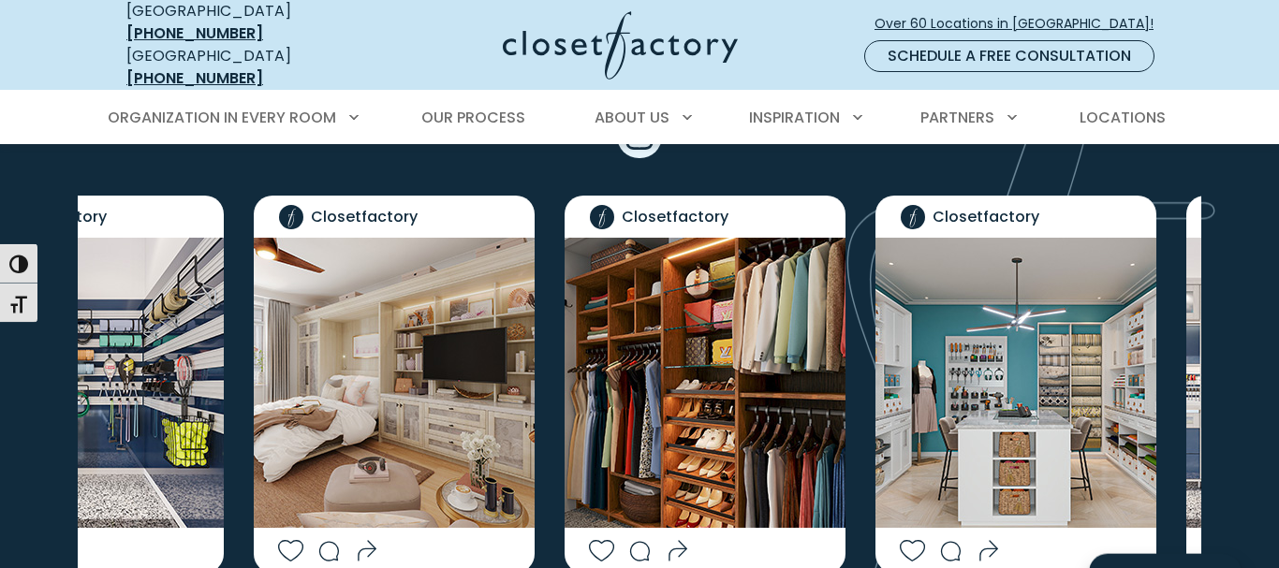
scroll to position [4297, 0]
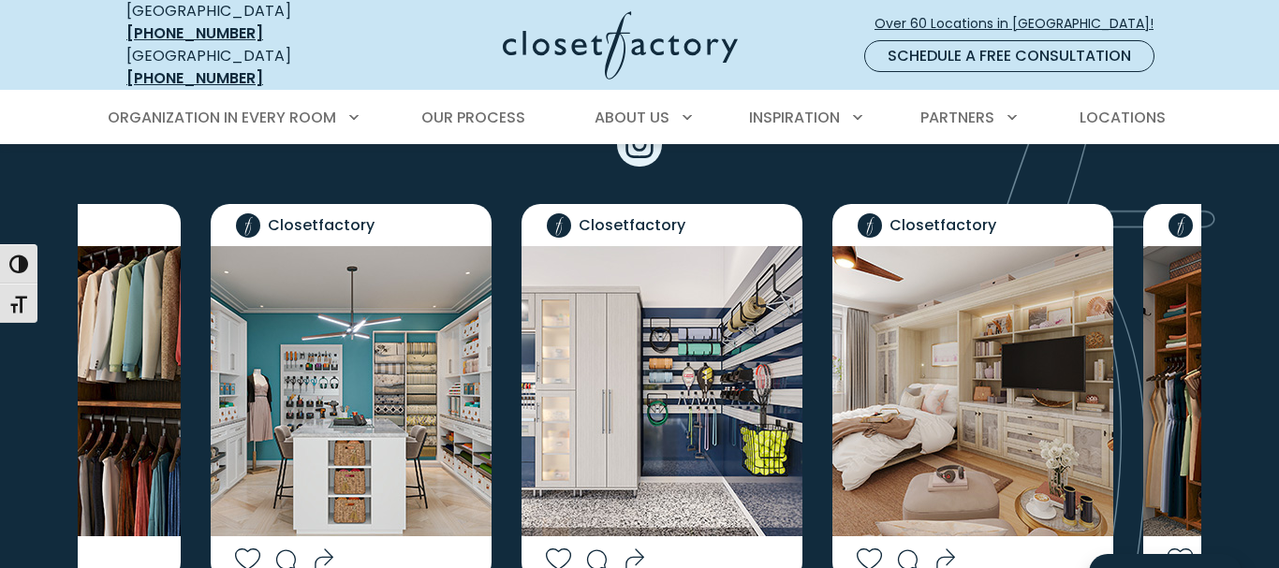
drag, startPoint x: 212, startPoint y: 275, endPoint x: 746, endPoint y: 272, distance: 534.5
click at [746, 272] on img "Social Grid" at bounding box center [661, 391] width 281 height 290
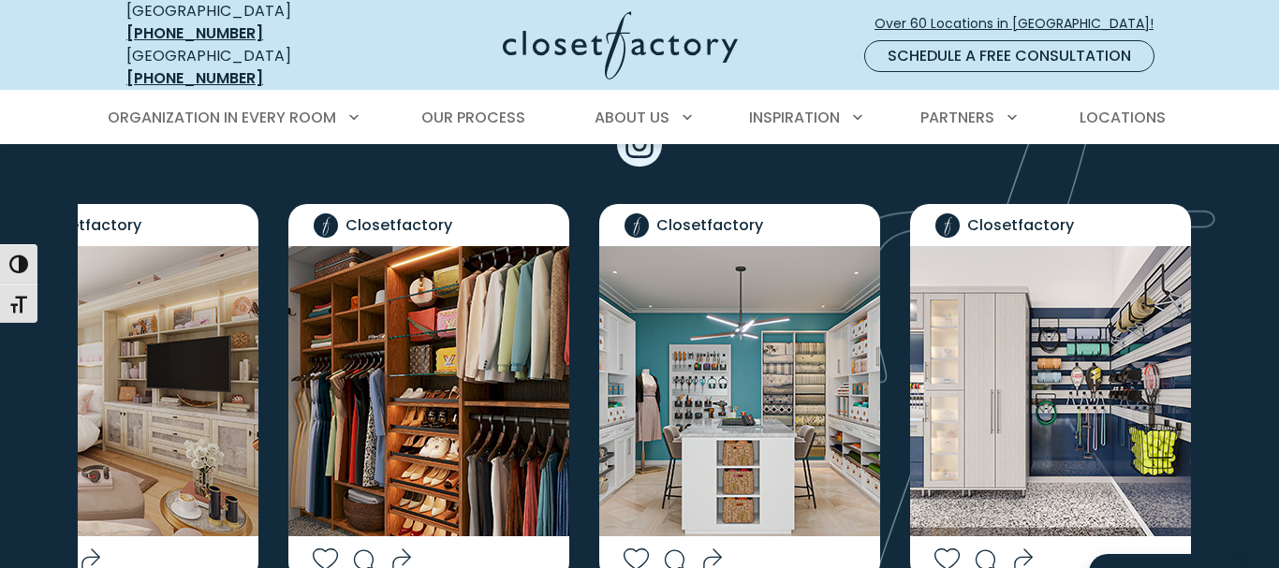
drag, startPoint x: 458, startPoint y: 383, endPoint x: 1081, endPoint y: 400, distance: 623.7
click at [1081, 400] on img "Social Grid" at bounding box center [1050, 391] width 281 height 290
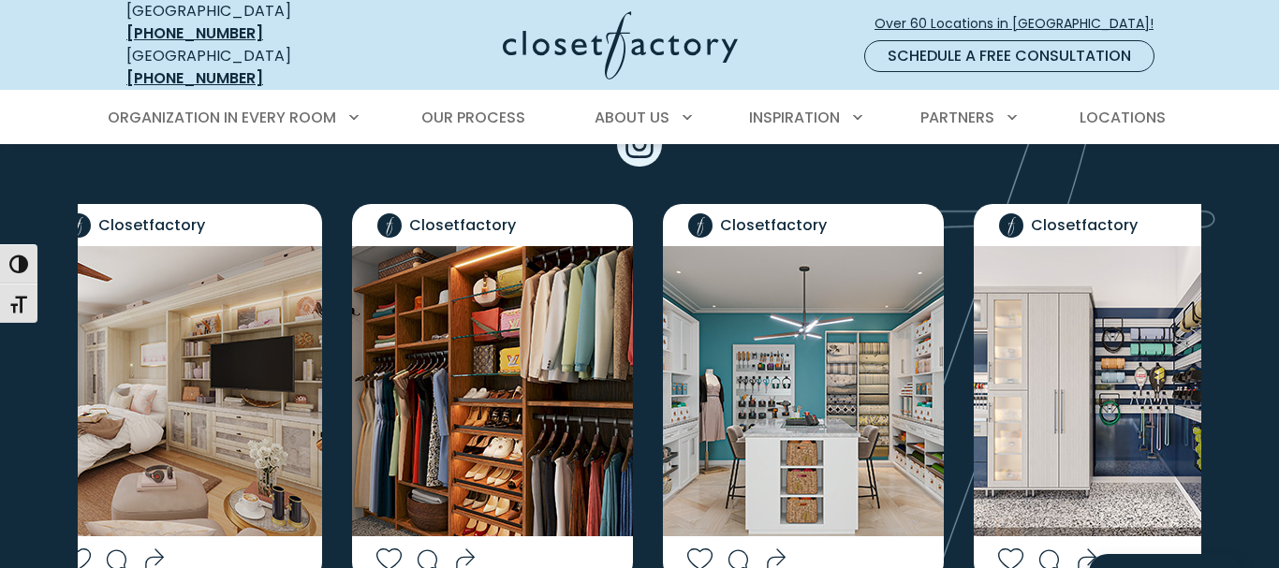
drag, startPoint x: 185, startPoint y: 368, endPoint x: 1278, endPoint y: 304, distance: 1094.3
drag, startPoint x: 184, startPoint y: 373, endPoint x: 1278, endPoint y: 227, distance: 1103.0
drag, startPoint x: 667, startPoint y: 325, endPoint x: 459, endPoint y: 340, distance: 209.3
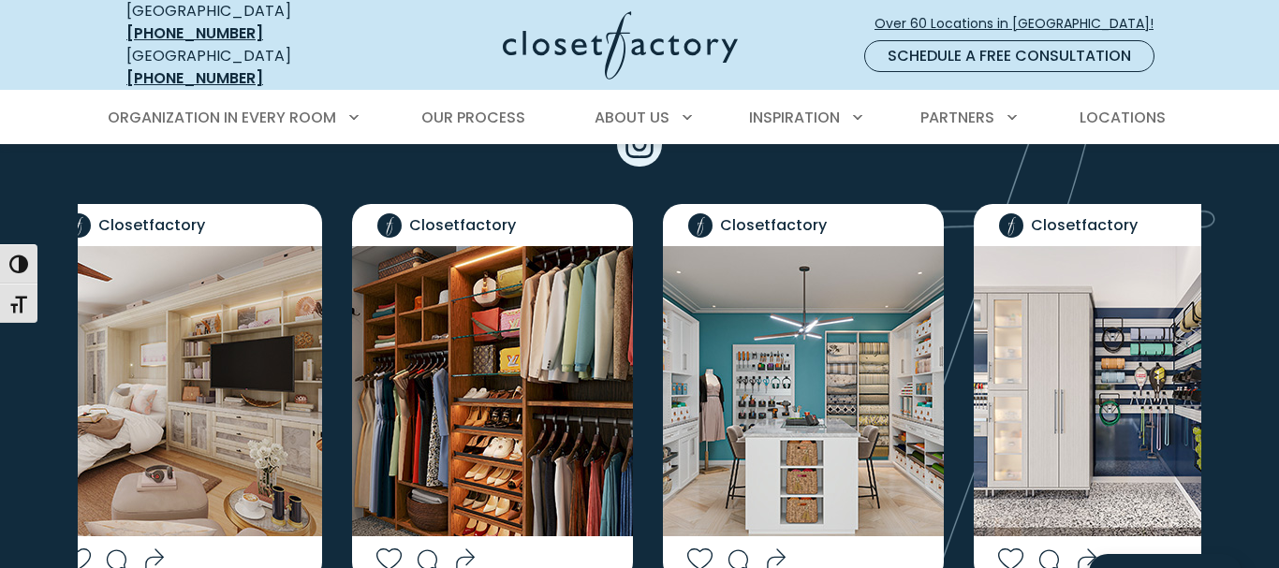
click at [974, 338] on img "Social Grid" at bounding box center [1114, 391] width 281 height 290
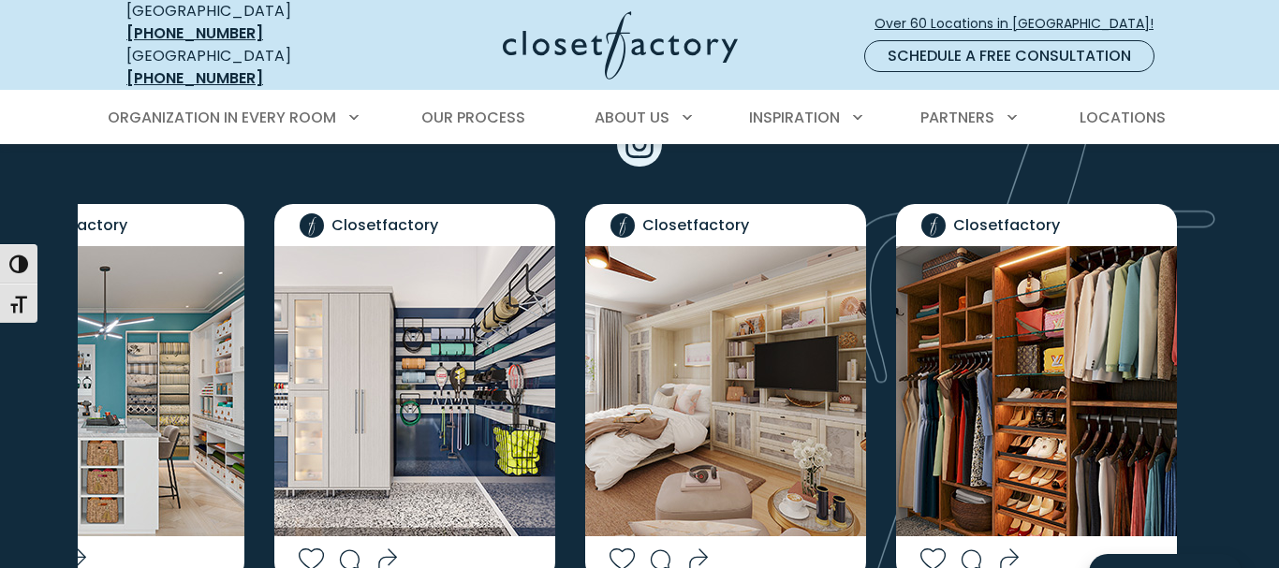
drag, startPoint x: 1033, startPoint y: 300, endPoint x: 679, endPoint y: 331, distance: 355.3
click at [896, 331] on img "Social Grid" at bounding box center [1036, 391] width 281 height 290
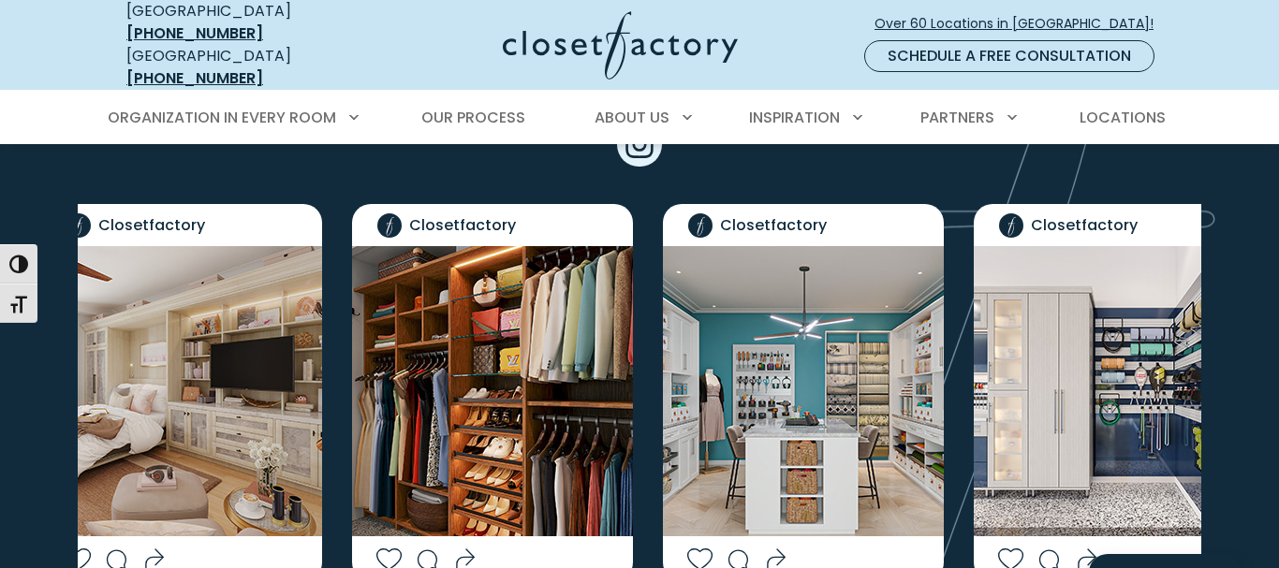
drag, startPoint x: 953, startPoint y: 313, endPoint x: 558, endPoint y: 338, distance: 395.9
click at [586, 338] on div "Closetfactory Closetfactory Closetfactory Closetfactory Closetfactory Closetfac…" at bounding box center [1155, 392] width 4123 height 377
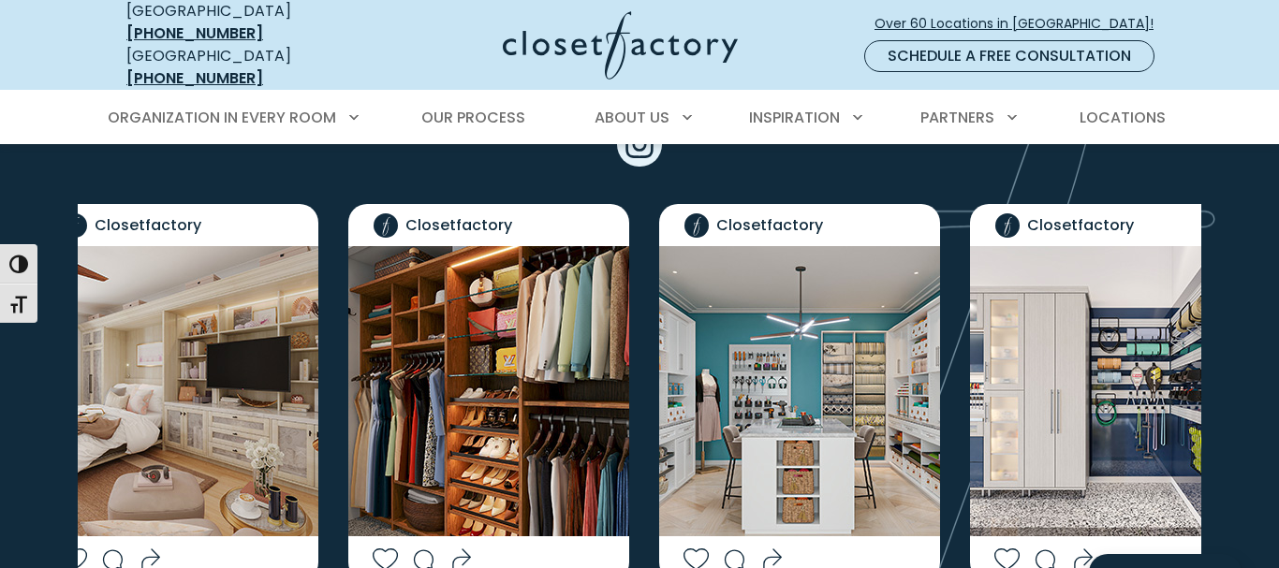
drag, startPoint x: 689, startPoint y: 295, endPoint x: 572, endPoint y: 308, distance: 117.7
click at [970, 308] on img "Social Grid" at bounding box center [1110, 391] width 281 height 290
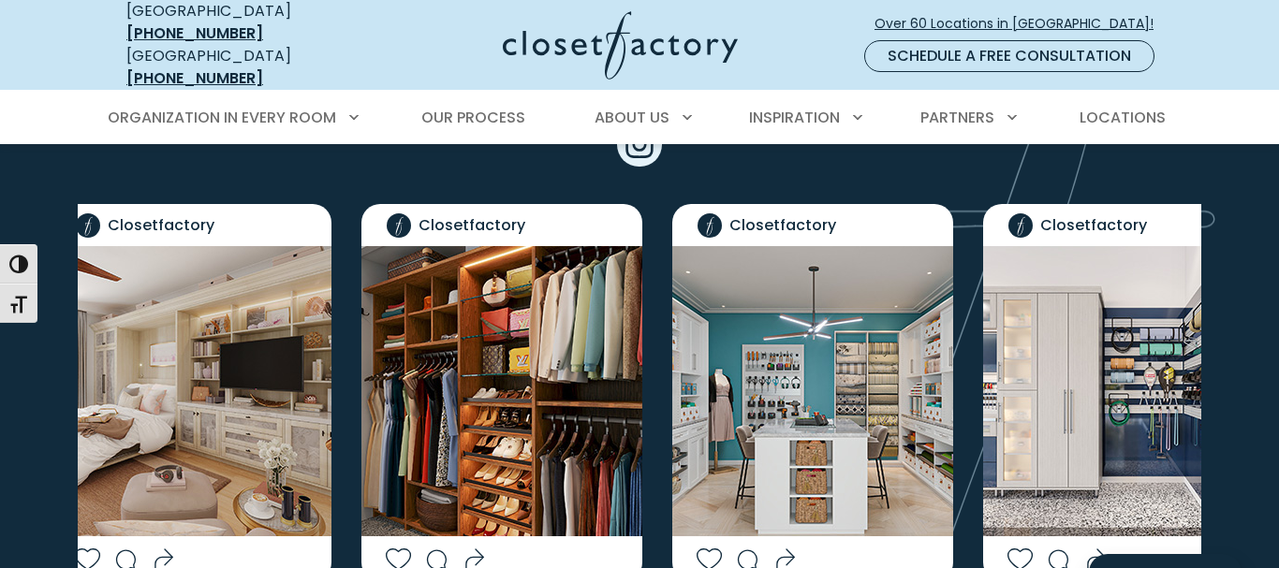
drag, startPoint x: 956, startPoint y: 295, endPoint x: 198, endPoint y: 318, distance: 757.7
click at [361, 315] on img "Social Grid" at bounding box center [501, 391] width 281 height 290
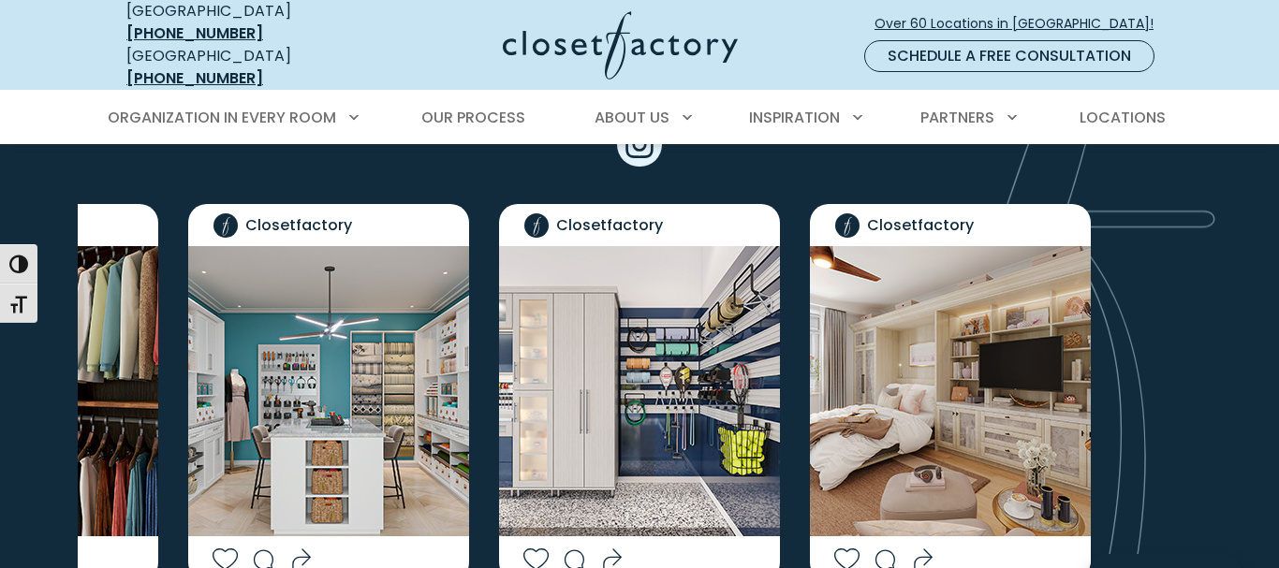
drag, startPoint x: 1100, startPoint y: 322, endPoint x: 68, endPoint y: 391, distance: 1033.9
click at [67, 392] on div "See Our Latest Design Transformations Around Atlanta FOLLOW ALONG Closetfactory…" at bounding box center [639, 329] width 1279 height 896
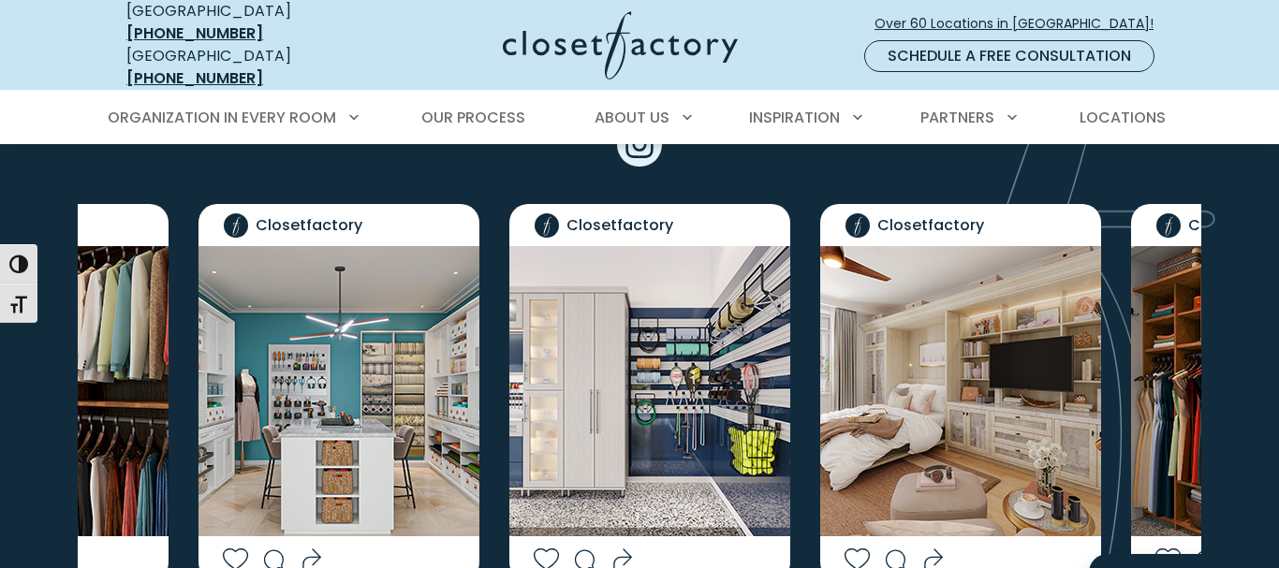
drag, startPoint x: 1087, startPoint y: 314, endPoint x: 924, endPoint y: 322, distance: 163.1
click at [924, 322] on img "Social Grid" at bounding box center [960, 391] width 281 height 290
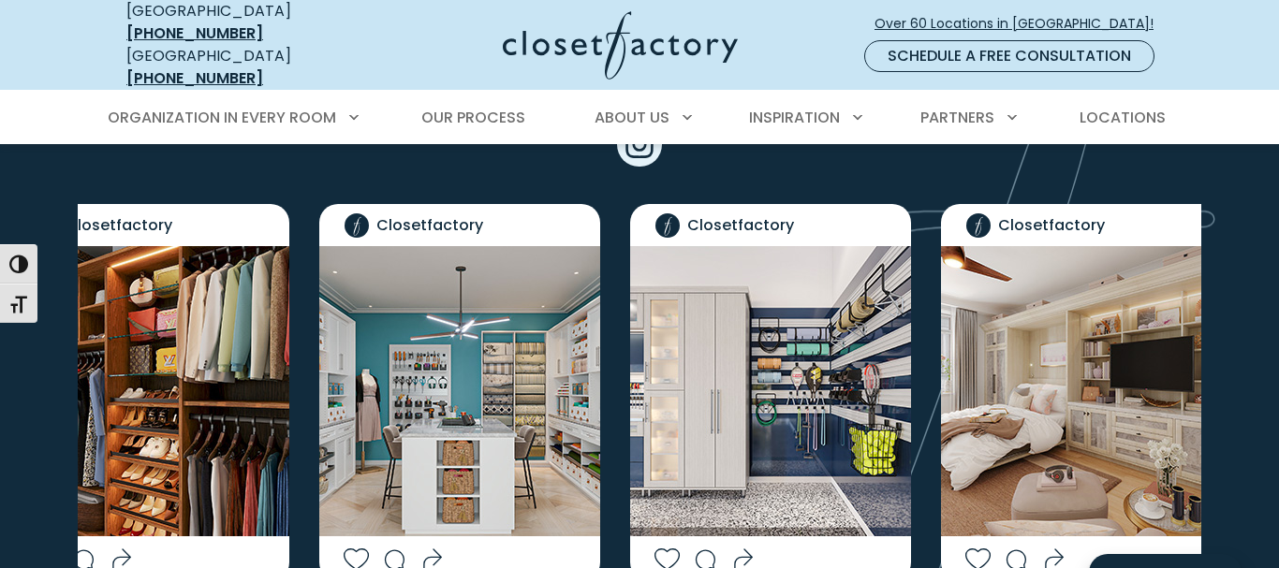
click at [1050, 367] on img "Social Grid" at bounding box center [1081, 391] width 281 height 290
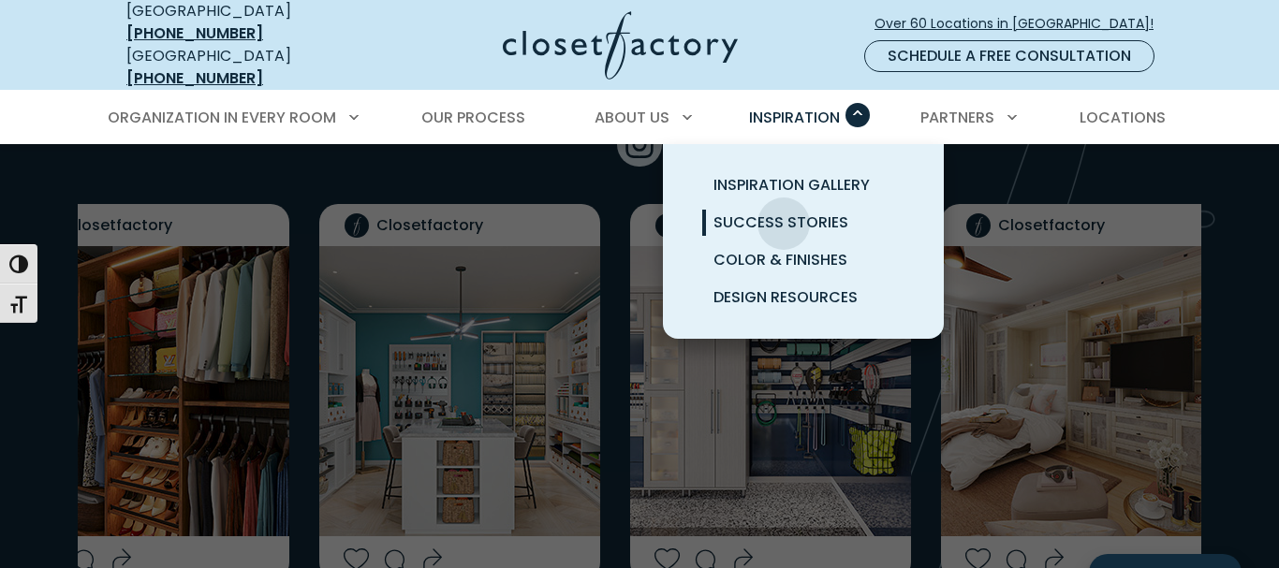
click at [784, 212] on span "Success Stories" at bounding box center [780, 223] width 135 height 22
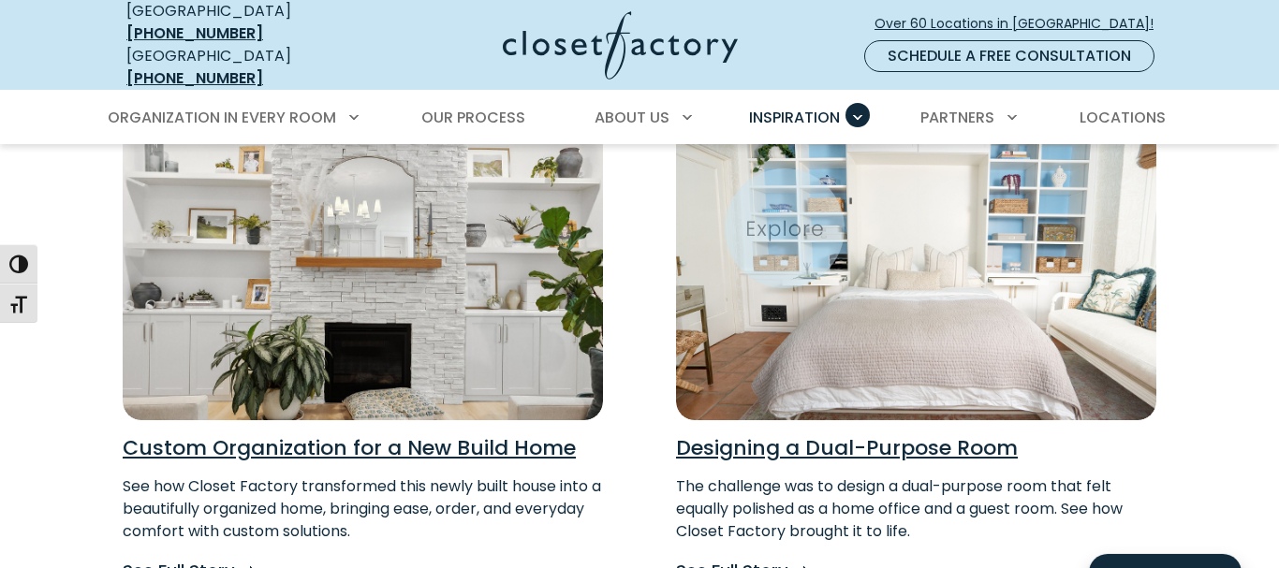
scroll to position [382, 0]
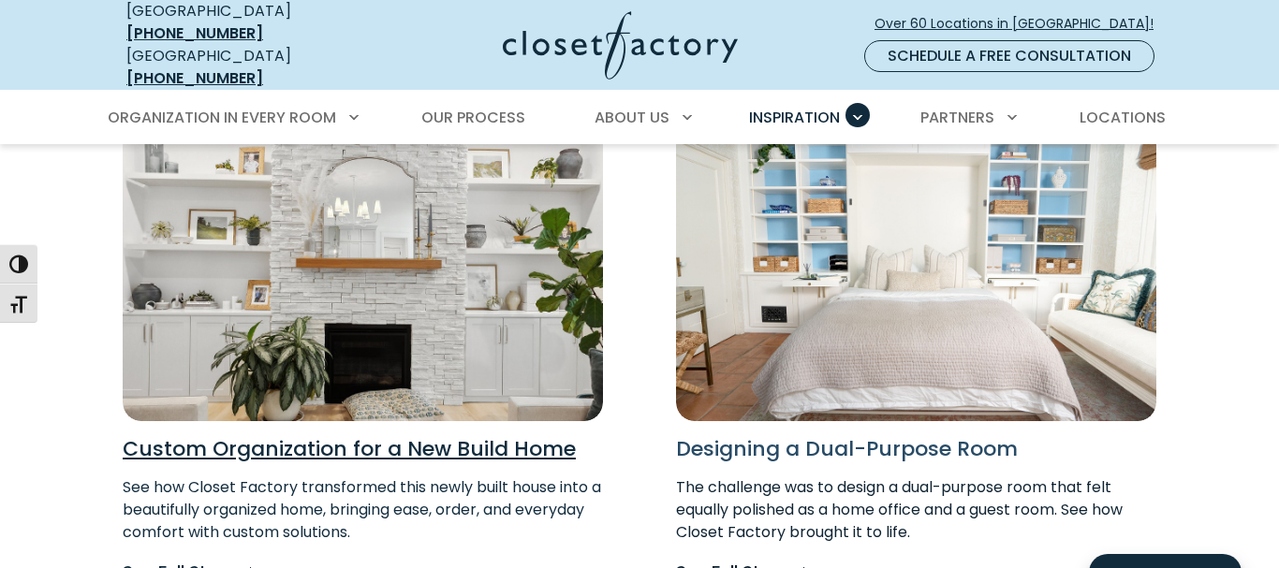
click at [897, 436] on h3 "Designing a Dual-Purpose Room" at bounding box center [916, 449] width 480 height 26
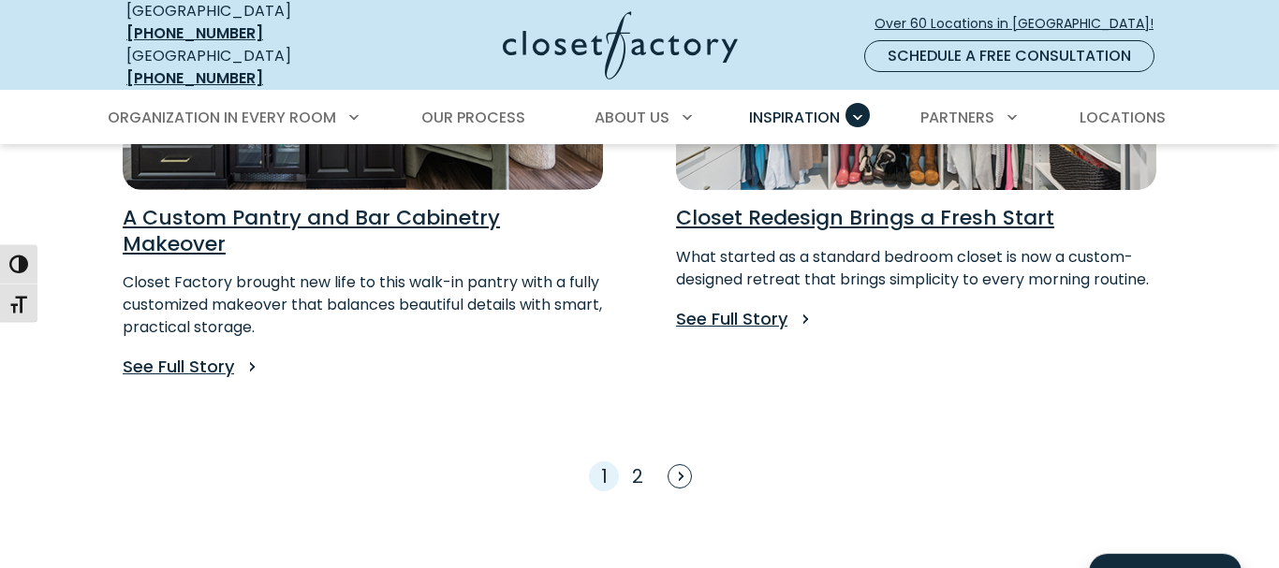
scroll to position [1623, 0]
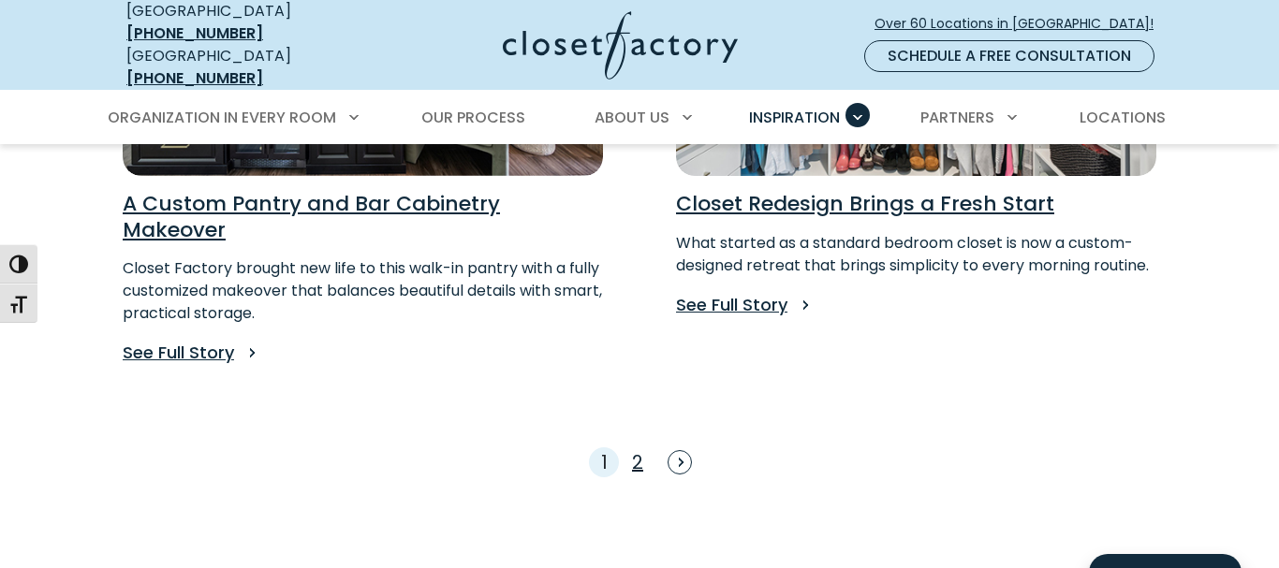
click at [638, 449] on link "2" at bounding box center [637, 462] width 11 height 26
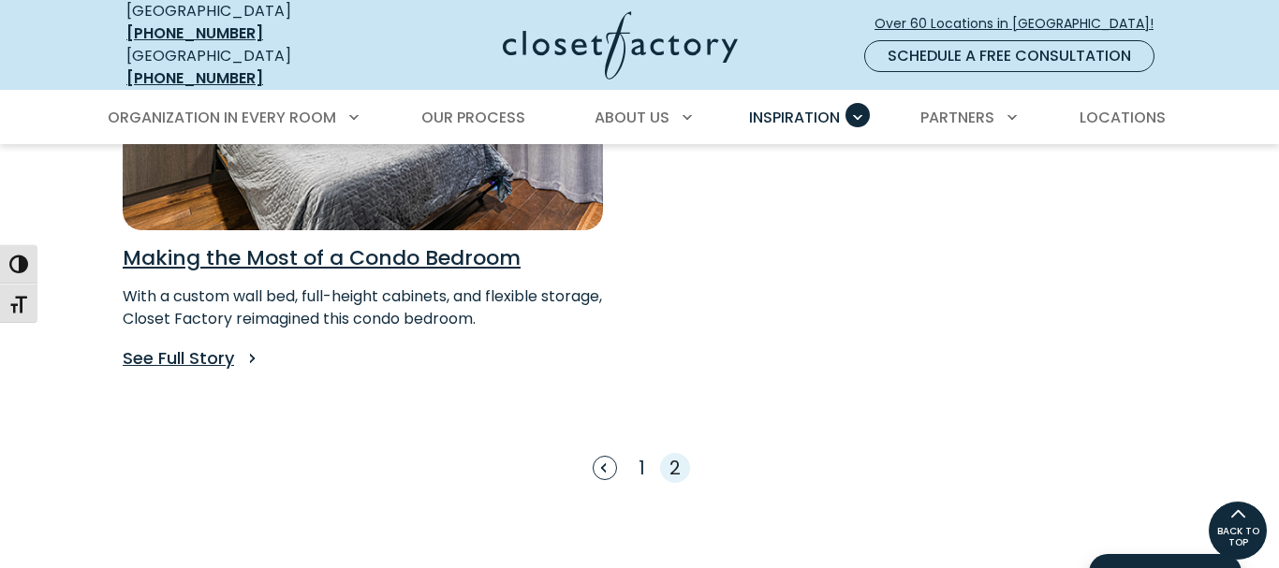
scroll to position [477, 0]
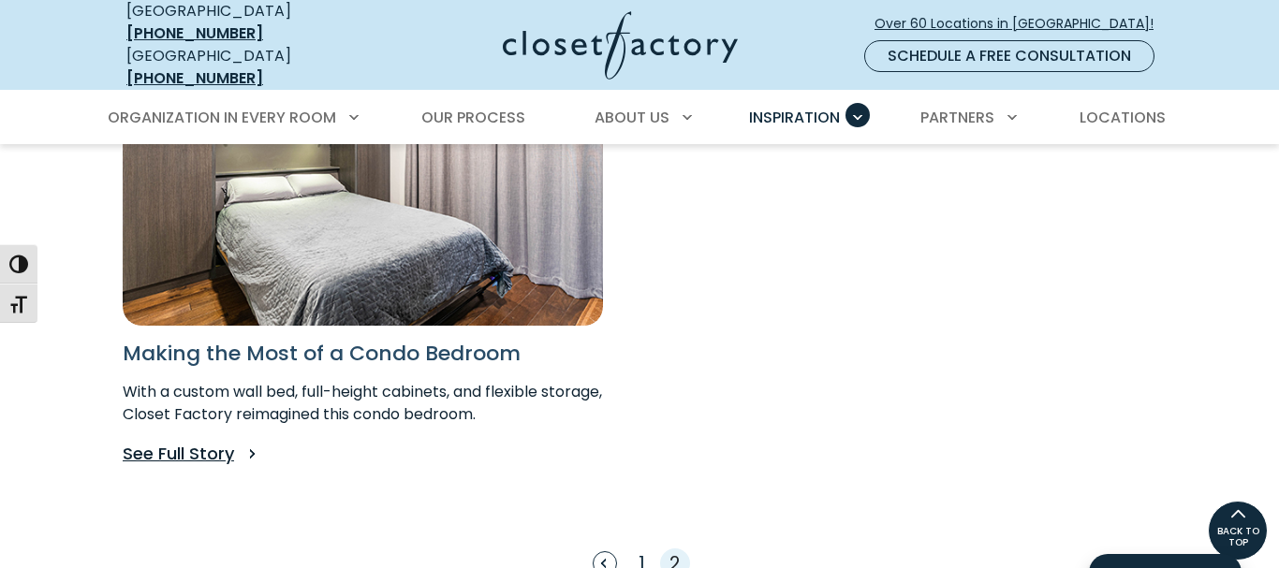
click at [464, 341] on h3 "Making the Most of a Condo Bedroom" at bounding box center [363, 354] width 480 height 26
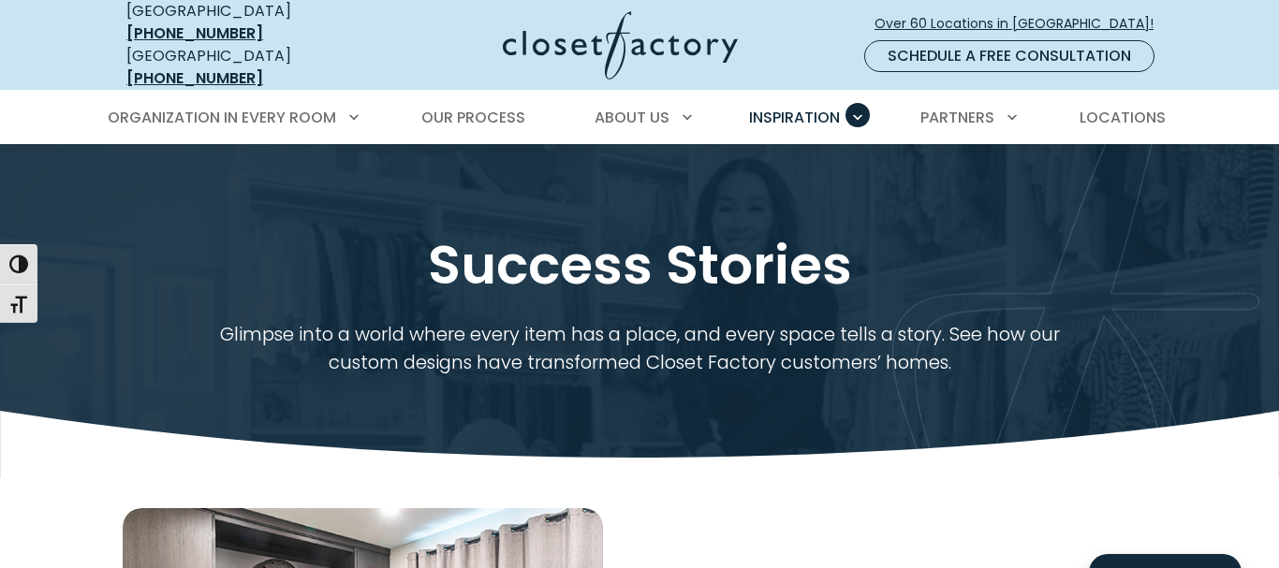
scroll to position [477, 0]
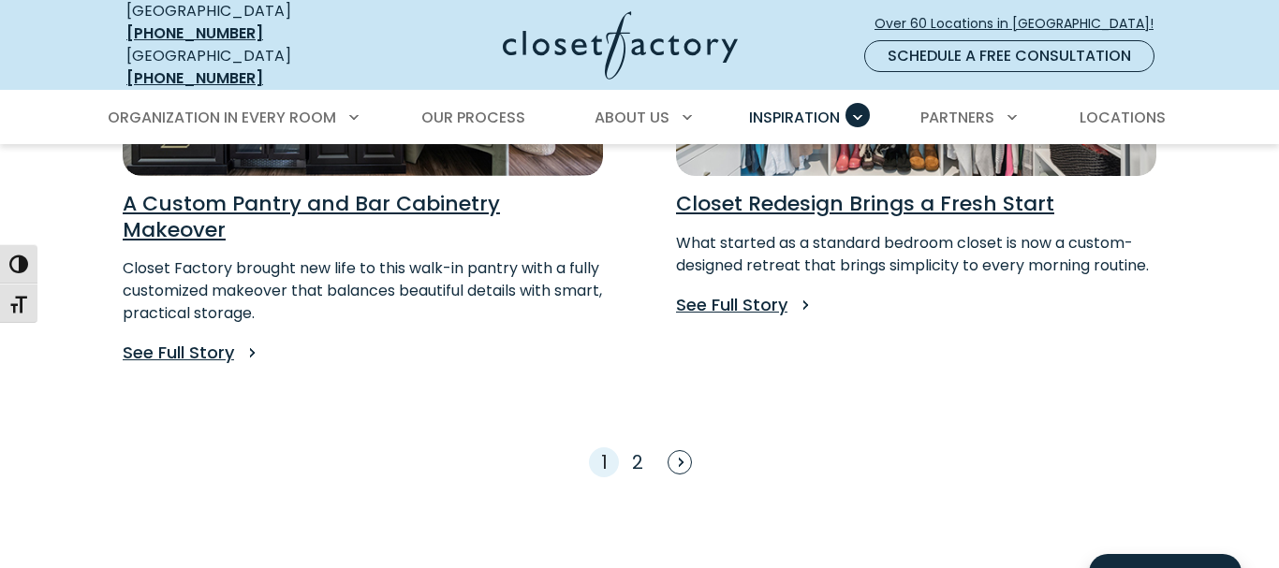
scroll to position [1623, 0]
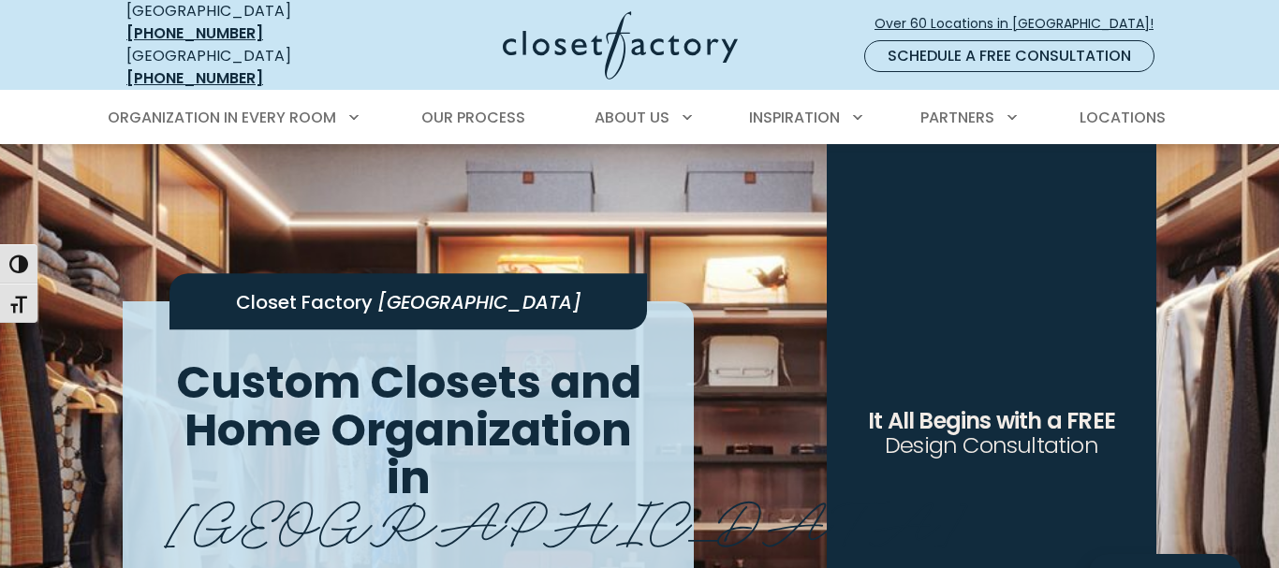
scroll to position [4297, 0]
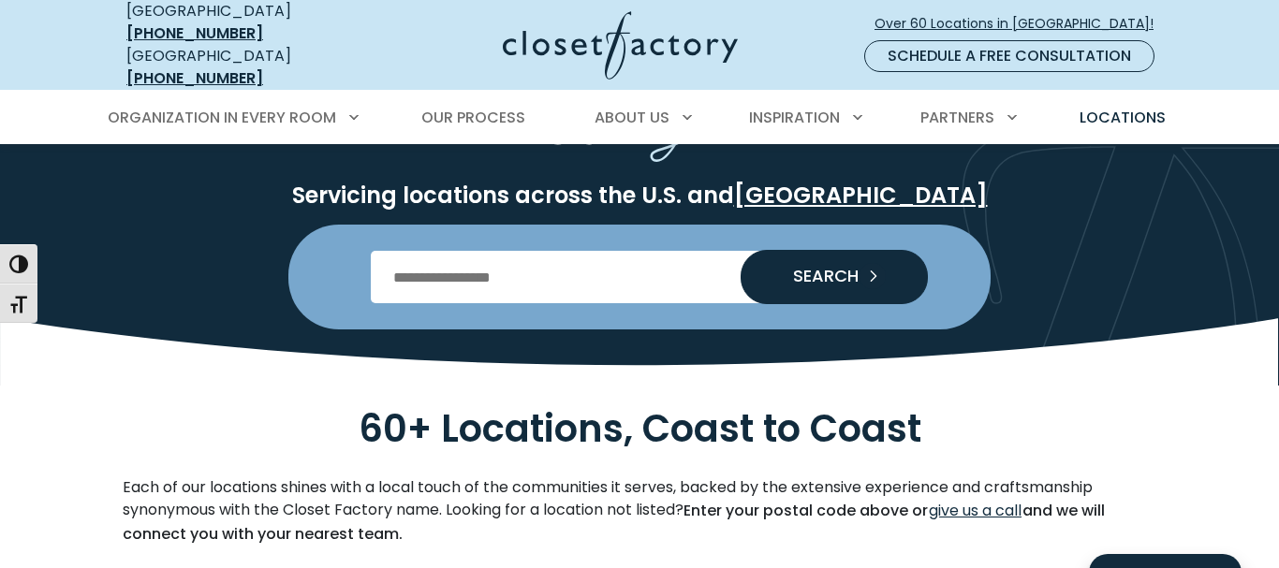
scroll to position [191, 0]
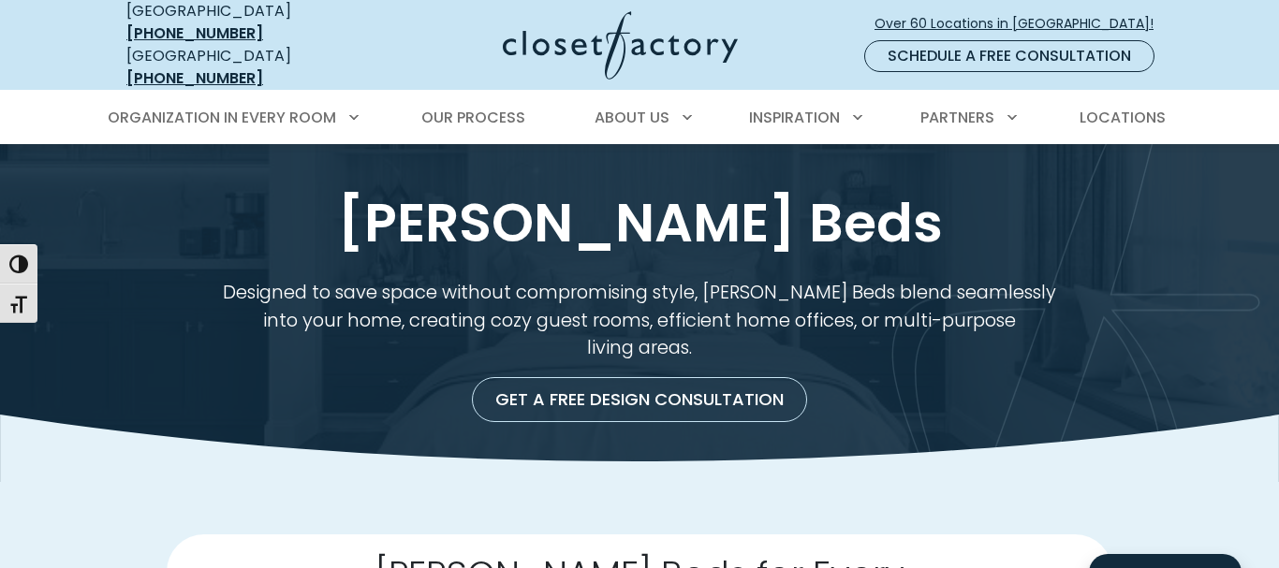
scroll to position [3533, 0]
